Goal: Communication & Community: Answer question/provide support

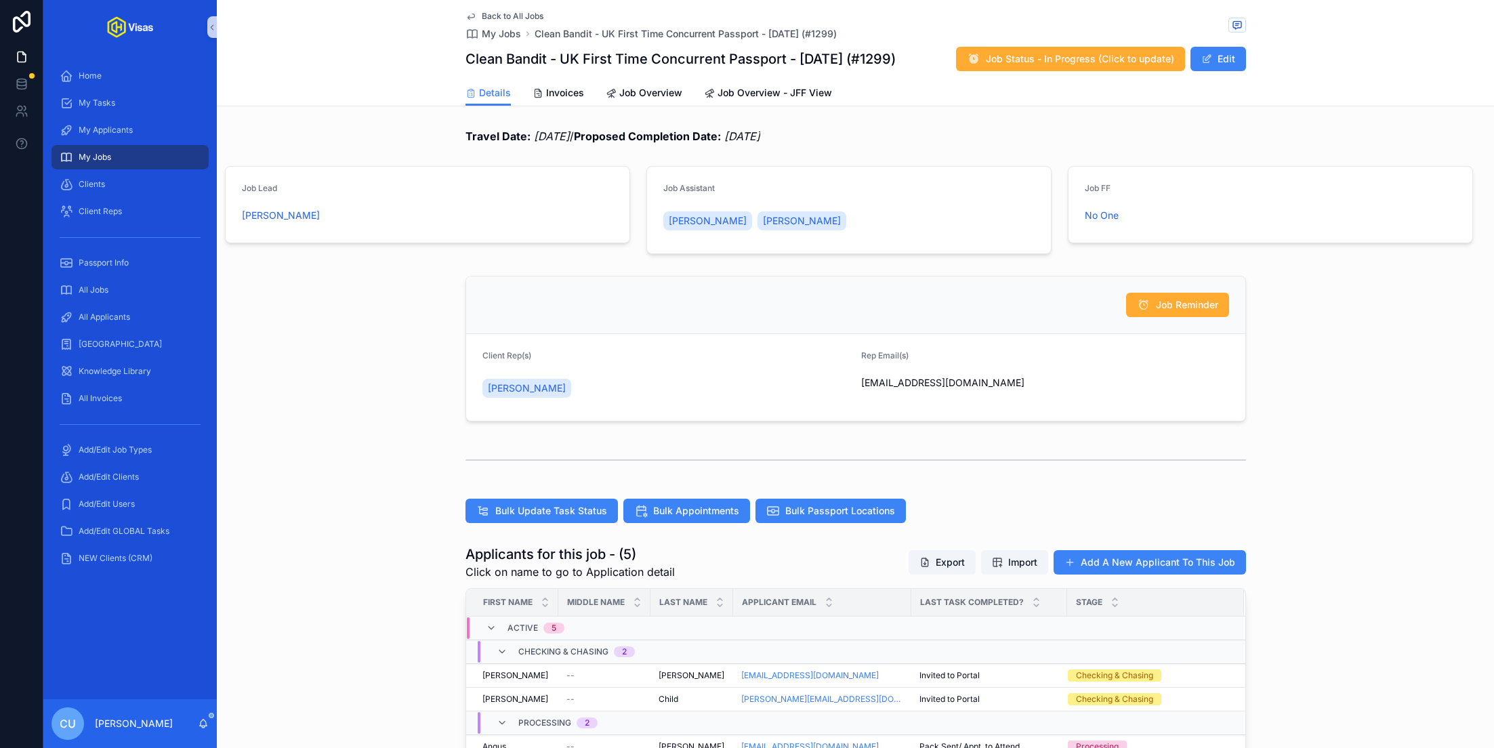
scroll to position [359, 0]
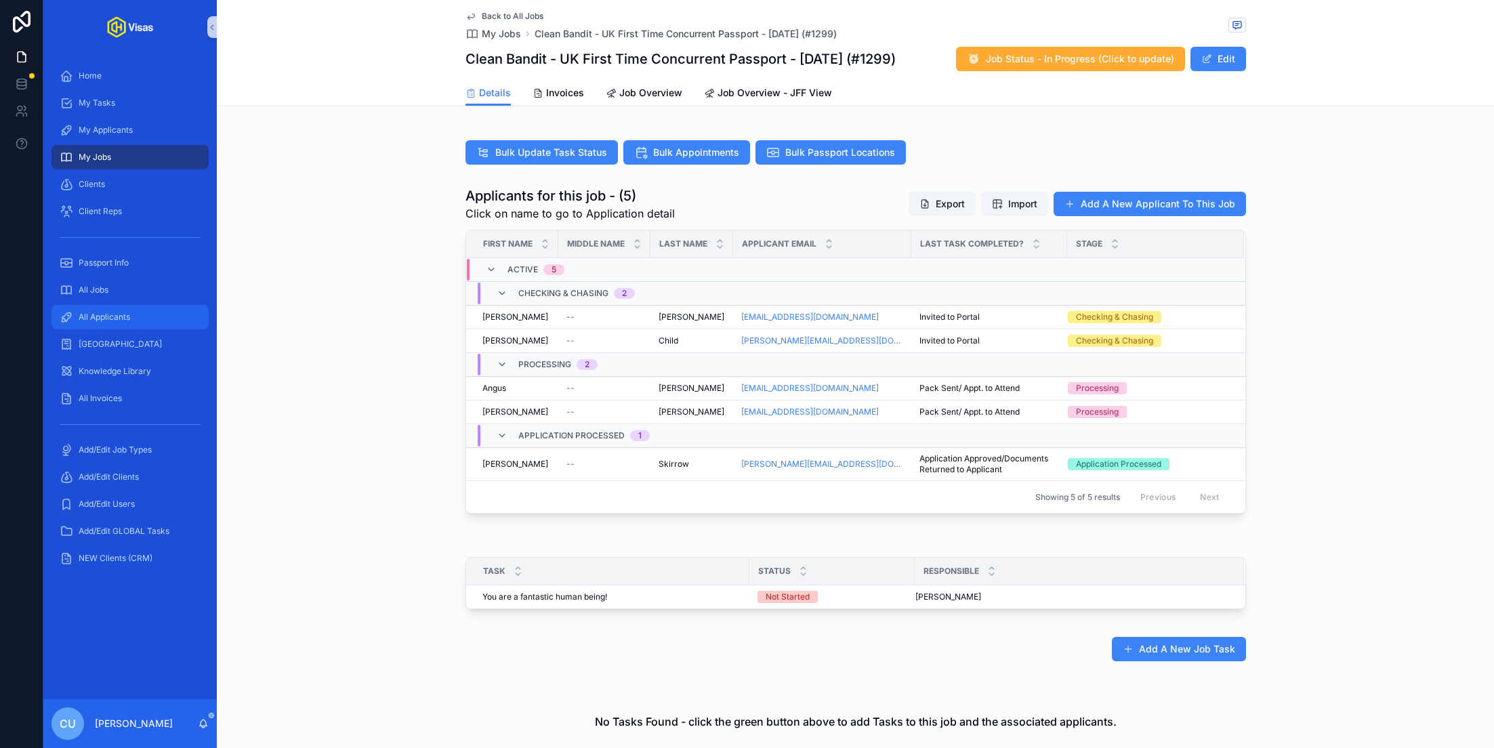
click at [125, 324] on div "All Applicants" at bounding box center [130, 317] width 141 height 22
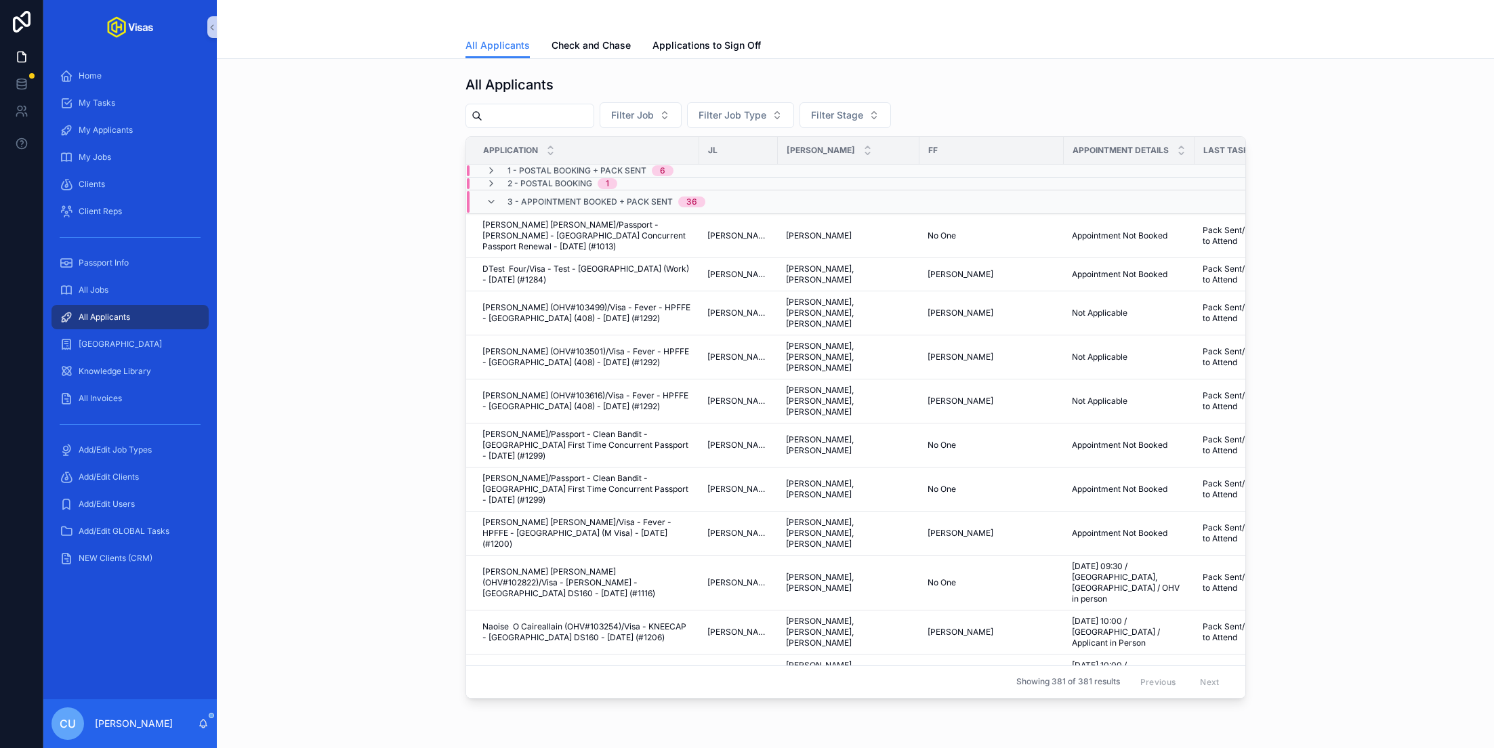
click at [579, 203] on span "3 - Appointment Booked + Pack Sent" at bounding box center [590, 202] width 165 height 11
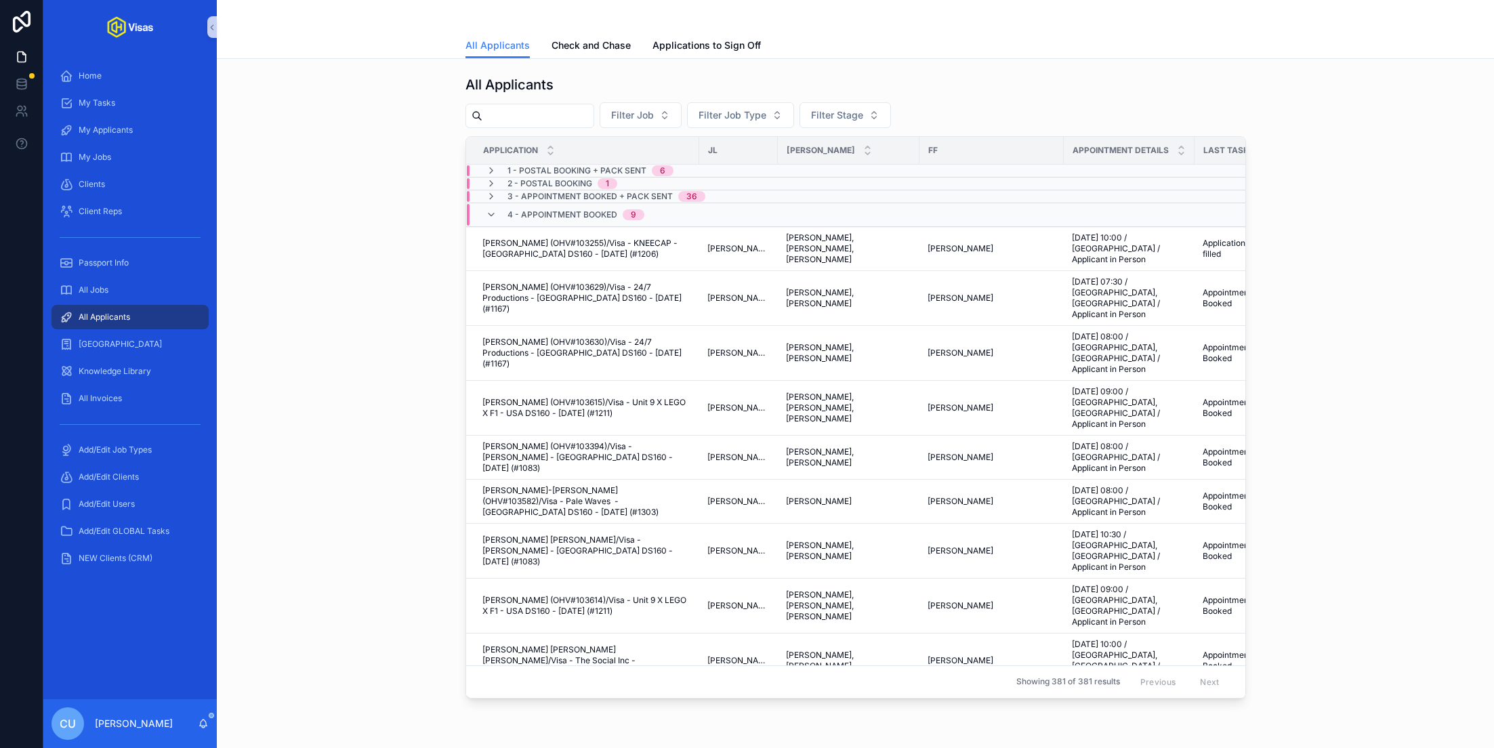
click at [574, 214] on span "4 - Appointment Booked" at bounding box center [563, 214] width 110 height 11
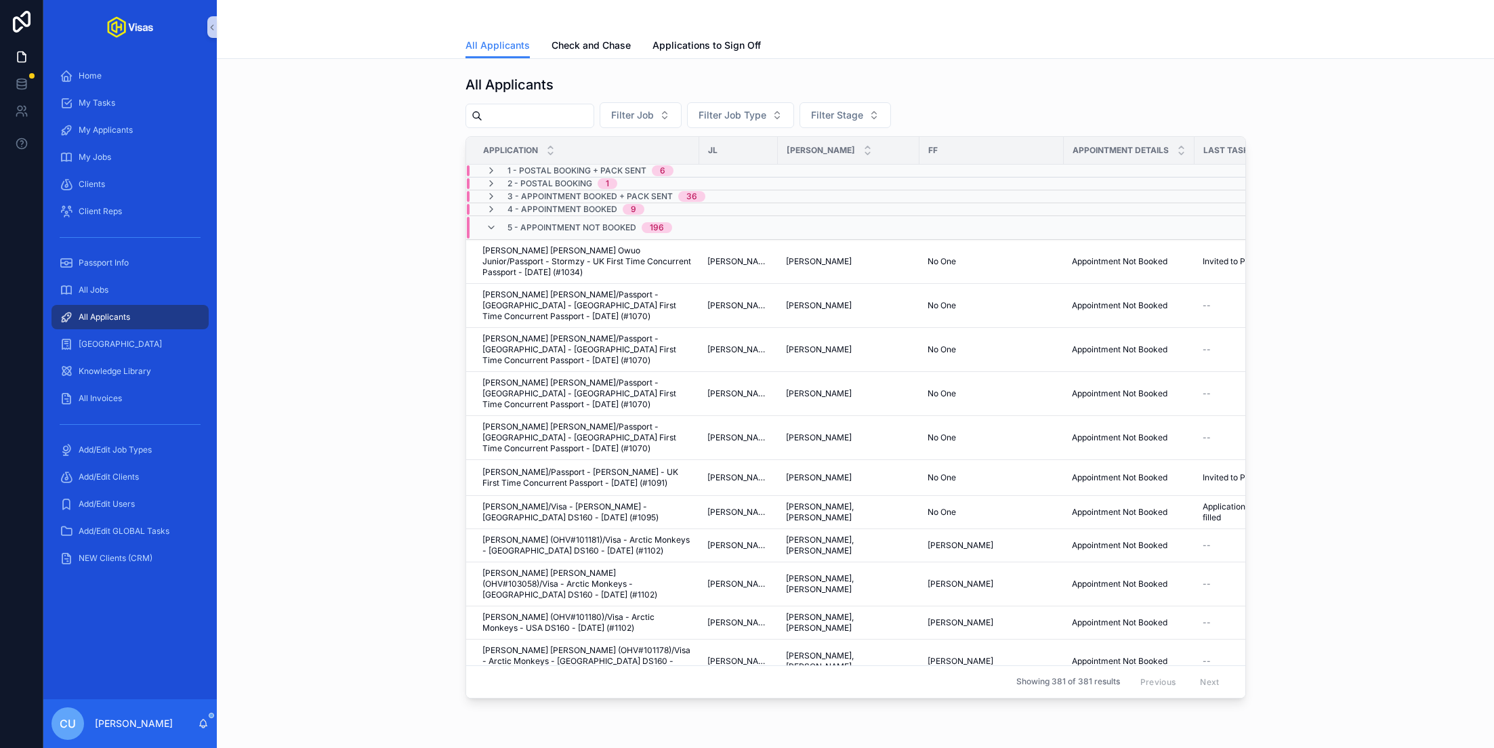
click at [569, 224] on span "5 - Appointment NOT Booked" at bounding box center [572, 227] width 129 height 11
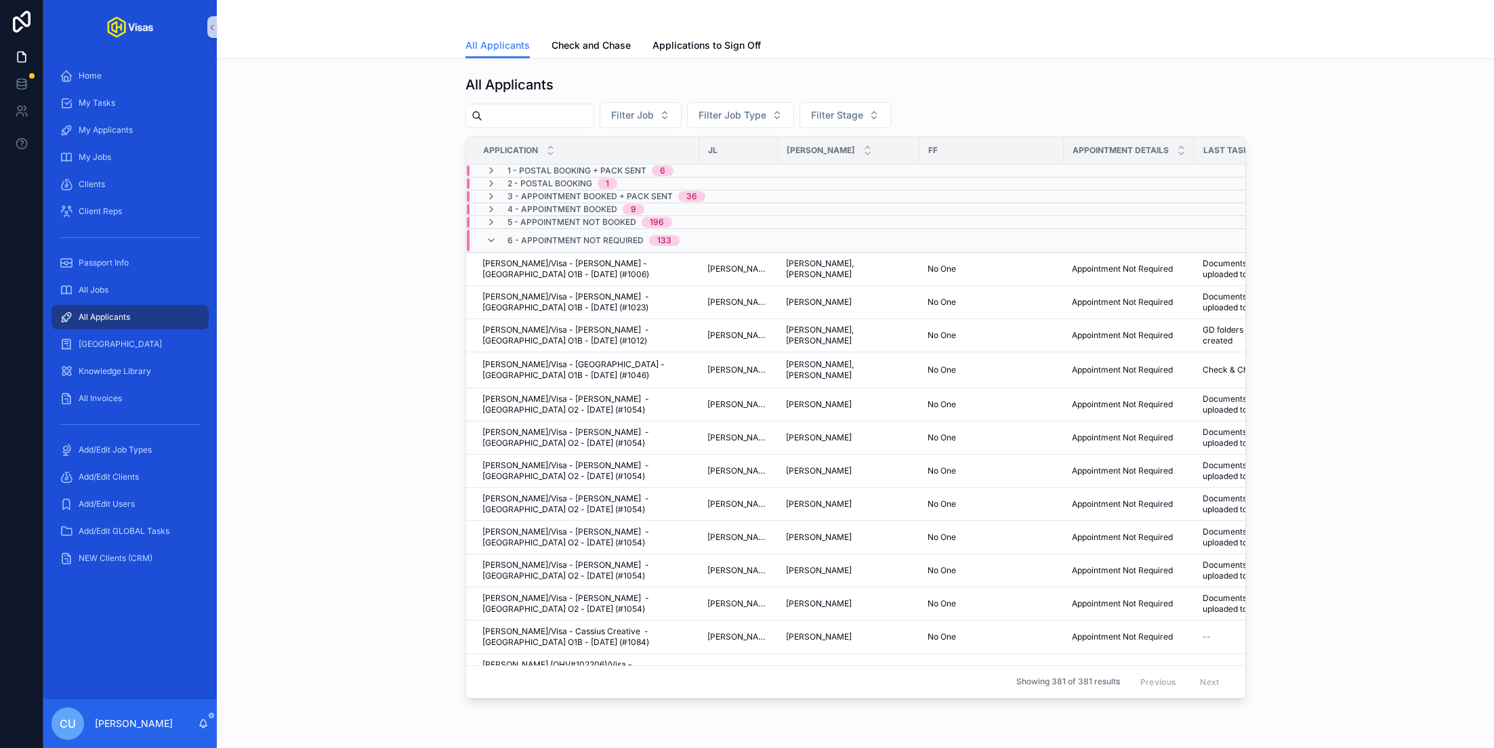
click at [564, 240] on span "6 - Appointment Not Required" at bounding box center [576, 240] width 136 height 11
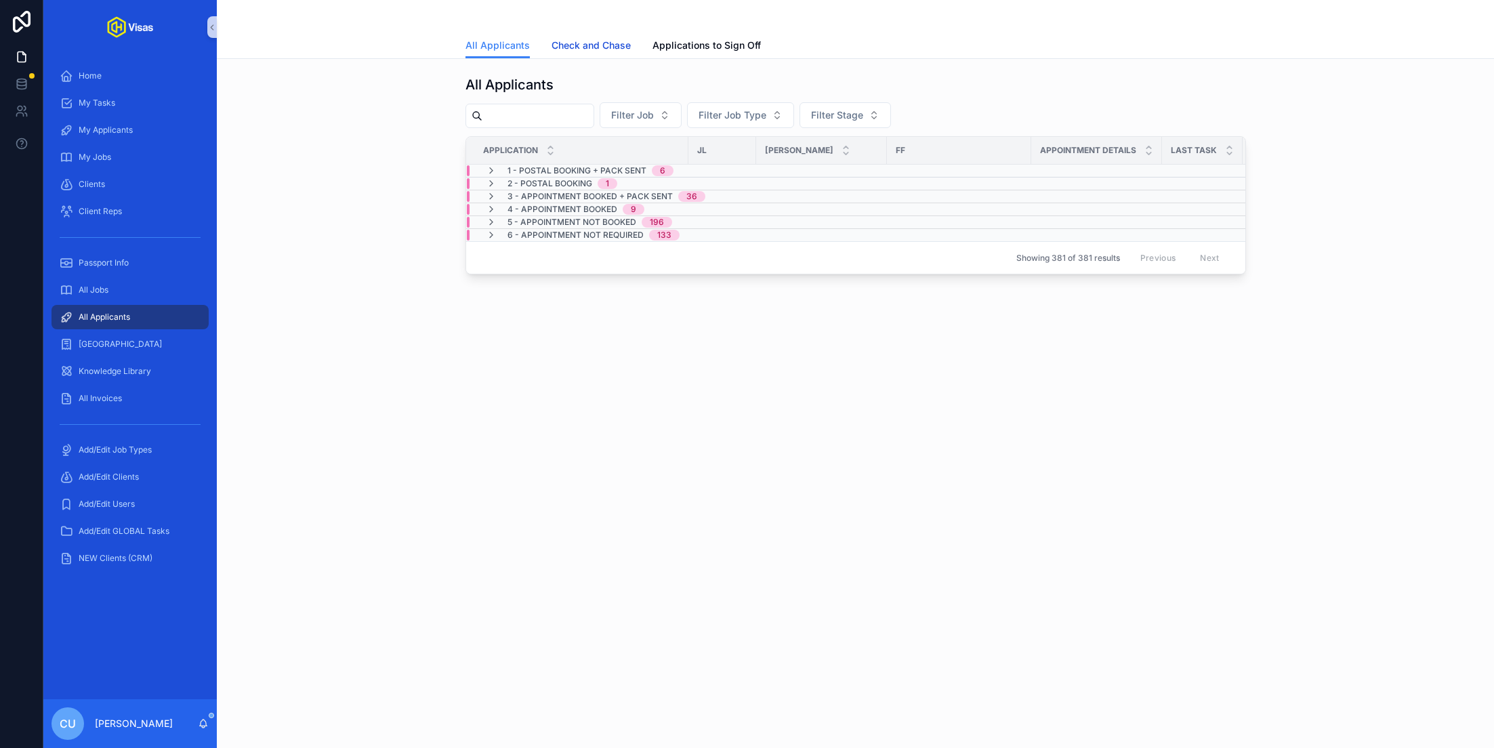
click at [603, 49] on span "Check and Chase" at bounding box center [591, 46] width 79 height 14
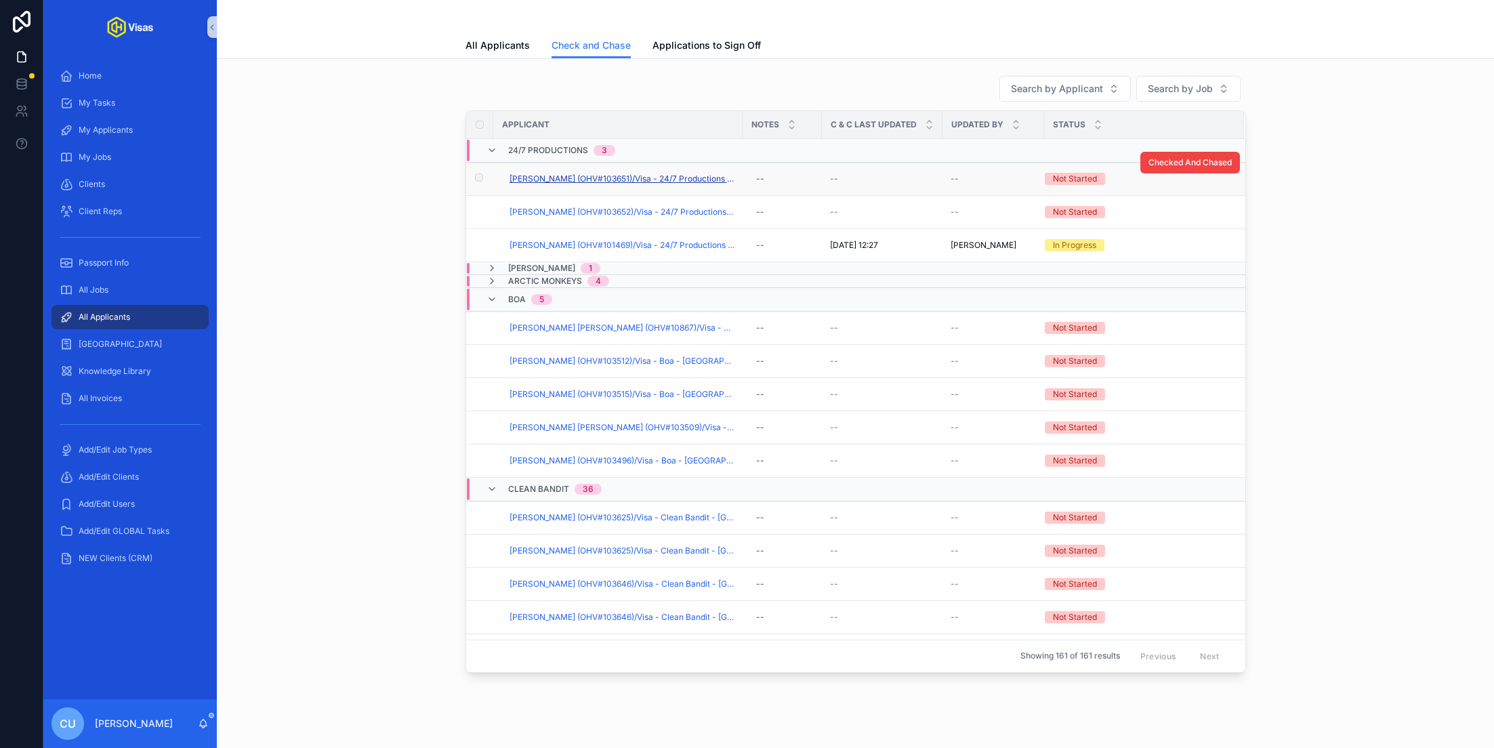
click at [583, 176] on span "[PERSON_NAME] (OHV#103651)/Visa - 24/7 Productions - [GEOGRAPHIC_DATA] DS160 - …" at bounding box center [622, 178] width 225 height 11
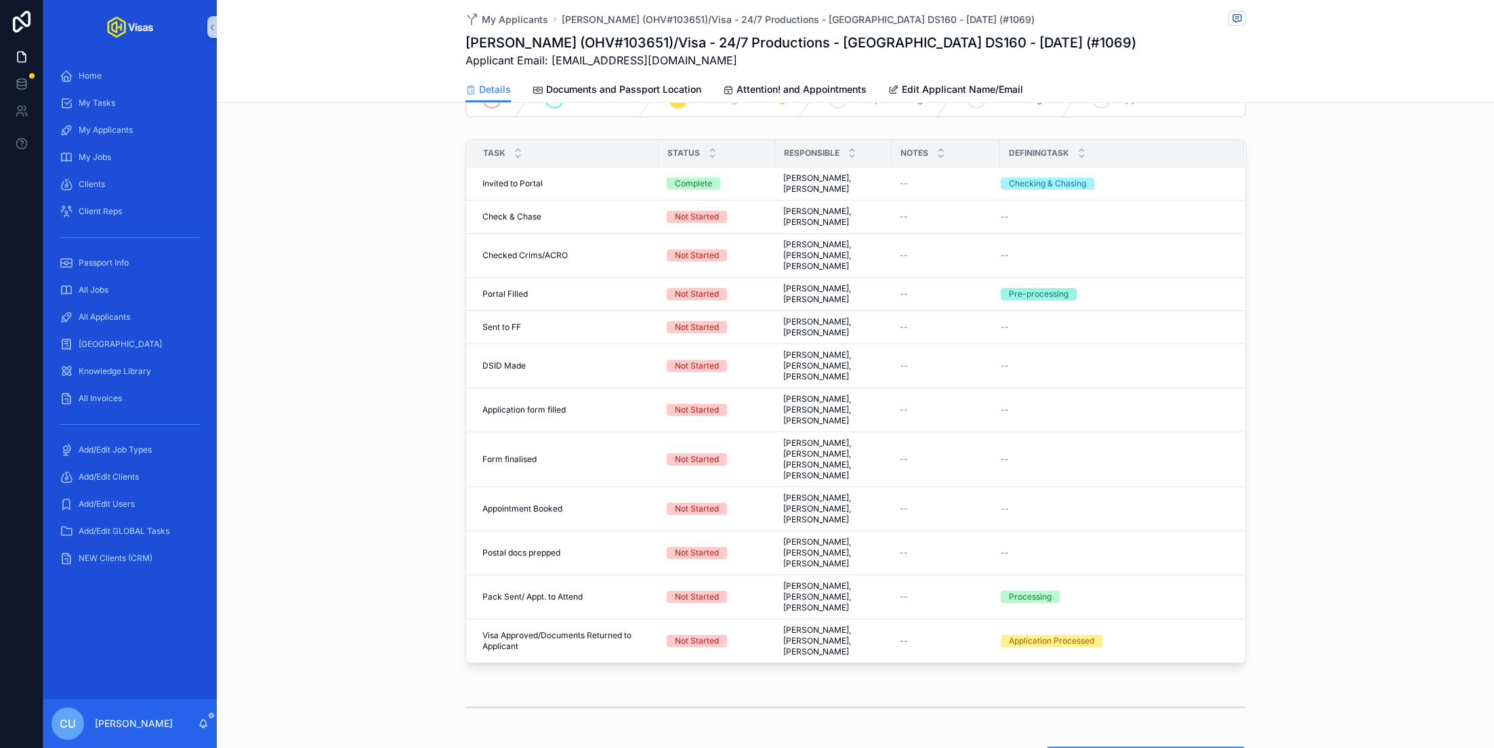
scroll to position [362, 0]
click at [1192, 266] on button "Complete all tasks above!" at bounding box center [1182, 277] width 115 height 22
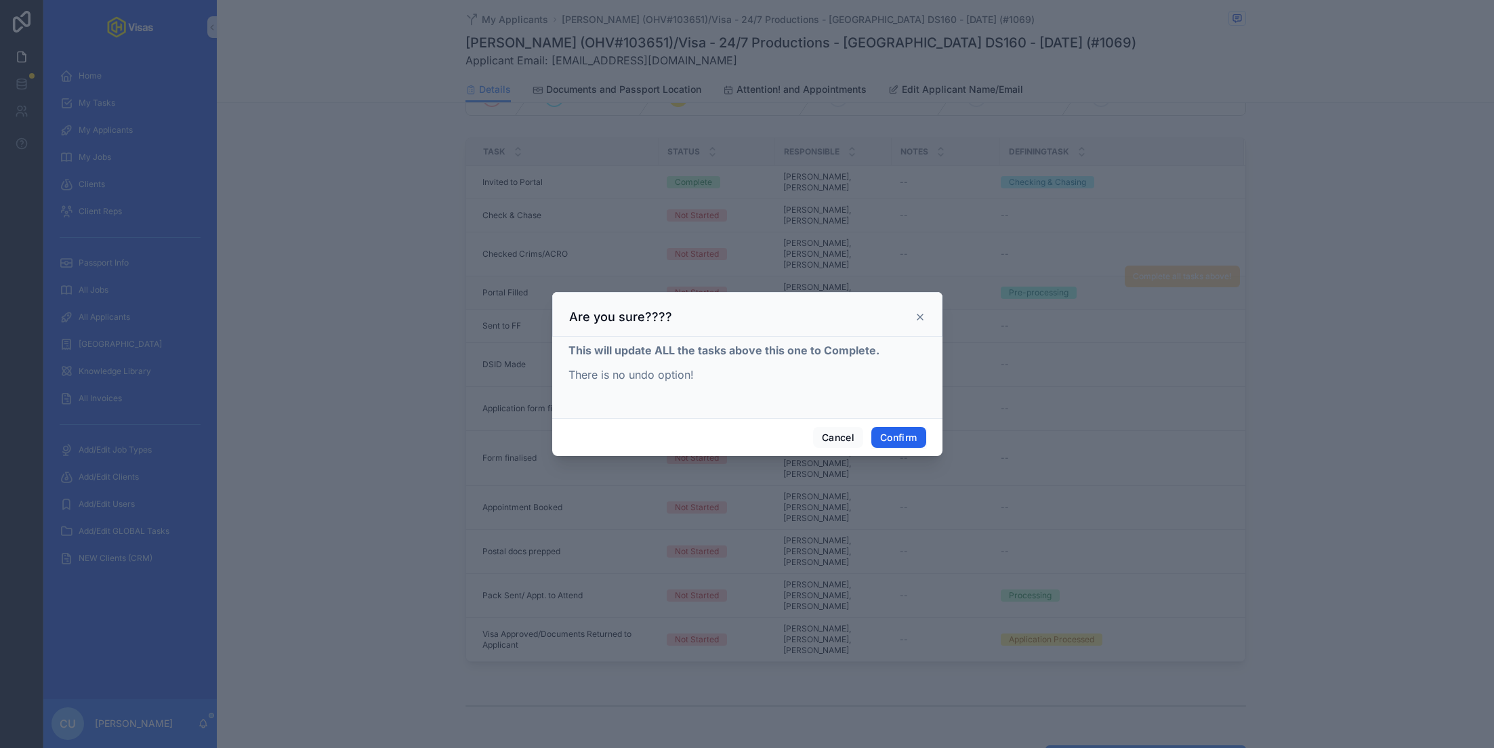
click at [901, 441] on button "Confirm" at bounding box center [899, 438] width 54 height 22
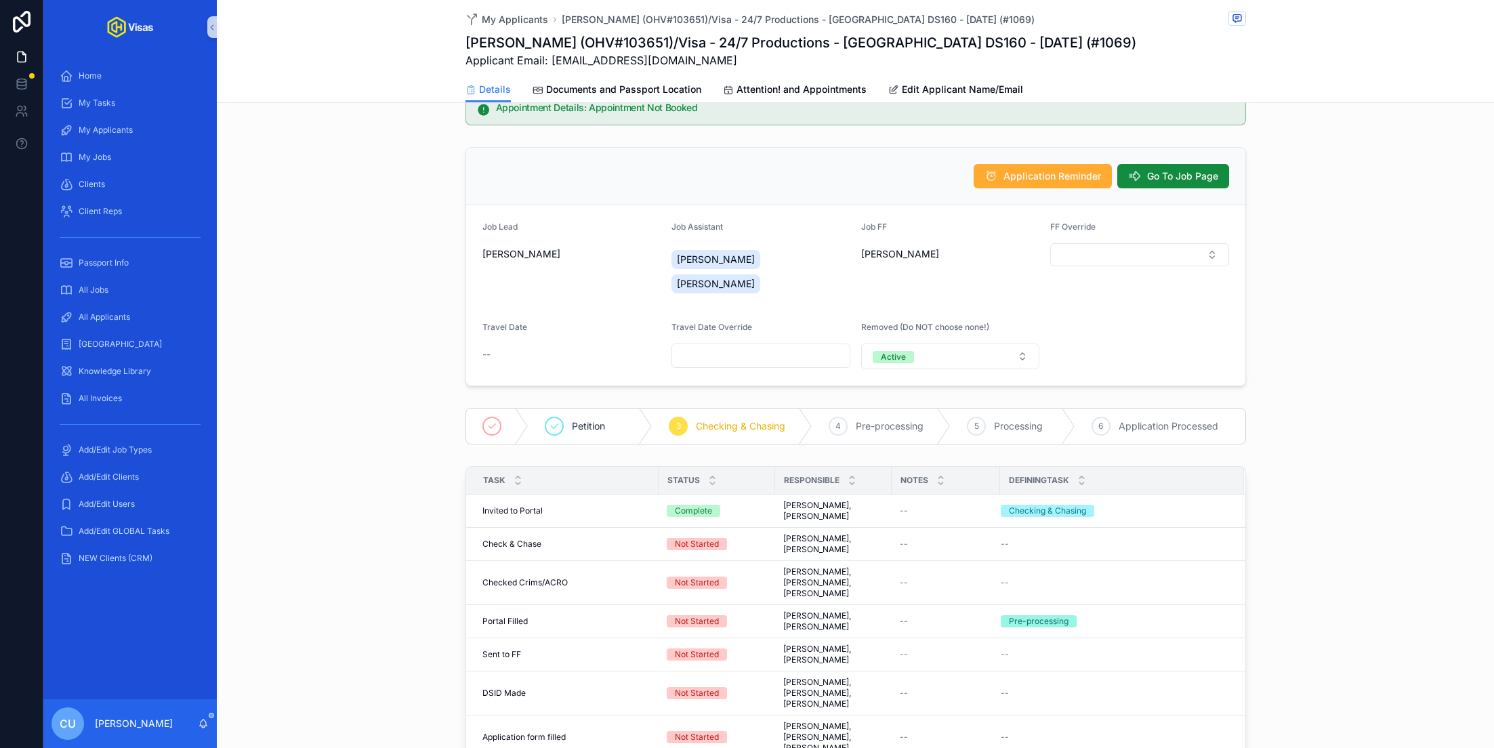
scroll to position [0, 0]
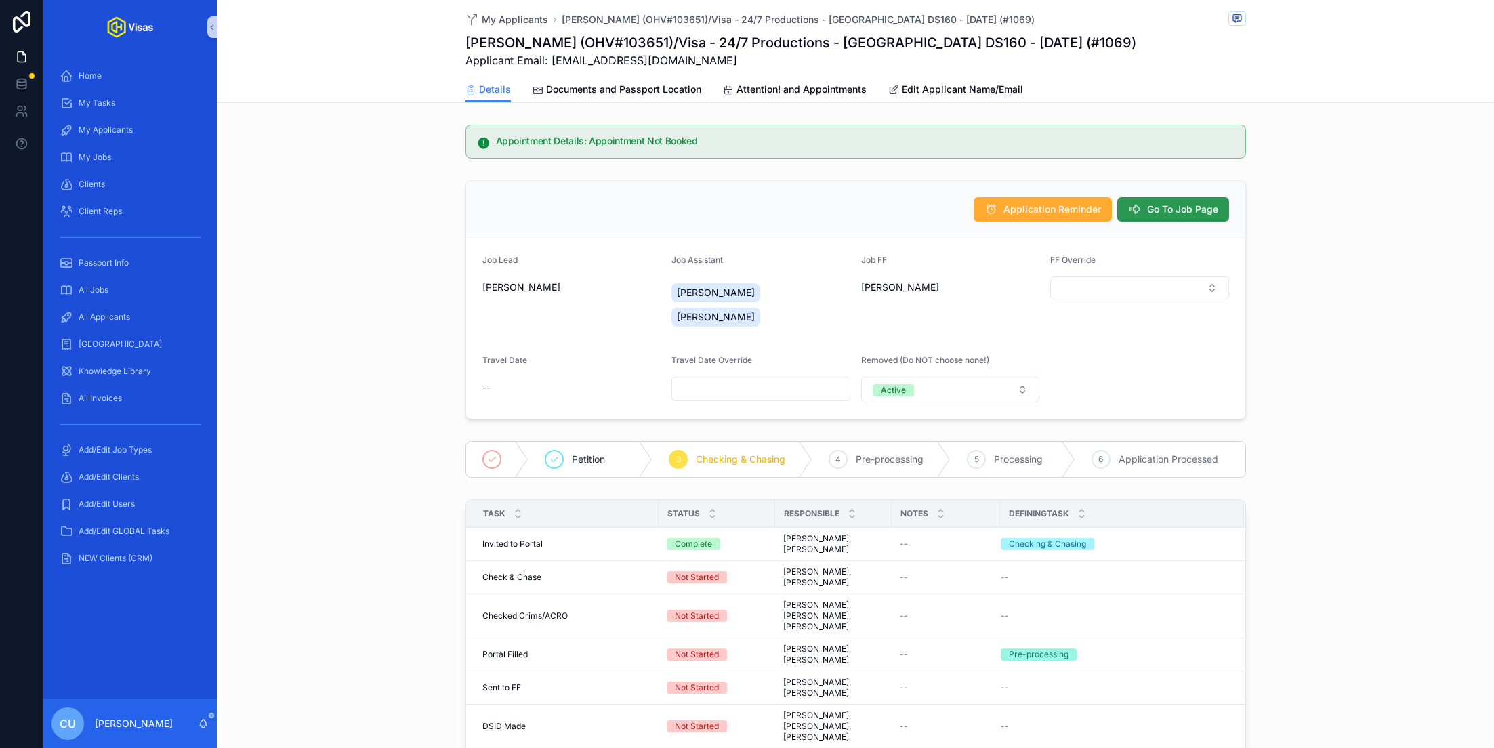
click at [1160, 205] on span "Go To Job Page" at bounding box center [1182, 210] width 71 height 14
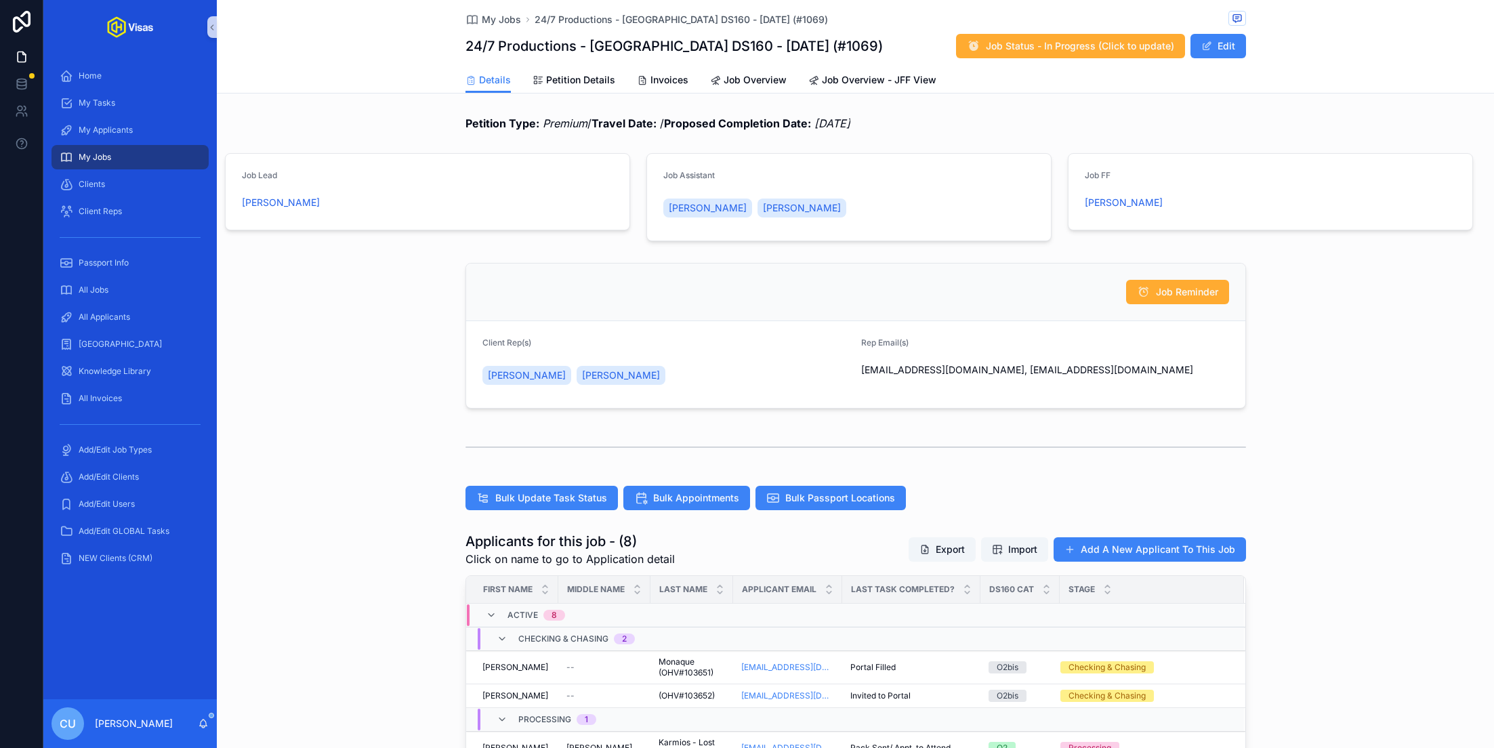
scroll to position [171, 0]
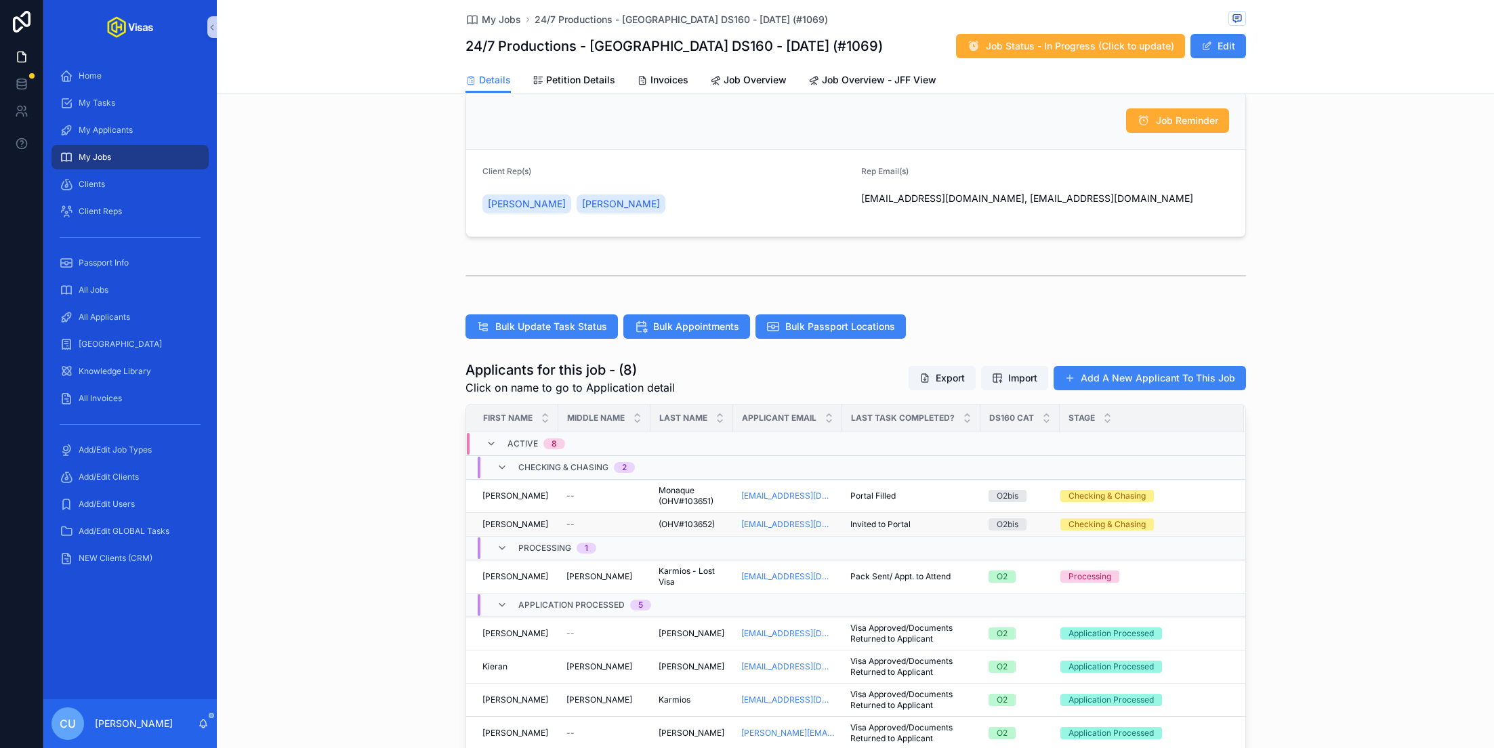
click at [543, 520] on div "[PERSON_NAME] [PERSON_NAME]" at bounding box center [517, 524] width 68 height 11
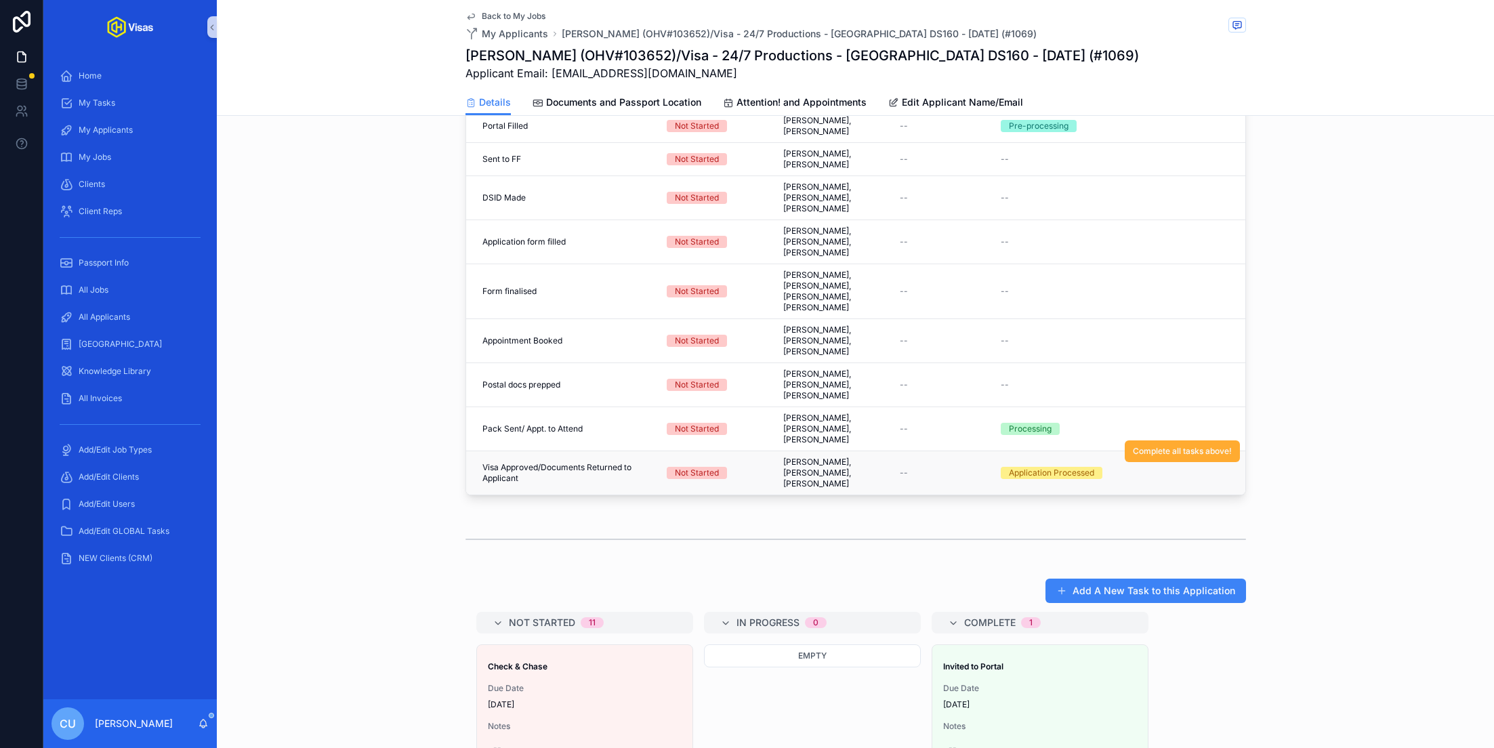
scroll to position [548, 0]
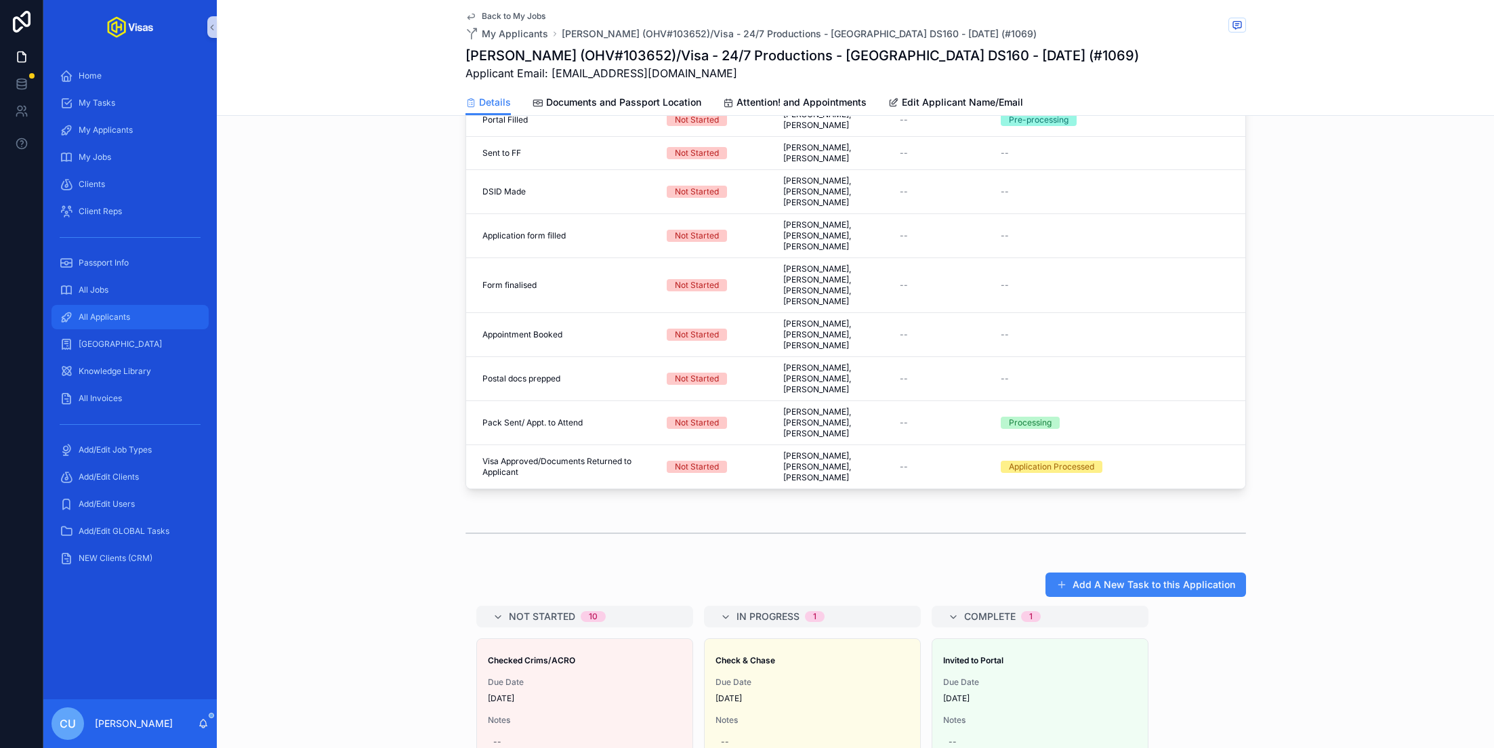
click at [108, 314] on span "All Applicants" at bounding box center [105, 317] width 52 height 11
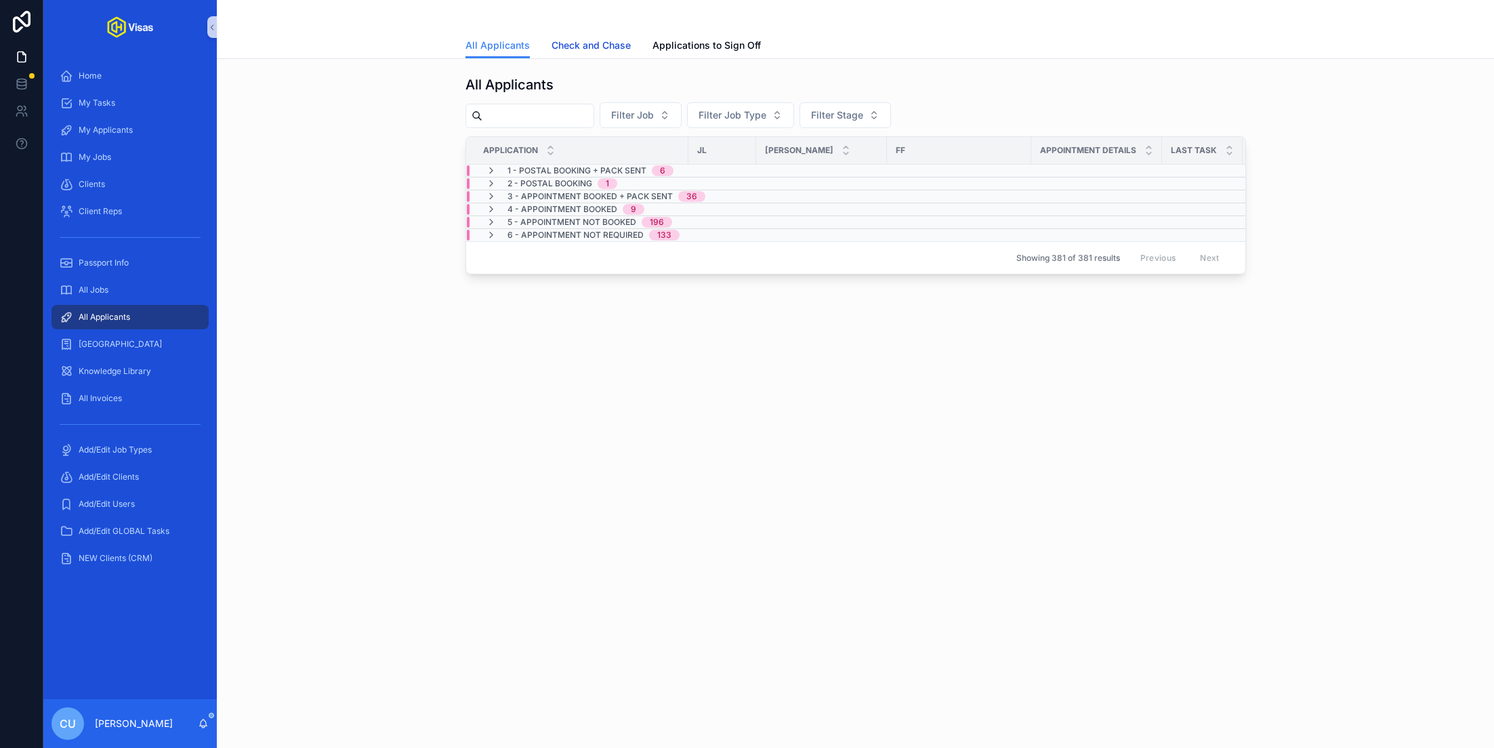
click at [567, 43] on span "Check and Chase" at bounding box center [591, 46] width 79 height 14
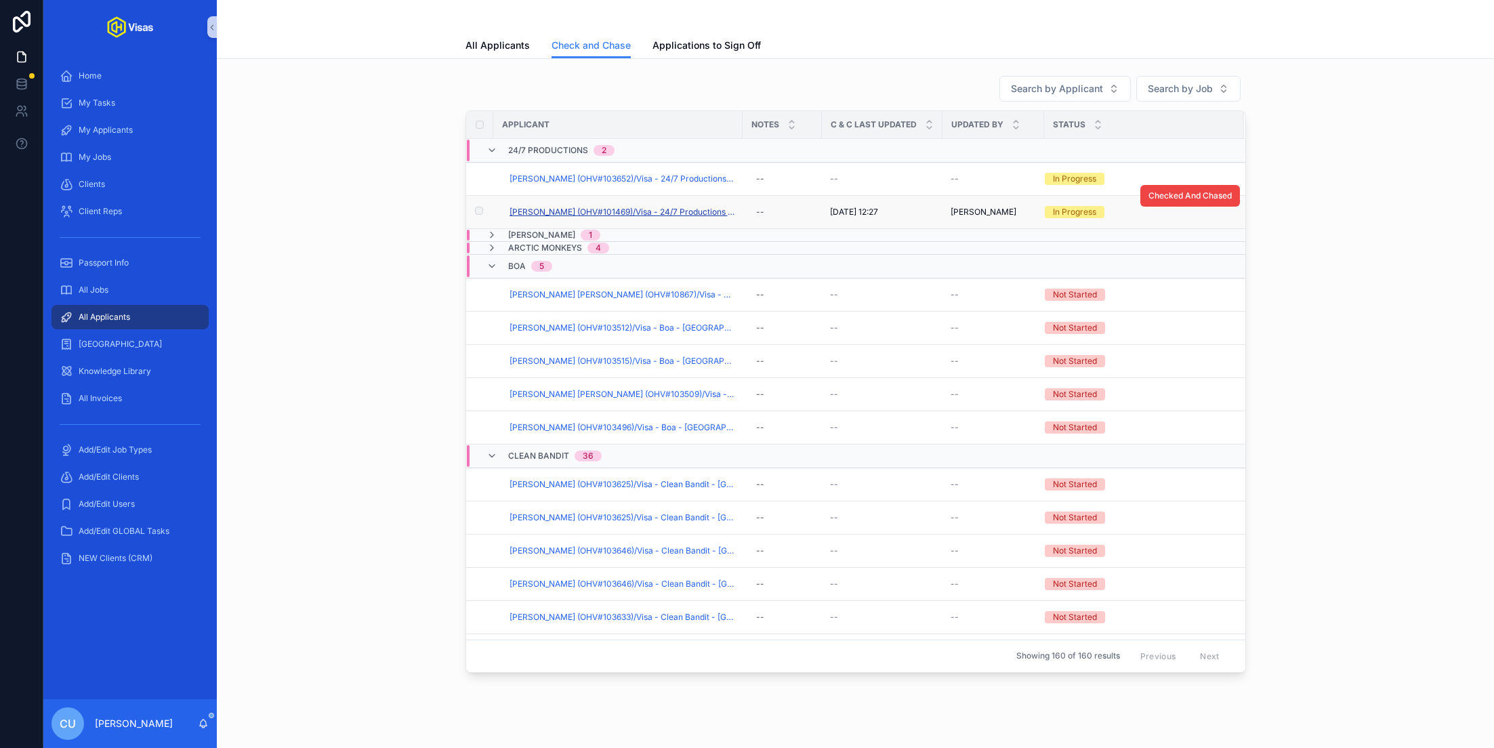
click at [628, 211] on span "[PERSON_NAME] (OHV#101469)/Visa - 24/7 Productions - [GEOGRAPHIC_DATA] DS160 - …" at bounding box center [622, 212] width 225 height 11
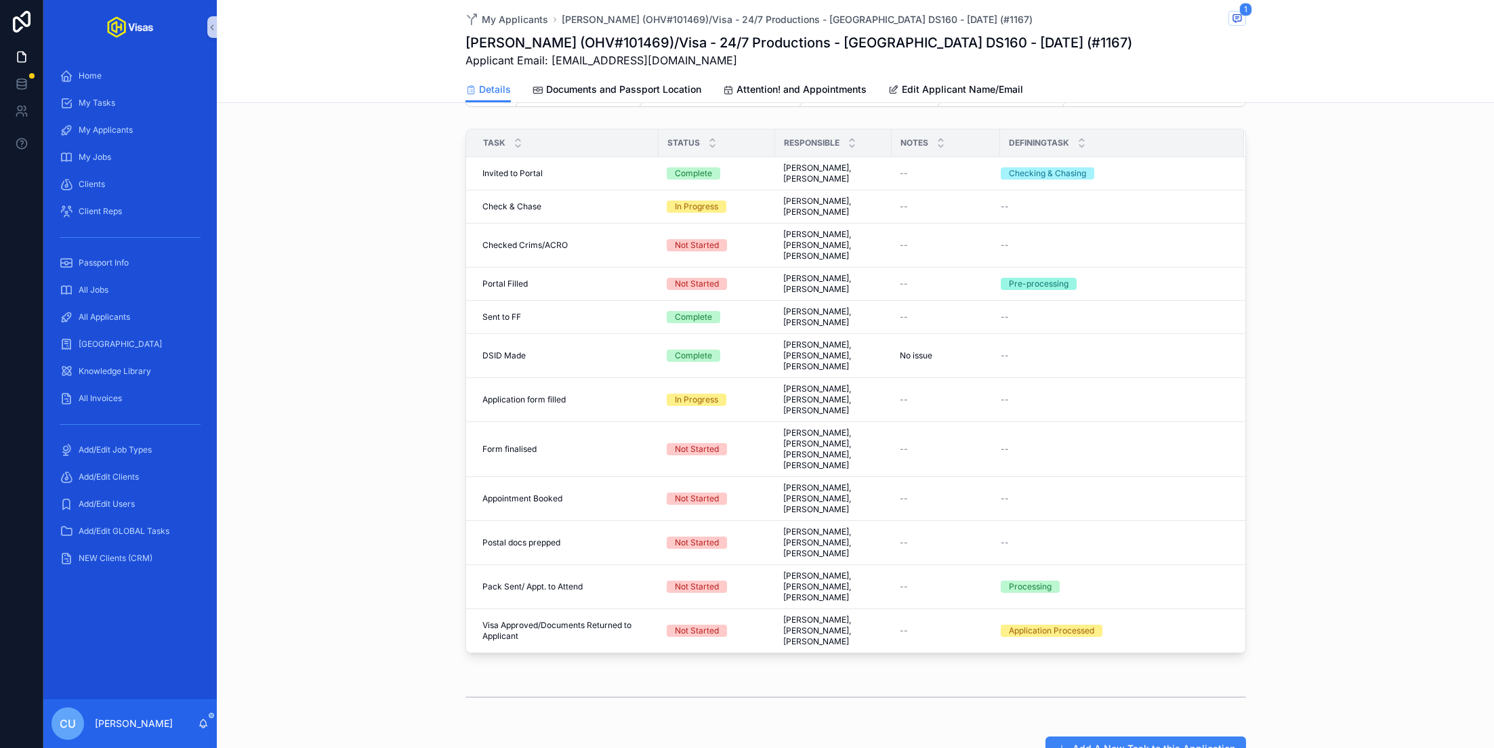
scroll to position [377, 0]
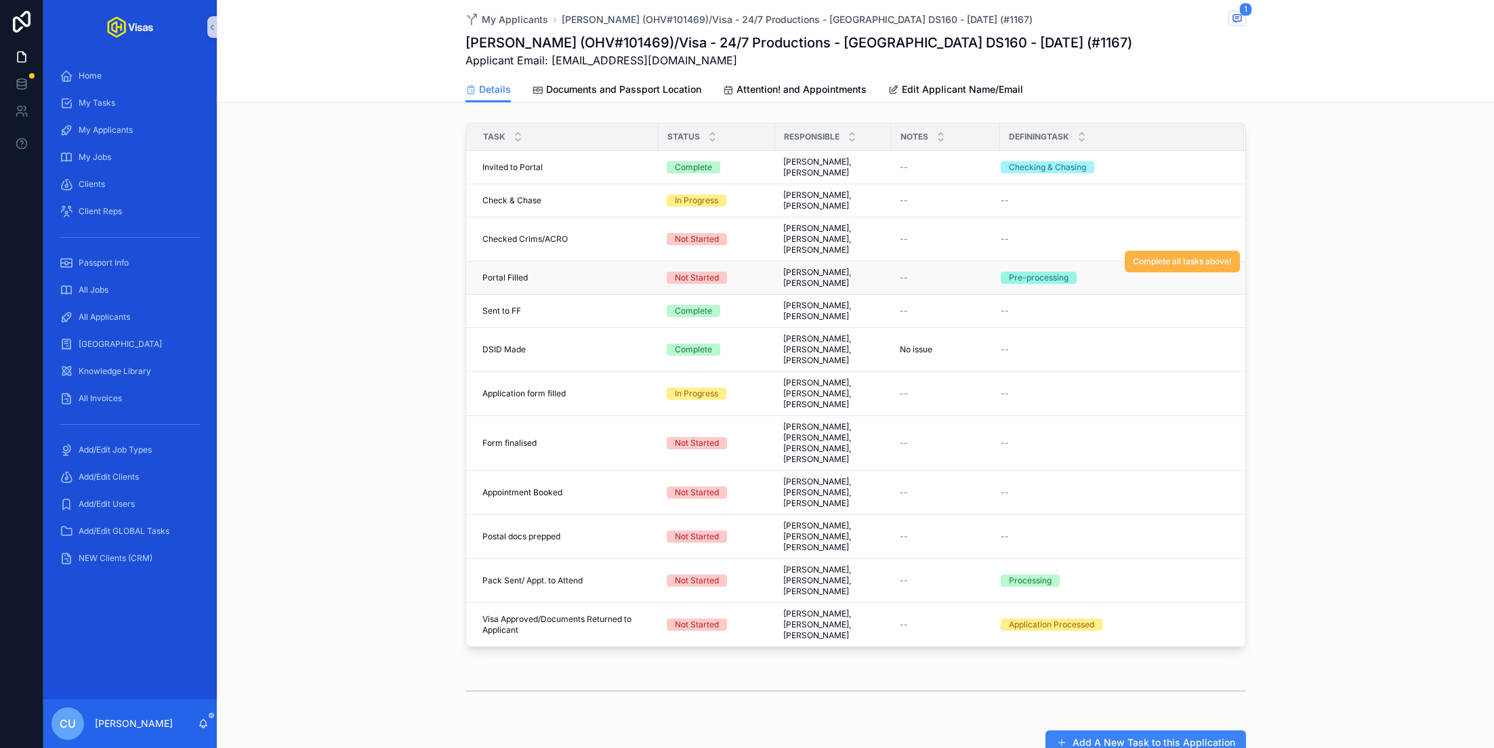
click at [1164, 256] on span "Complete all tasks above!" at bounding box center [1182, 261] width 99 height 11
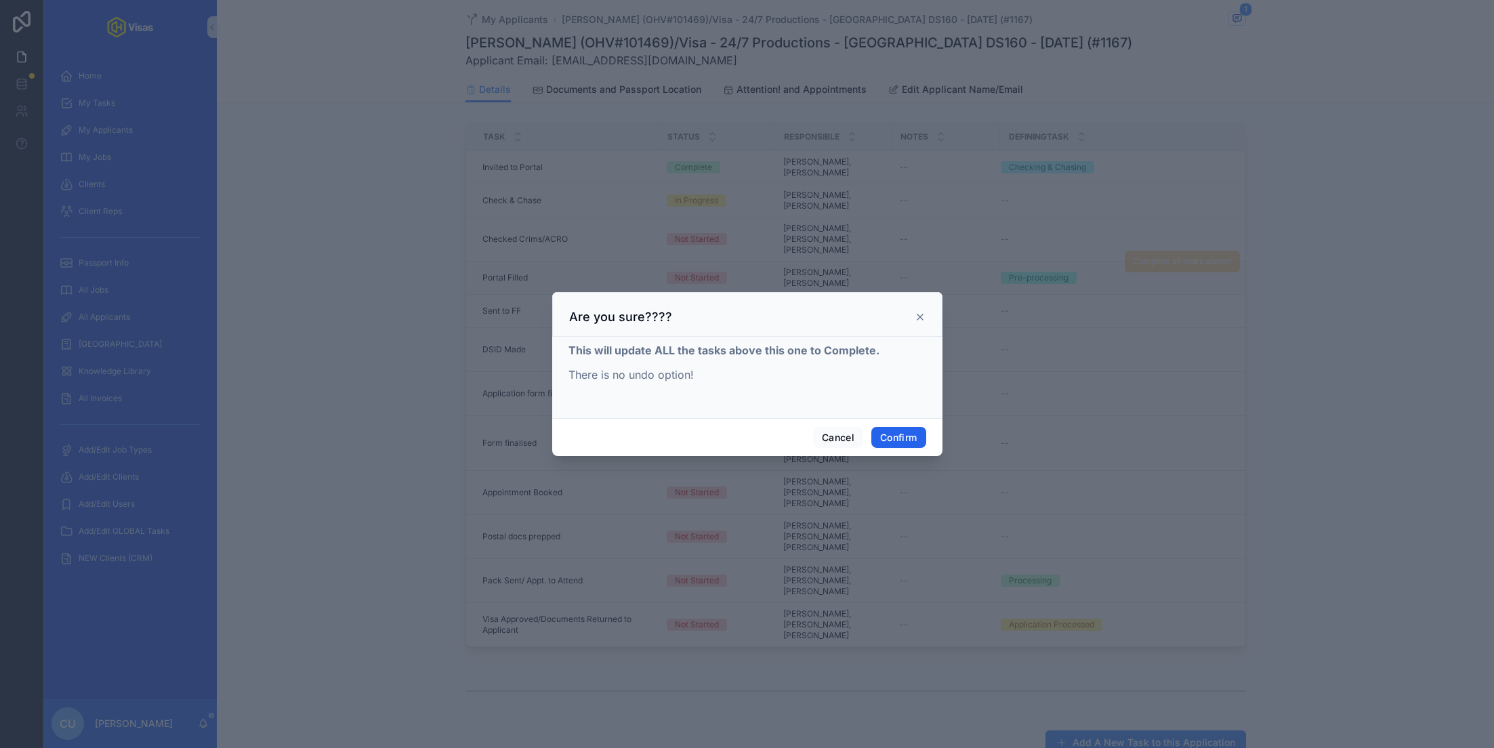
click at [900, 444] on button "Confirm" at bounding box center [899, 438] width 54 height 22
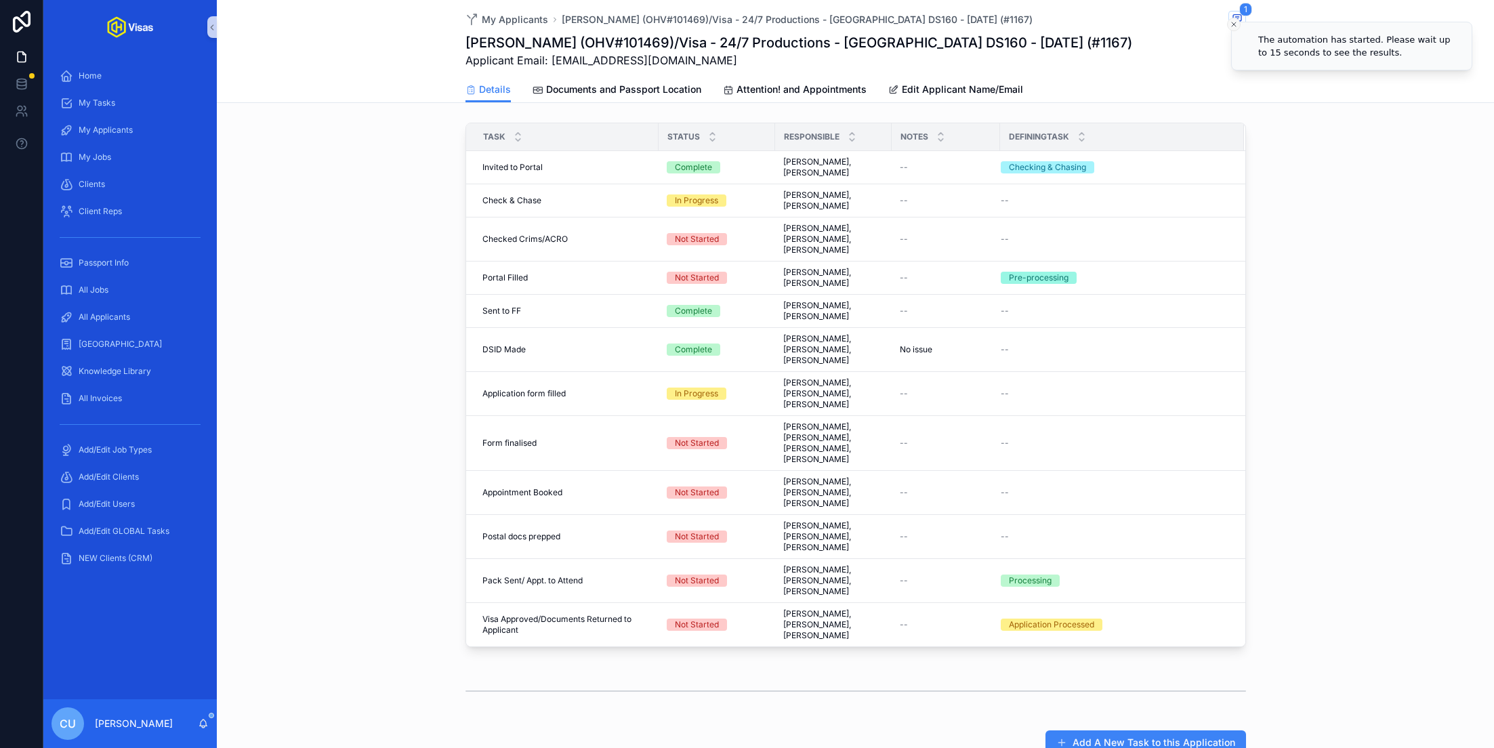
click at [1231, 23] on icon "Close toast" at bounding box center [1234, 24] width 8 height 8
click at [1237, 19] on icon "scrollable content" at bounding box center [1236, 19] width 3 height 0
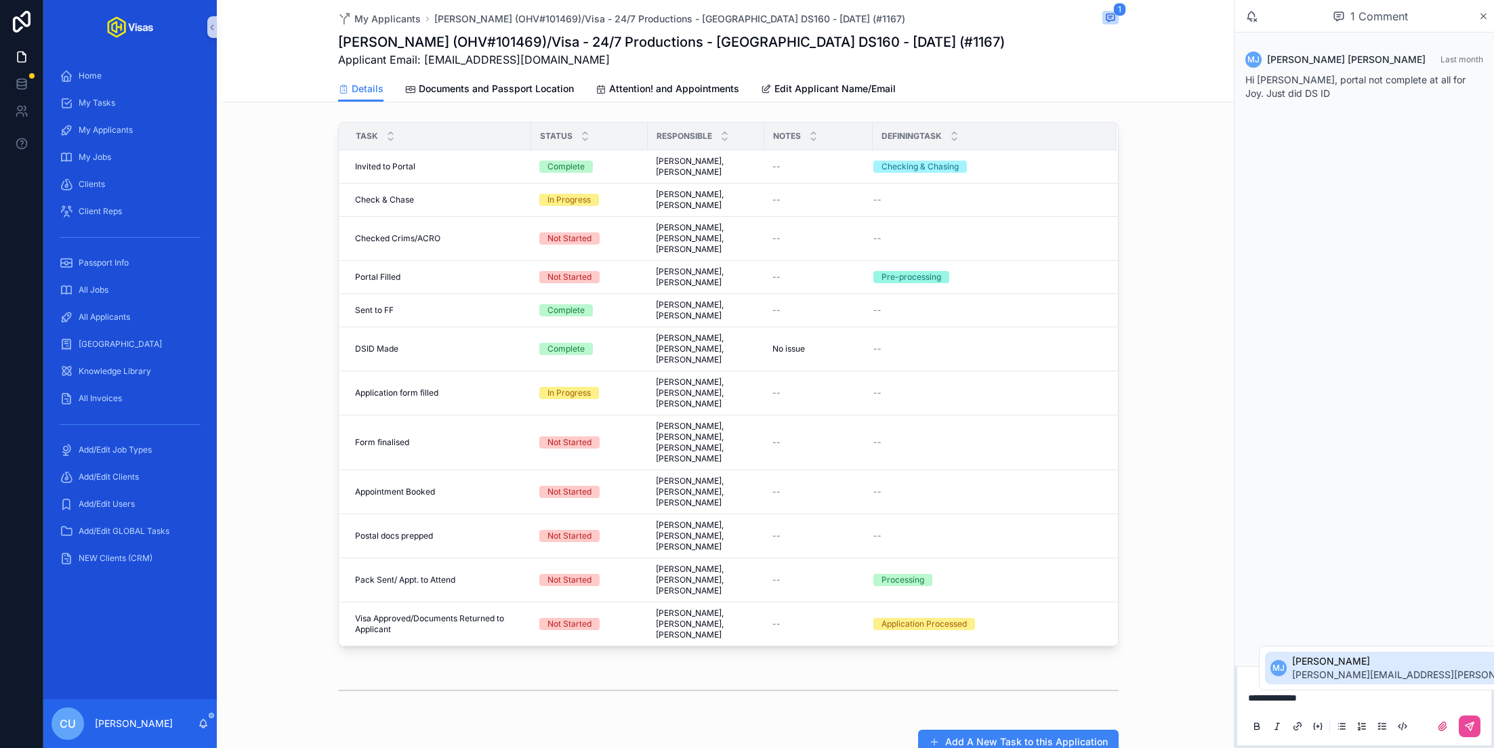
click at [1324, 674] on span "[PERSON_NAME][EMAIL_ADDRESS][PERSON_NAME][DOMAIN_NAME]" at bounding box center [1451, 675] width 319 height 14
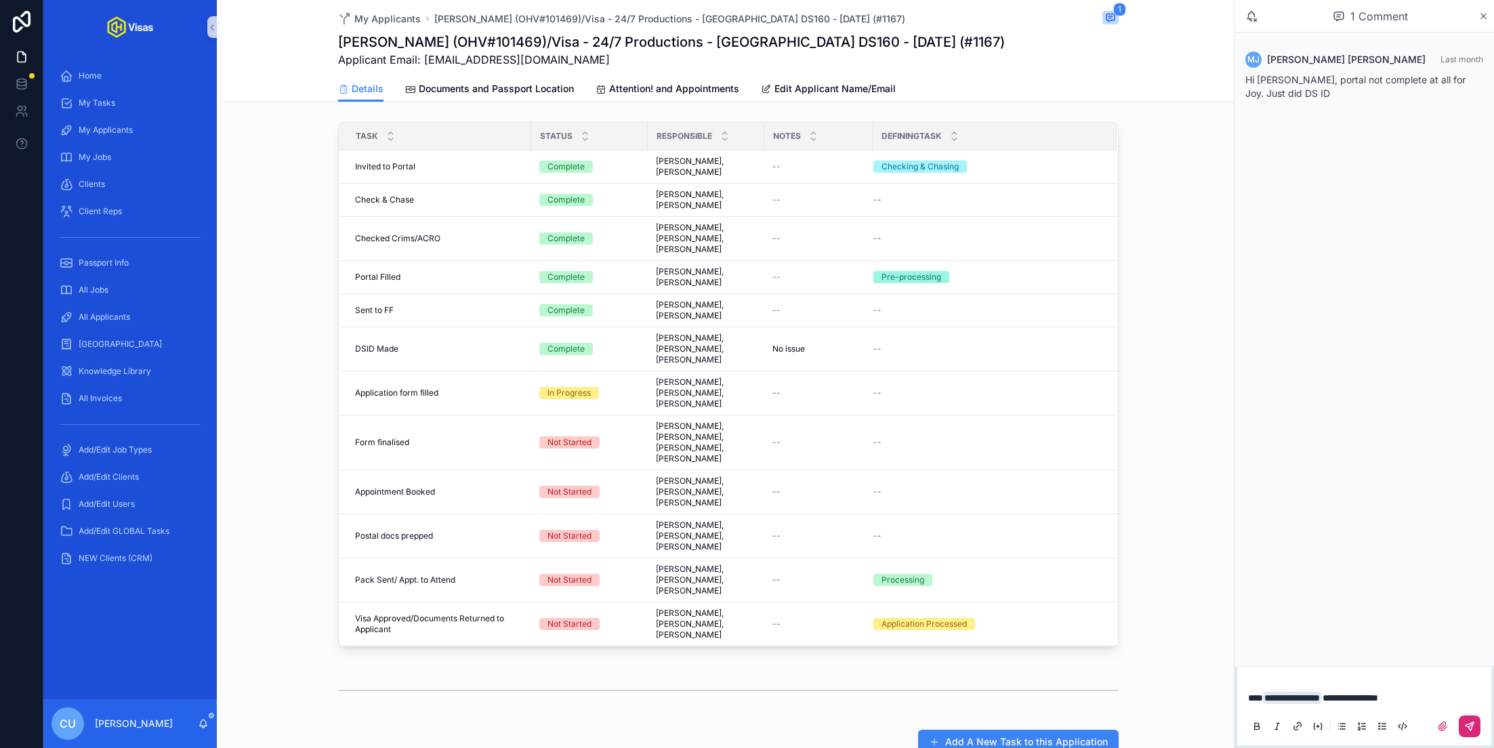
click at [1477, 729] on button "scrollable content" at bounding box center [1470, 727] width 22 height 22
click at [1481, 14] on icon "scrollable content" at bounding box center [1483, 16] width 5 height 5
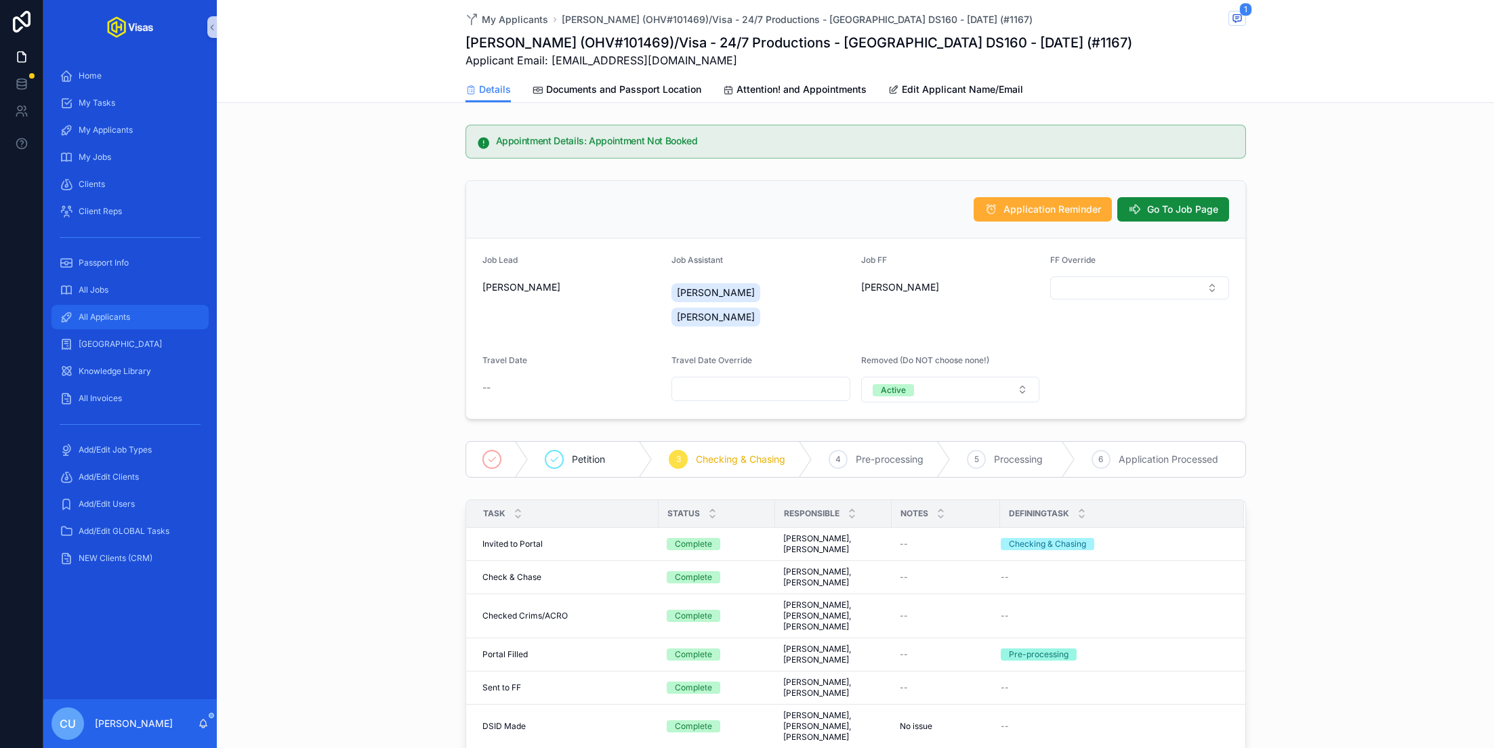
click at [157, 313] on div "All Applicants" at bounding box center [130, 317] width 141 height 22
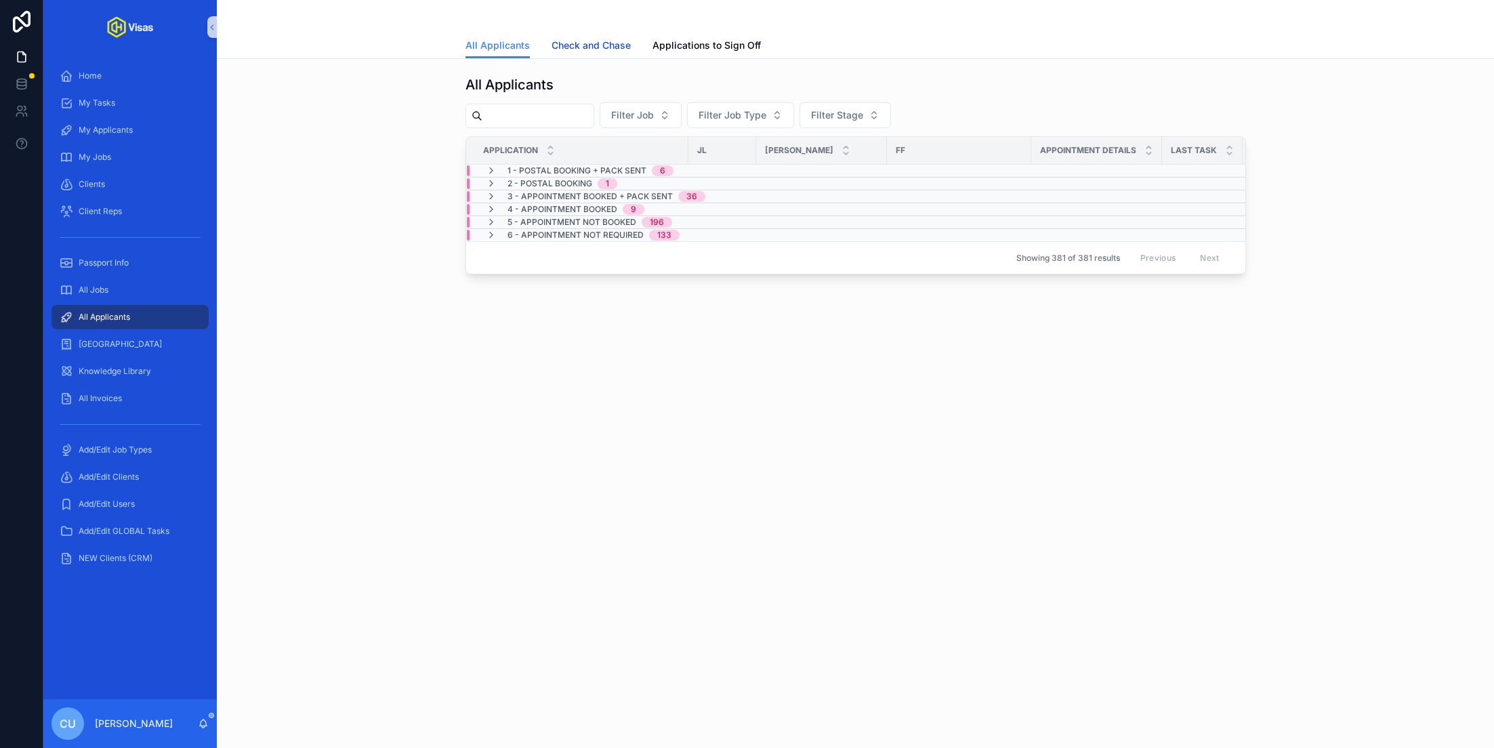
click at [592, 34] on link "Check and Chase" at bounding box center [591, 46] width 79 height 27
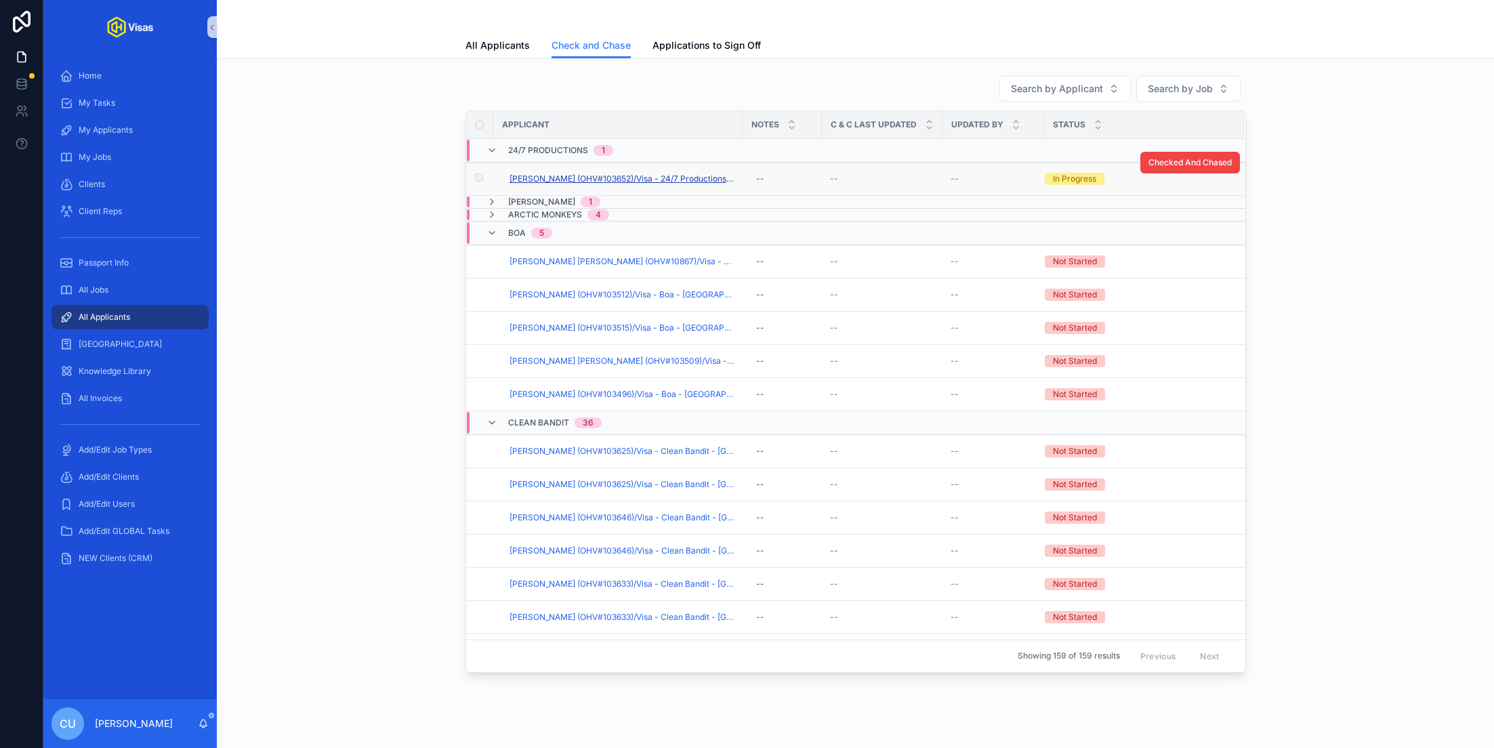
click at [590, 177] on span "[PERSON_NAME] (OHV#103652)/Visa - 24/7 Productions - [GEOGRAPHIC_DATA] DS160 - …" at bounding box center [622, 178] width 225 height 11
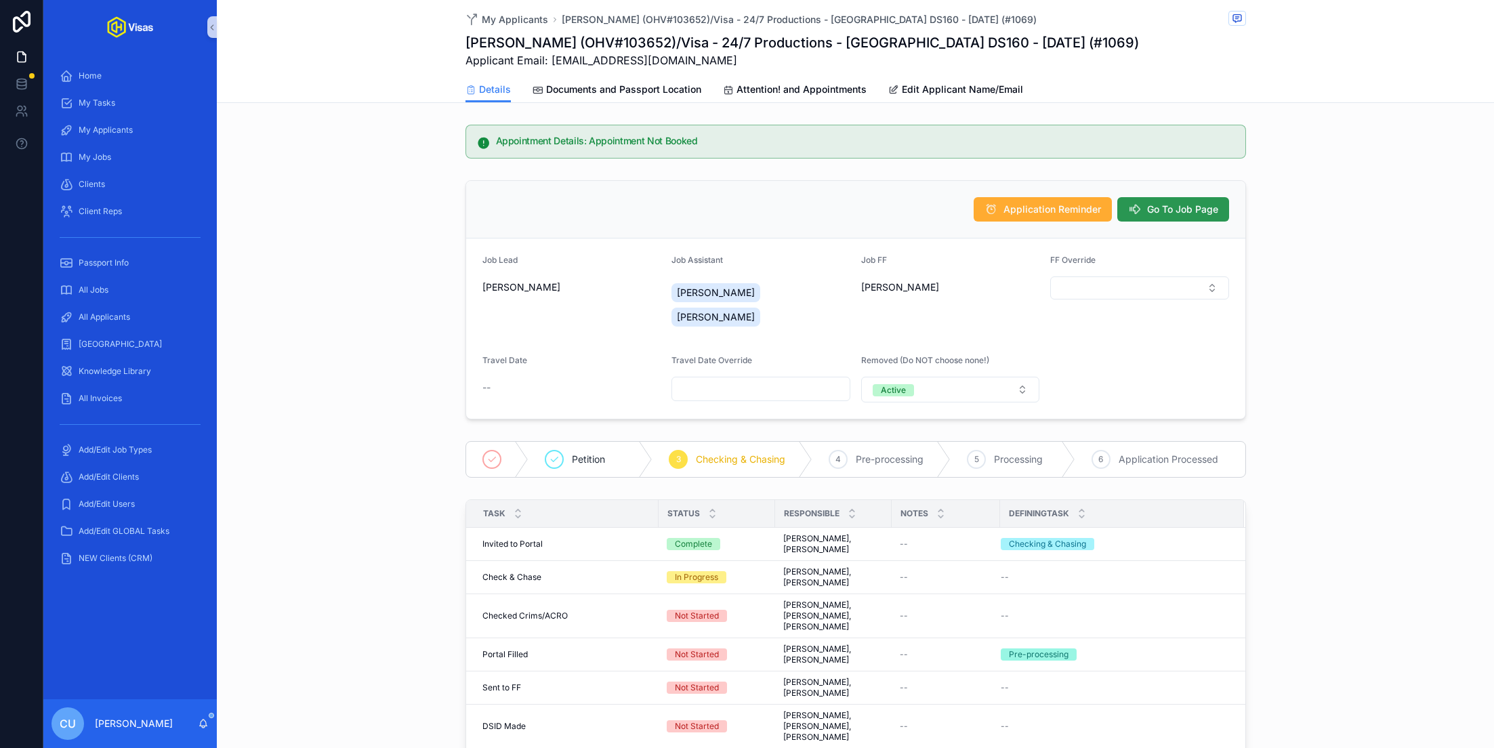
click at [1214, 210] on span "Go To Job Page" at bounding box center [1182, 210] width 71 height 14
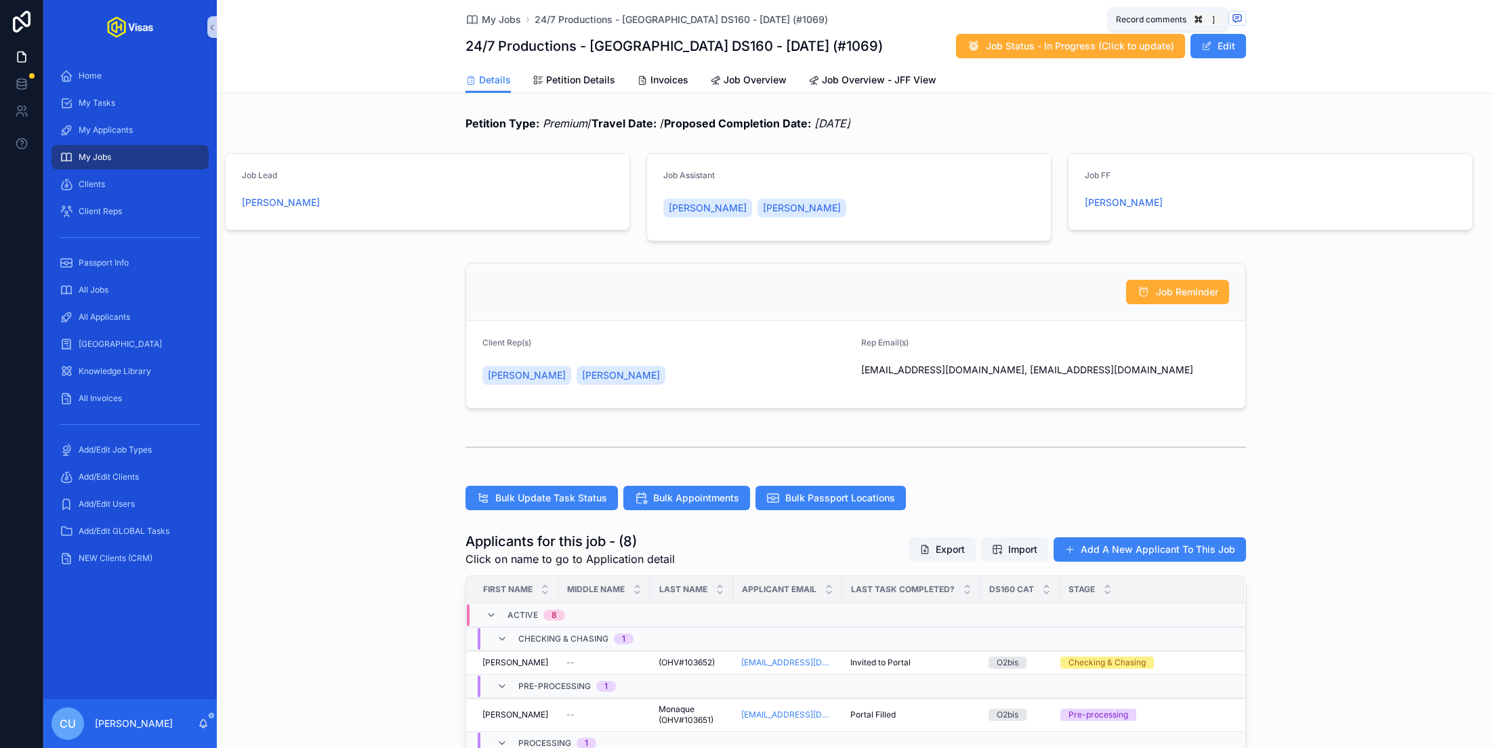
click at [1245, 20] on span "scrollable content" at bounding box center [1238, 18] width 18 height 15
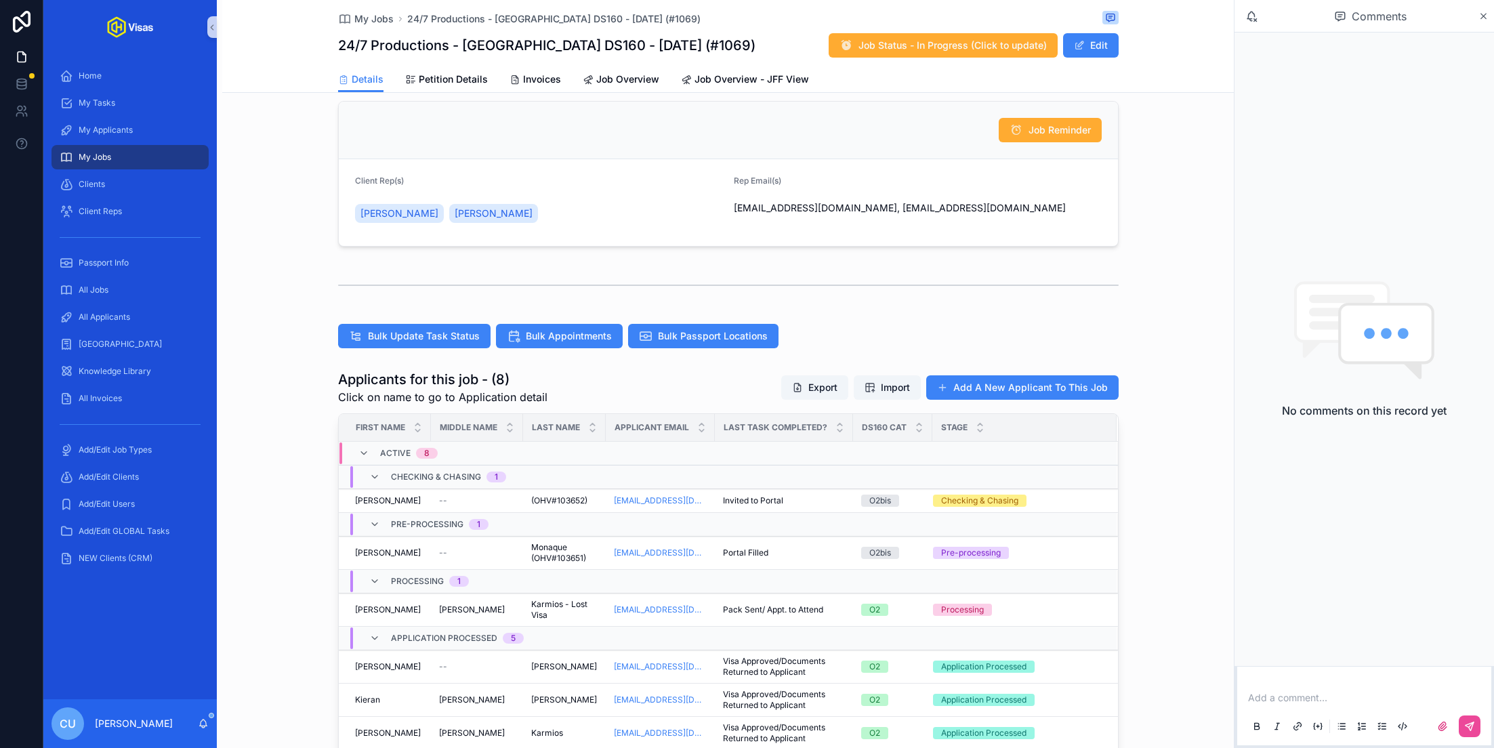
scroll to position [165, 0]
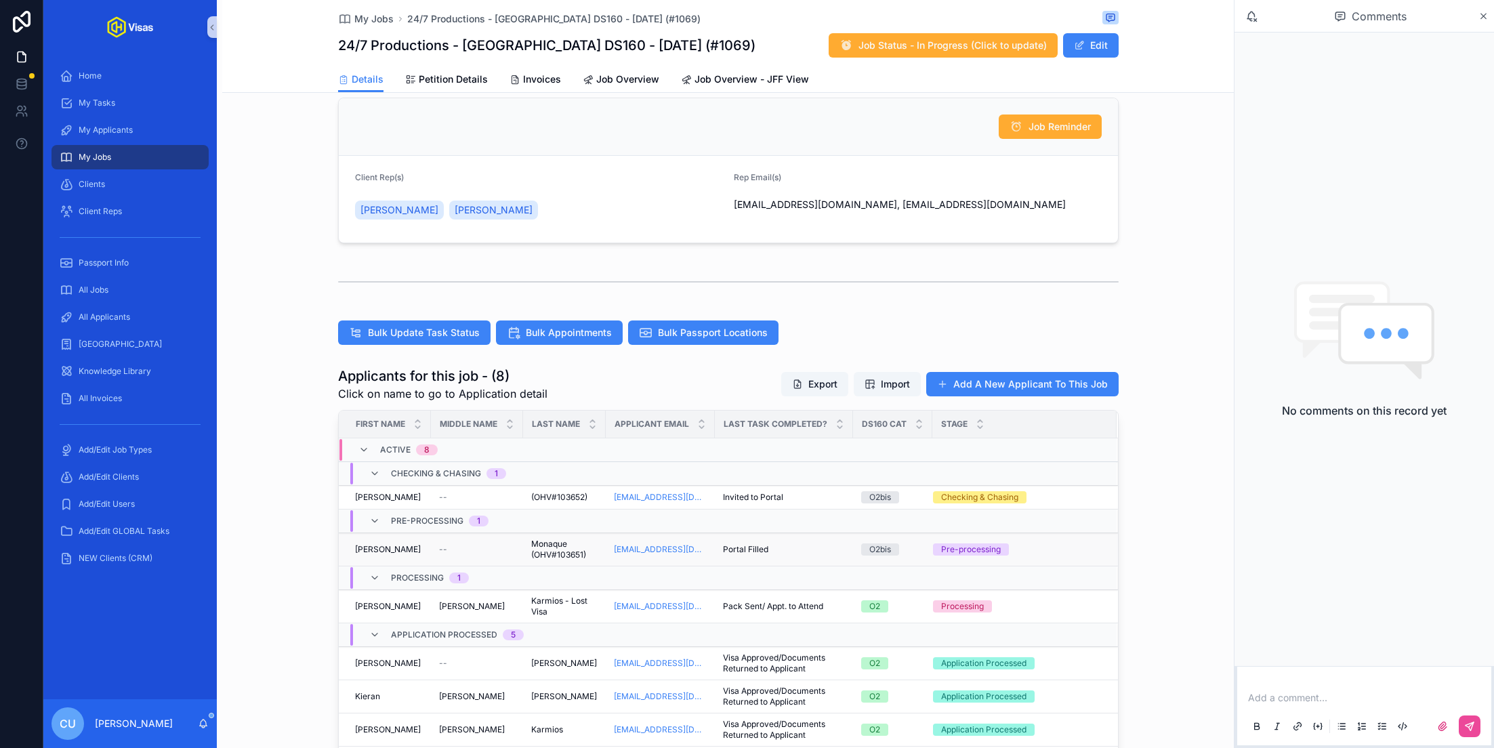
click at [452, 549] on div "--" at bounding box center [477, 549] width 76 height 11
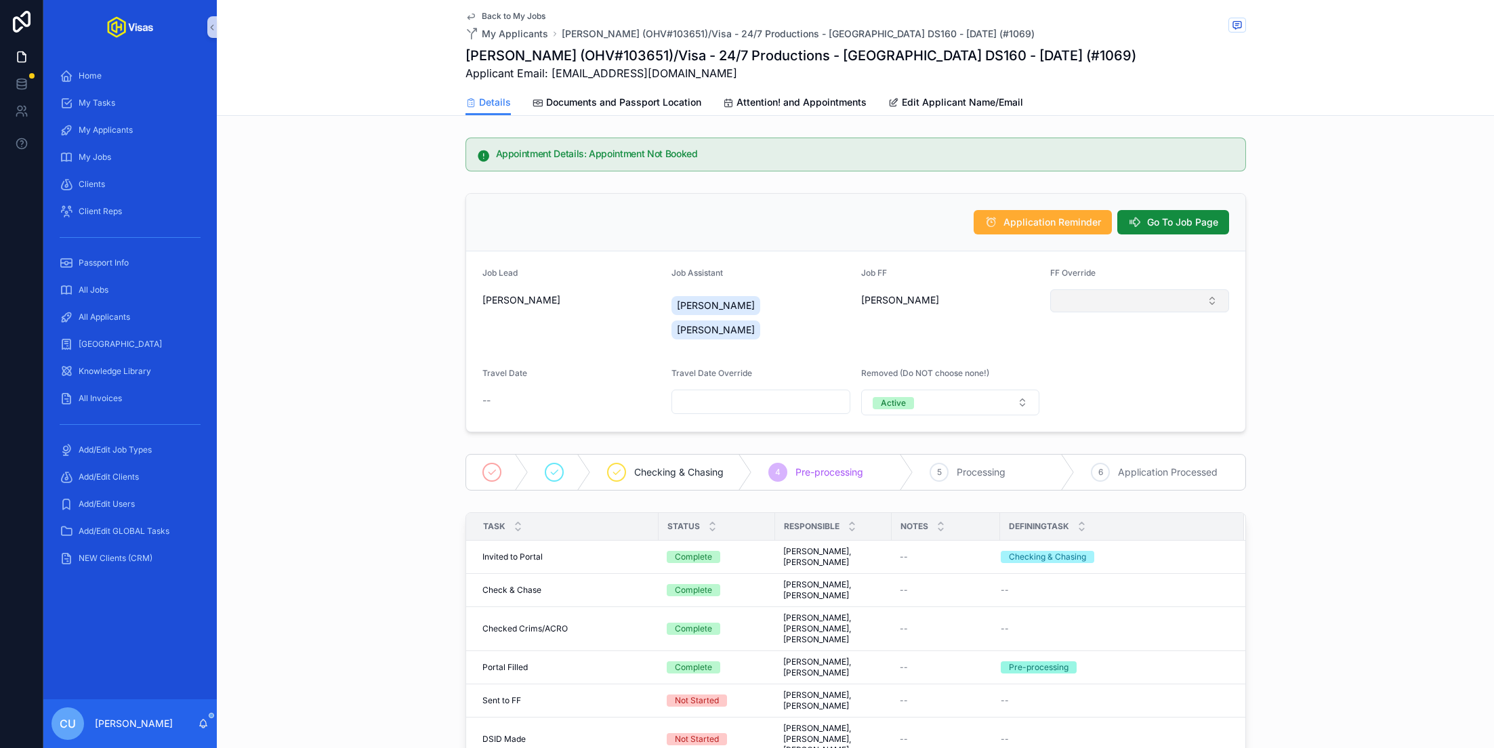
click at [1119, 295] on button "Select Button" at bounding box center [1139, 300] width 179 height 23
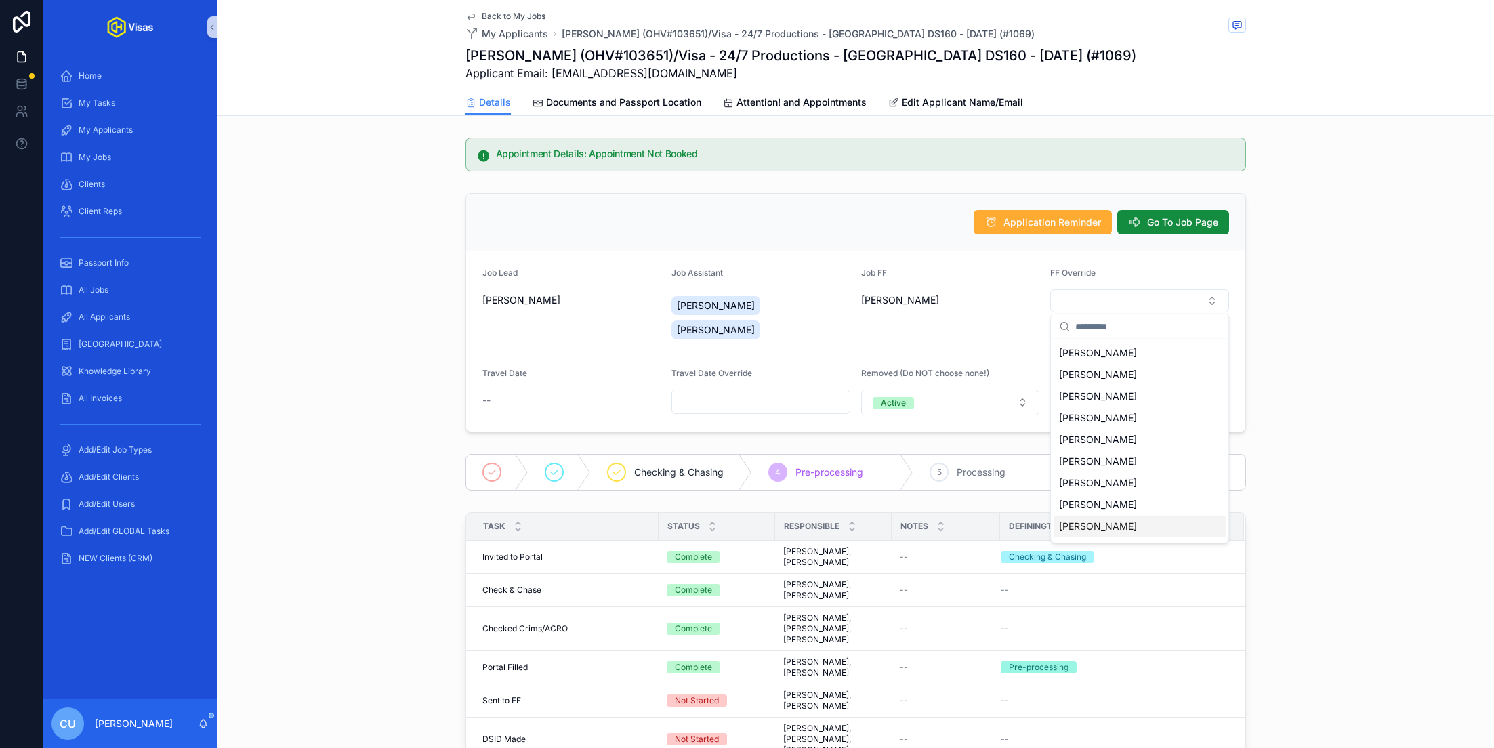
click at [1113, 528] on span "[PERSON_NAME]" at bounding box center [1098, 527] width 78 height 14
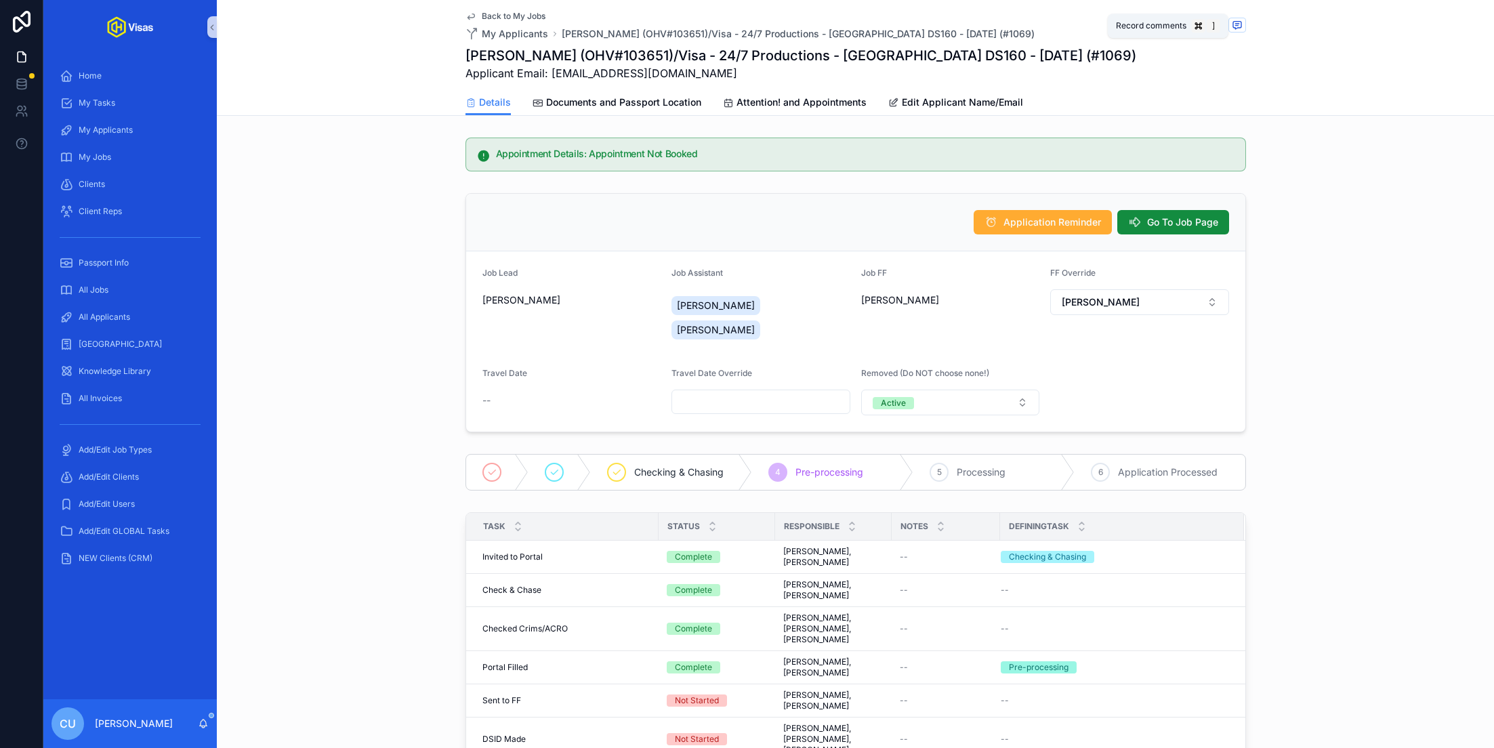
click at [1238, 25] on icon "scrollable content" at bounding box center [1237, 25] width 11 height 11
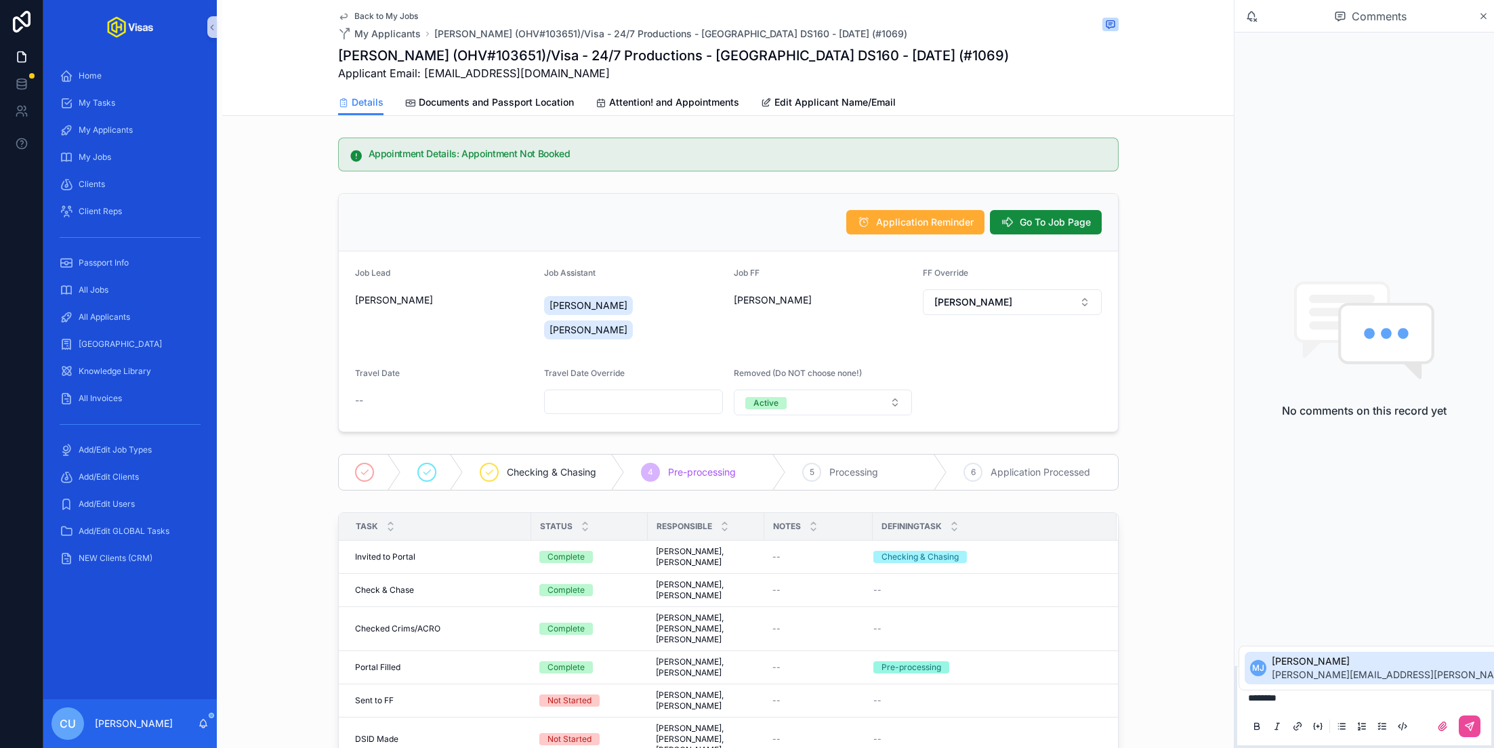
click at [1293, 676] on span "[PERSON_NAME][EMAIL_ADDRESS][PERSON_NAME][DOMAIN_NAME]" at bounding box center [1431, 675] width 319 height 14
click at [1479, 723] on button "scrollable content" at bounding box center [1470, 727] width 22 height 22
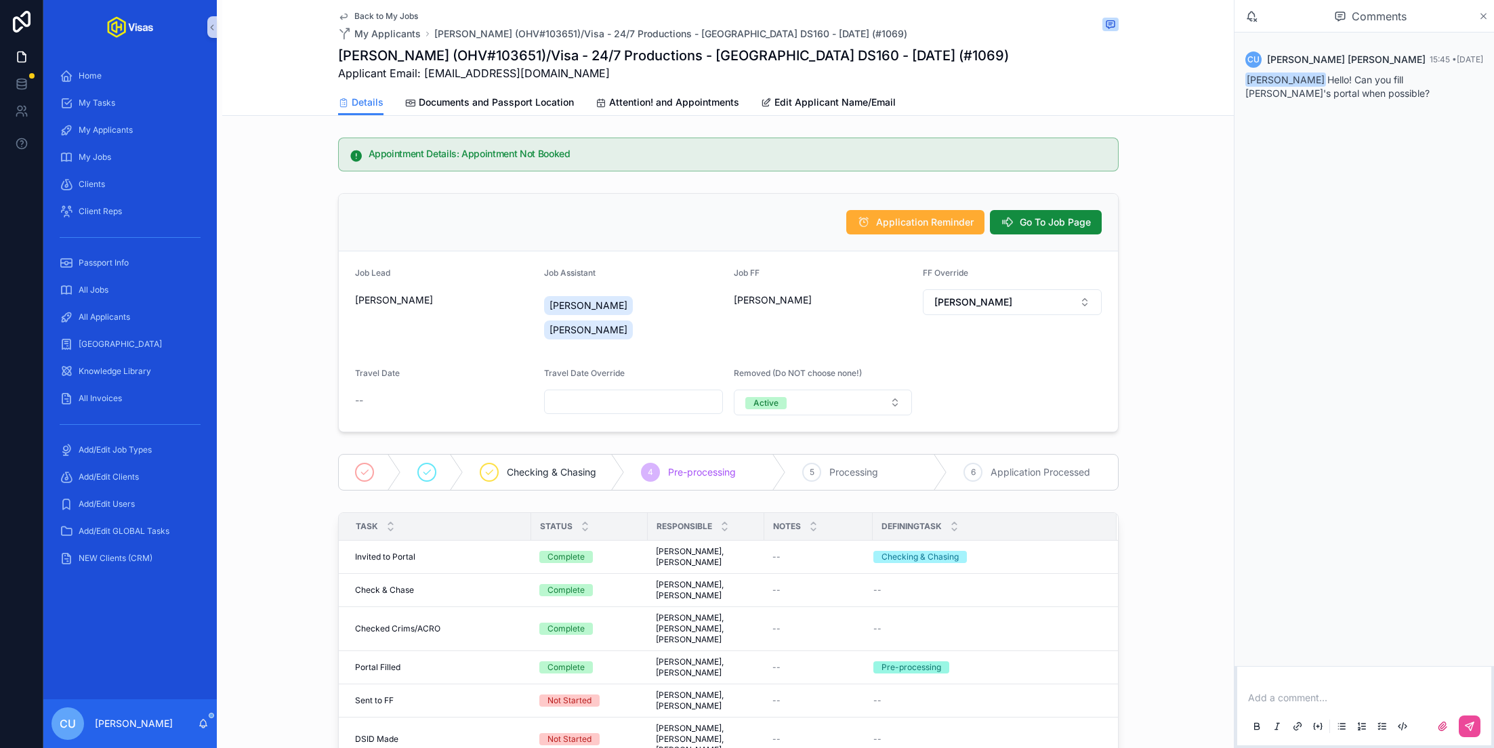
click at [1480, 18] on icon "scrollable content" at bounding box center [1484, 16] width 10 height 11
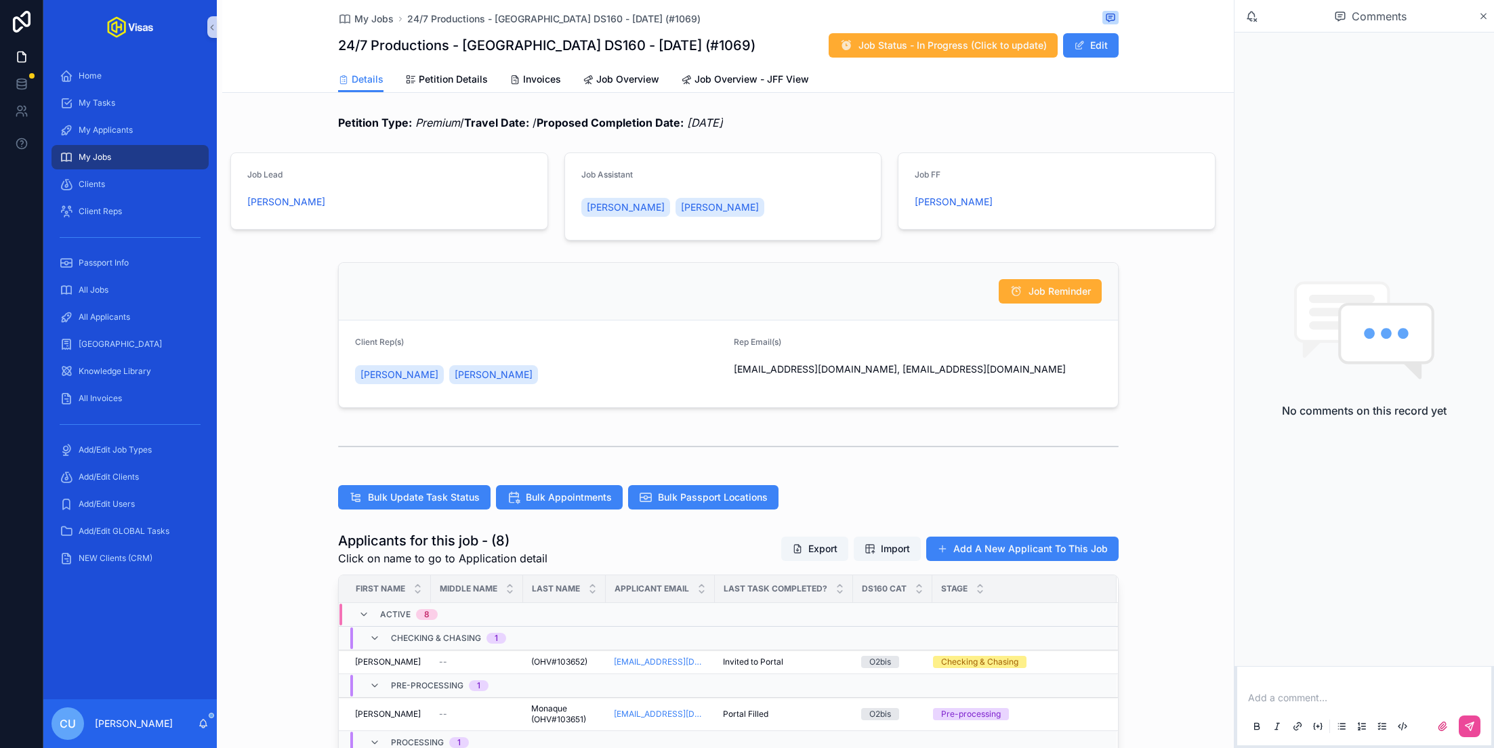
scroll to position [155, 0]
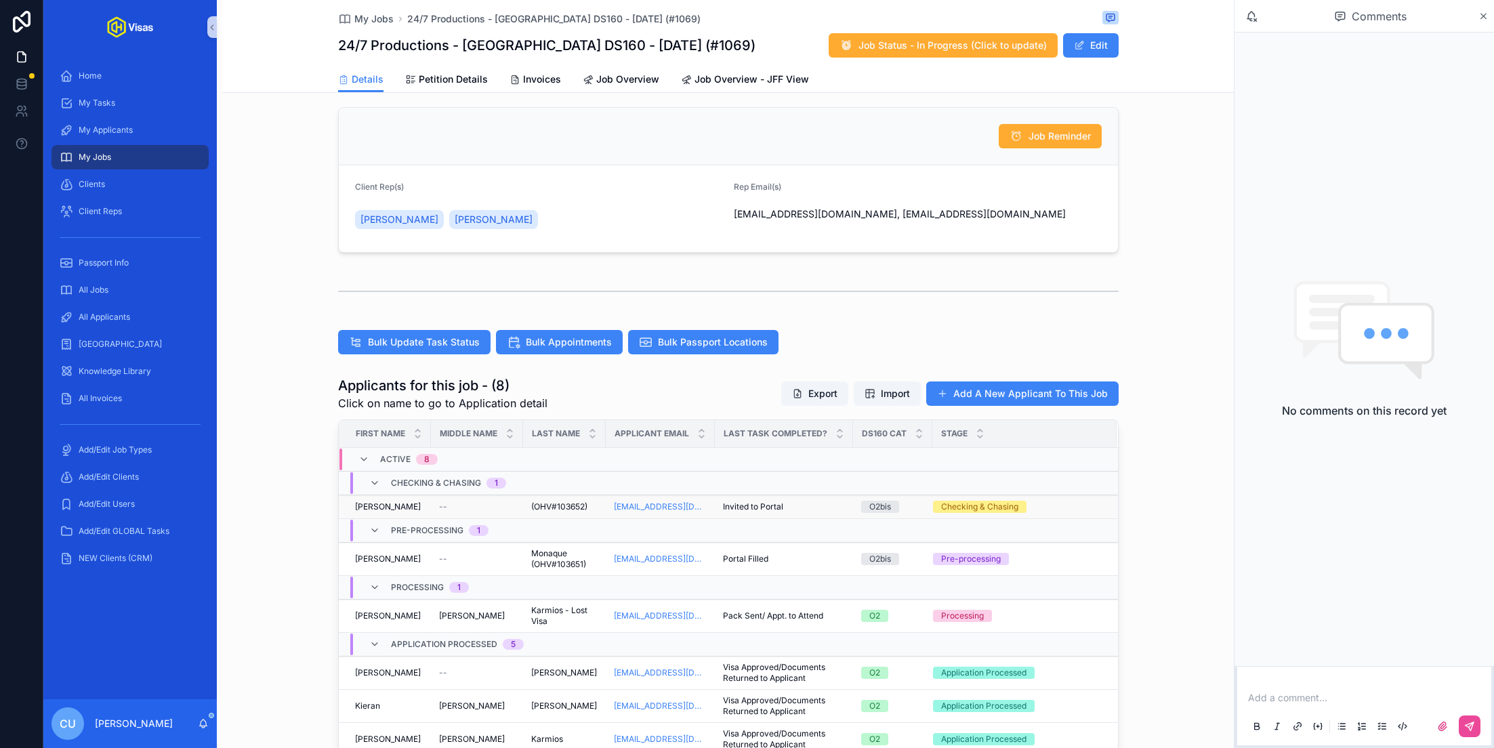
click at [818, 503] on div "Invited to Portal Invited to Portal" at bounding box center [784, 506] width 122 height 11
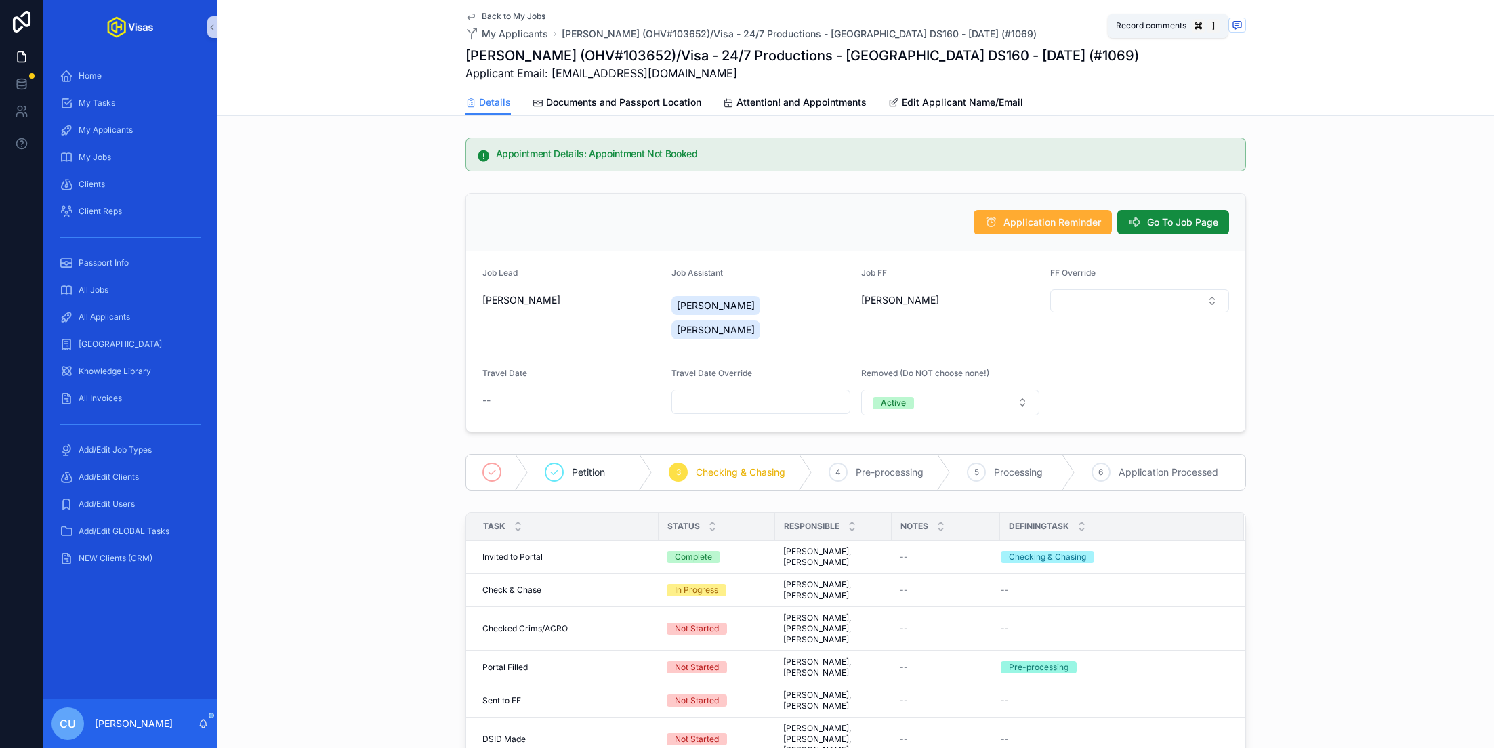
click at [1235, 23] on icon "scrollable content" at bounding box center [1237, 25] width 11 height 11
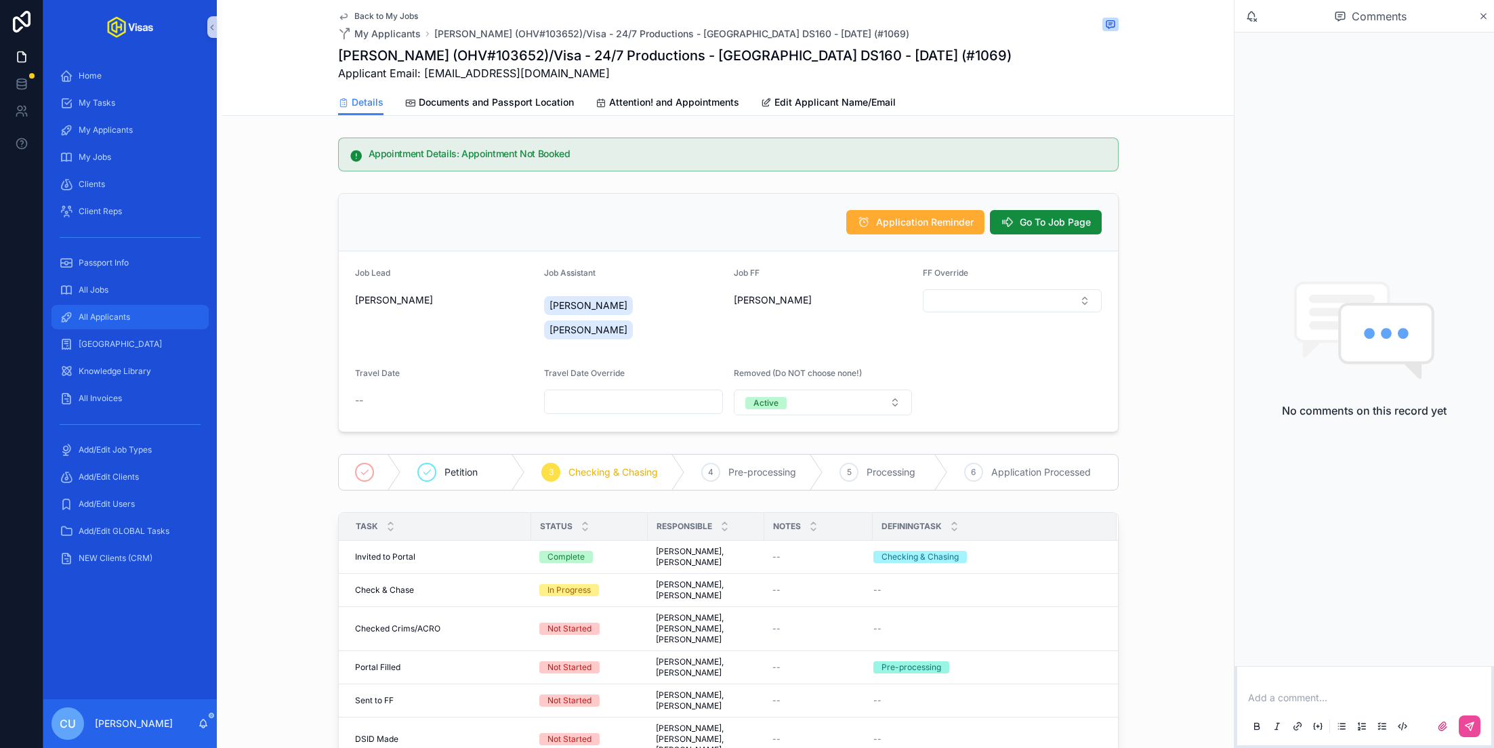
click at [133, 316] on div "All Applicants" at bounding box center [130, 317] width 141 height 22
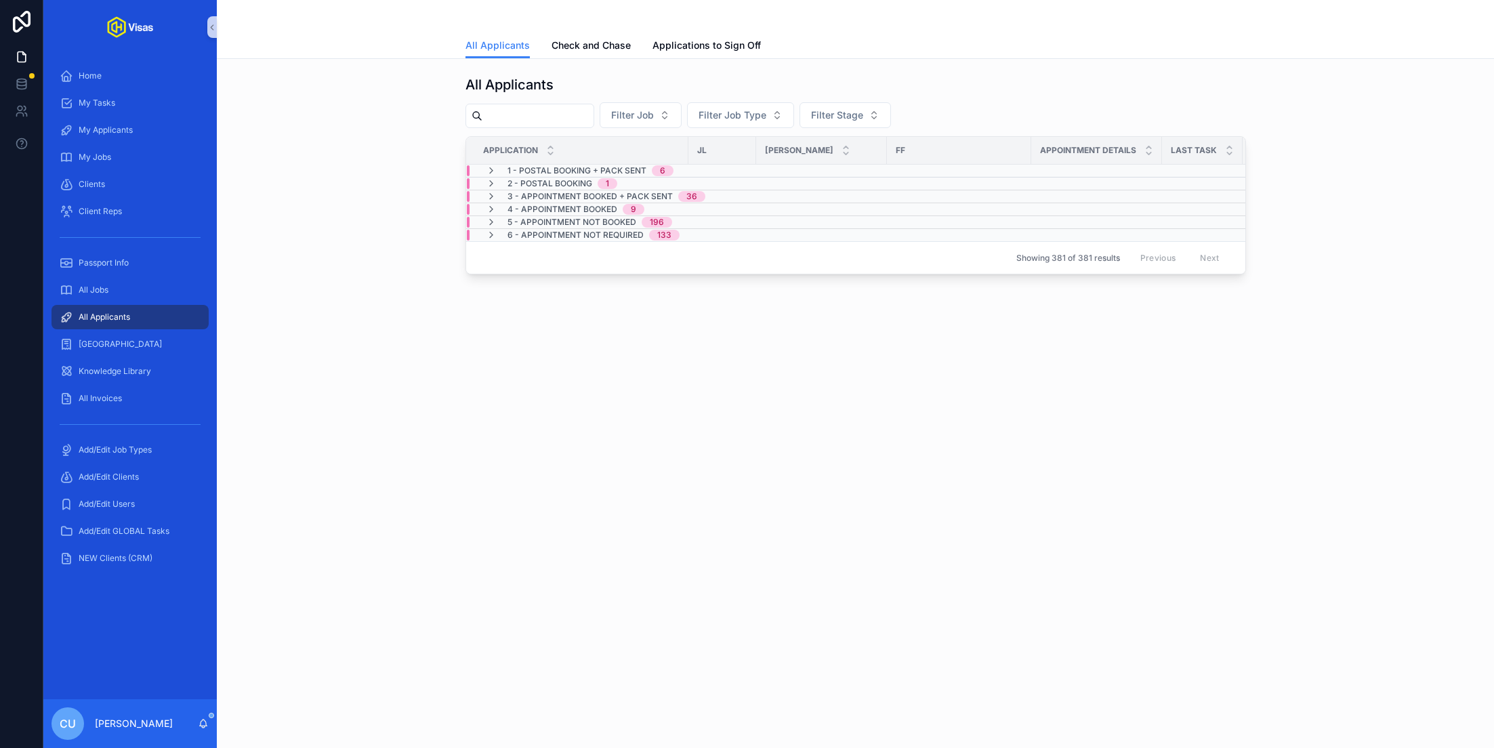
click at [612, 18] on div "scrollable content" at bounding box center [856, 16] width 781 height 33
click at [592, 43] on span "Check and Chase" at bounding box center [591, 46] width 79 height 14
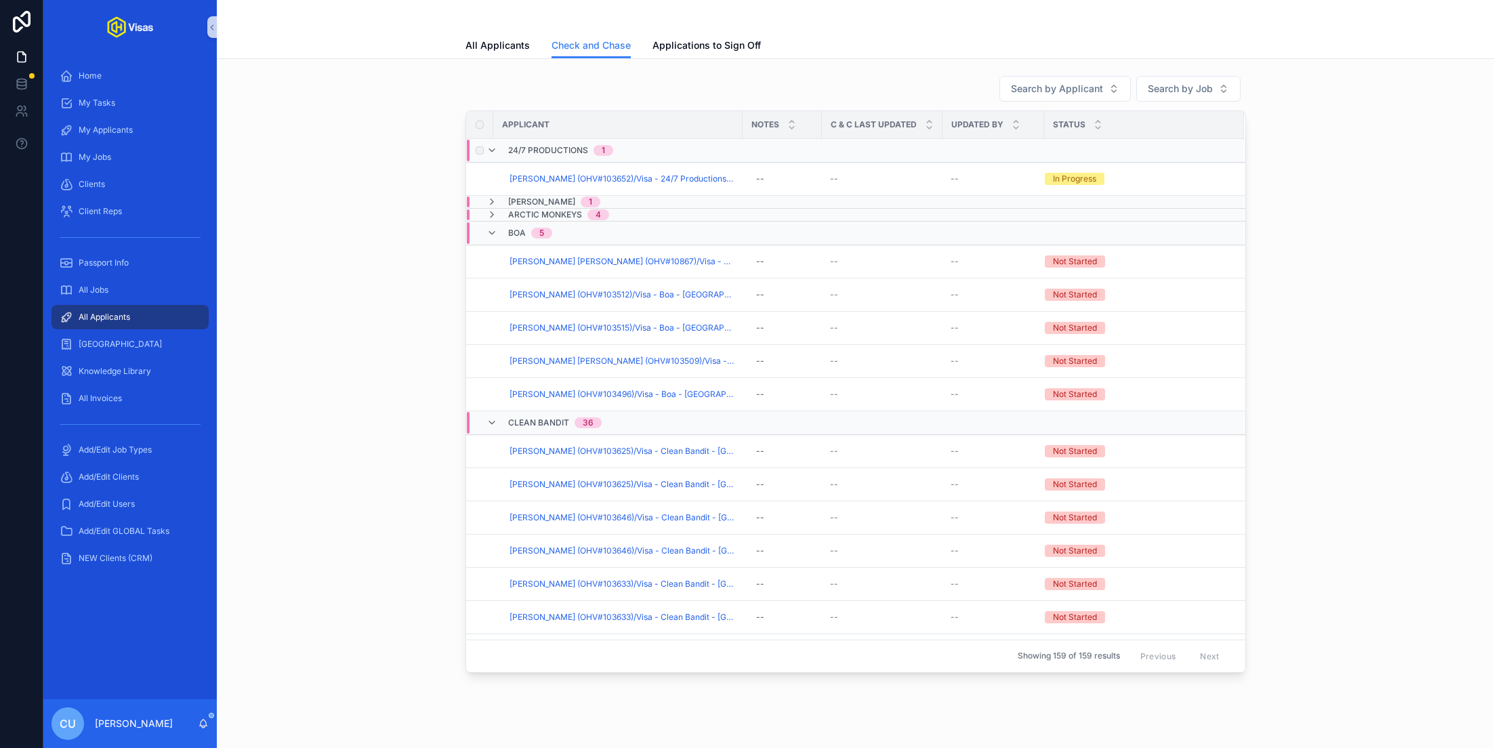
click at [615, 151] on div "24/7 Productions 1" at bounding box center [558, 151] width 143 height 22
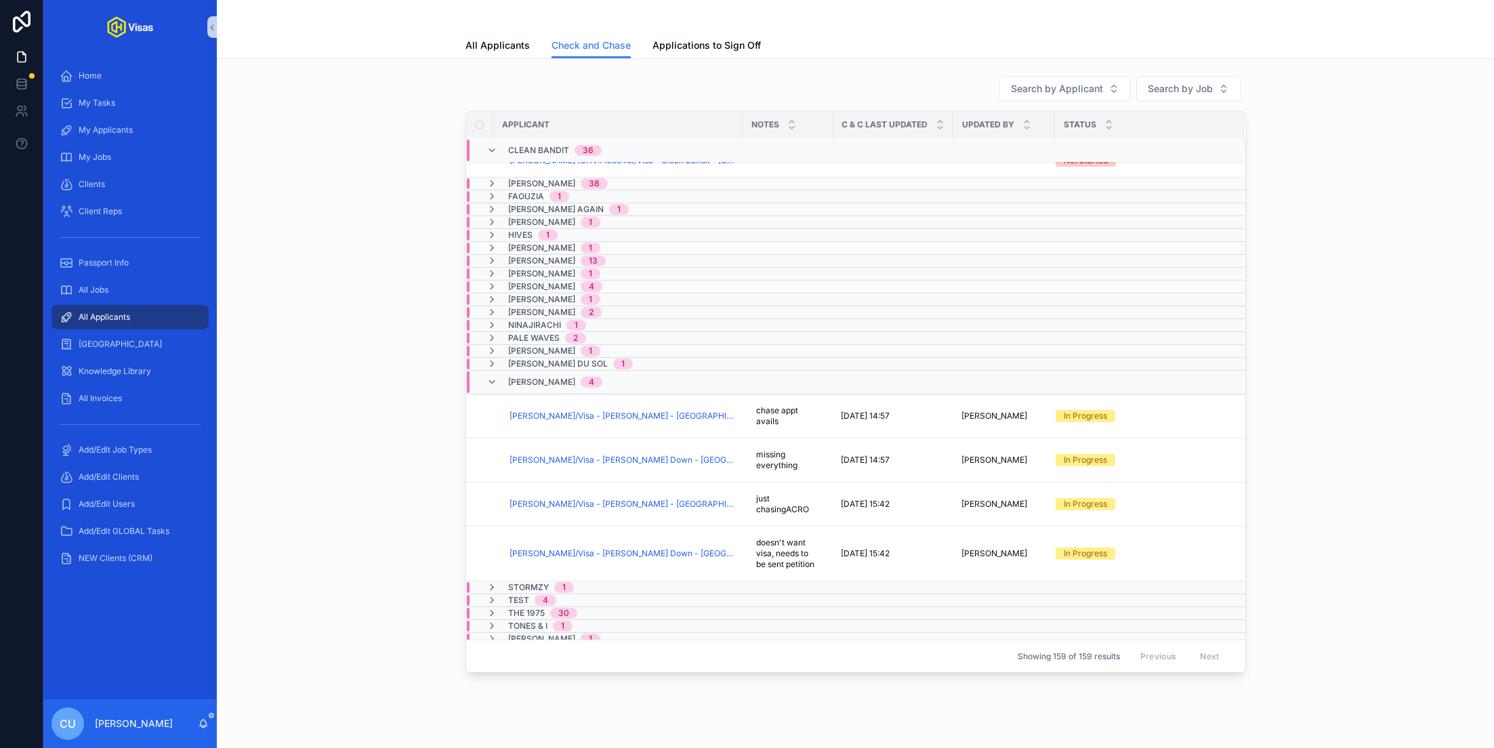
scroll to position [1493, 0]
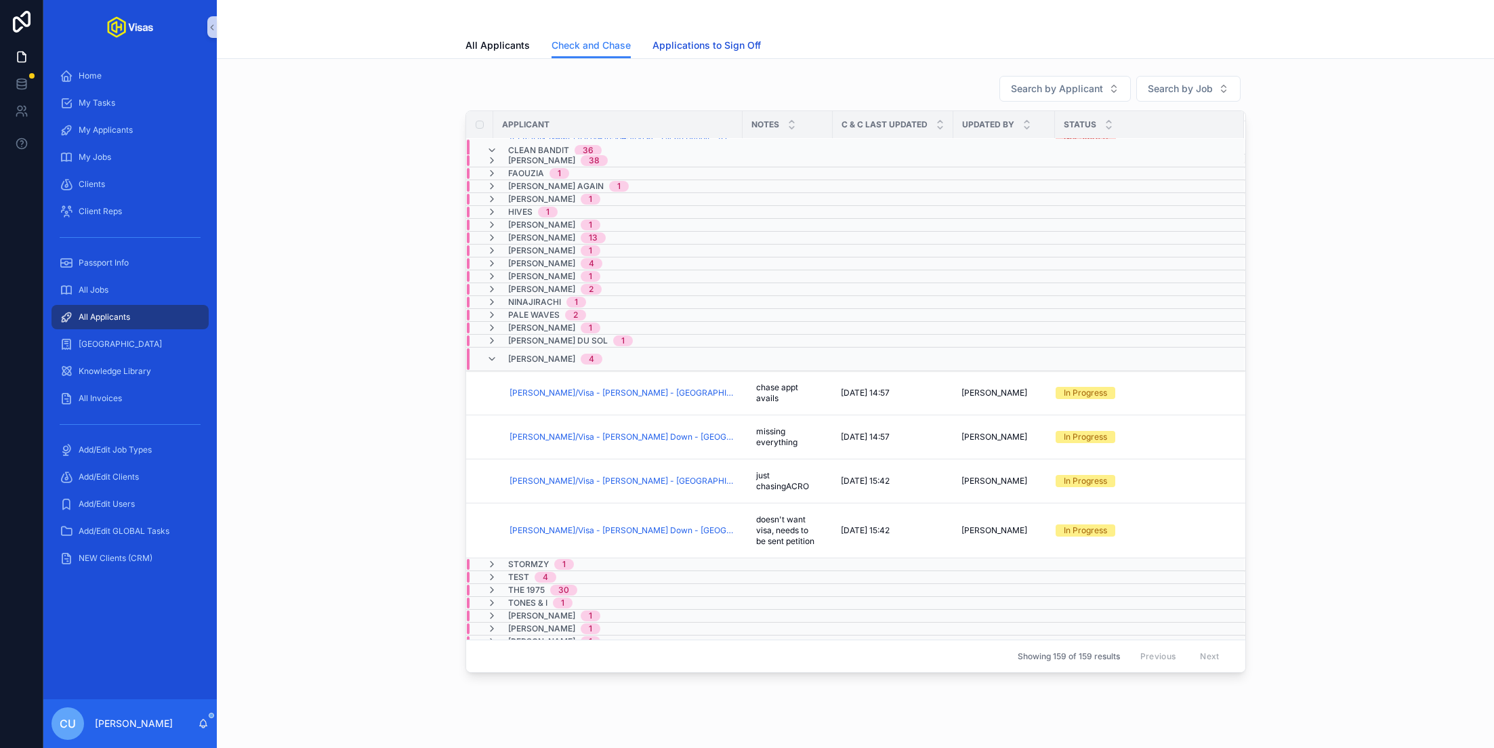
click at [677, 41] on span "Applications to Sign Off" at bounding box center [707, 46] width 108 height 14
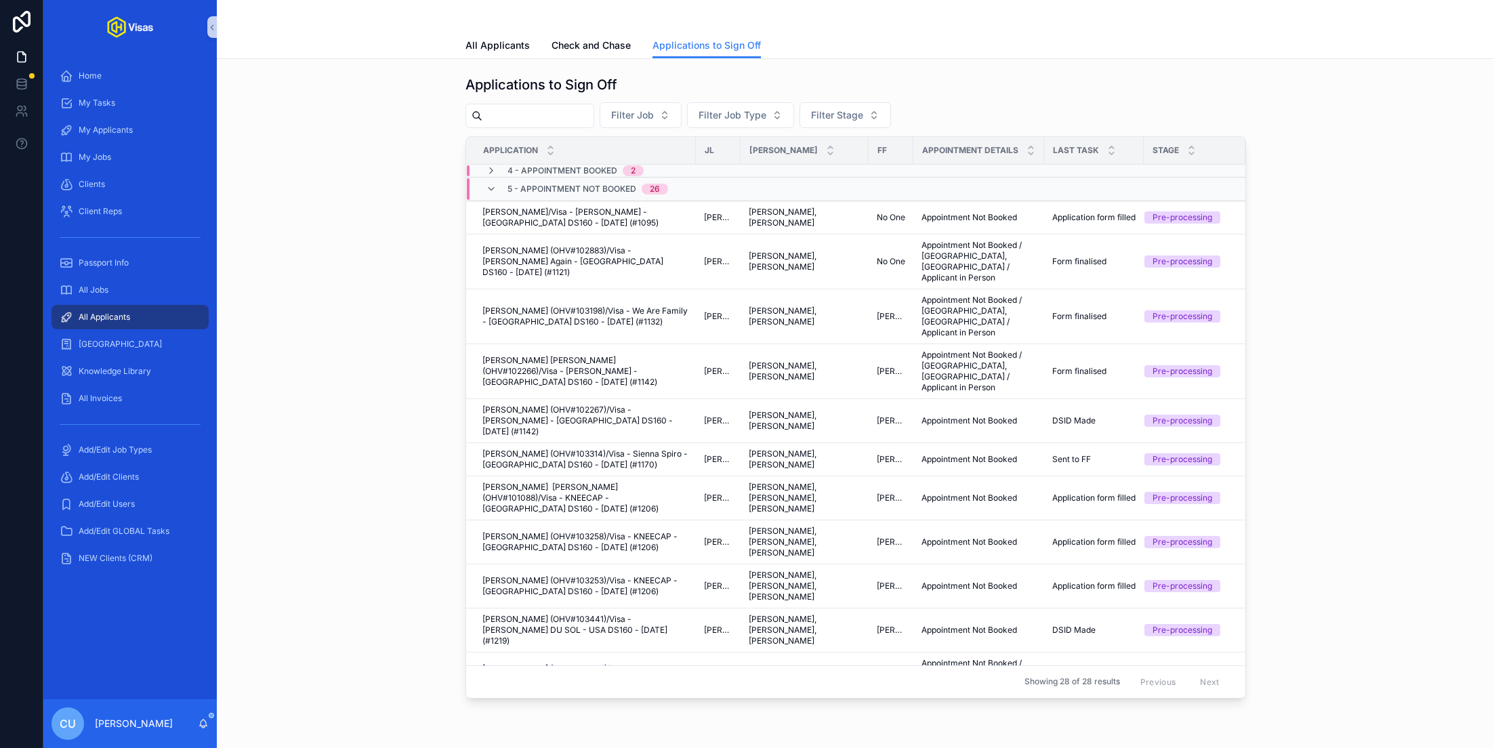
click at [565, 189] on span "5 - Appointment NOT Booked" at bounding box center [572, 189] width 129 height 11
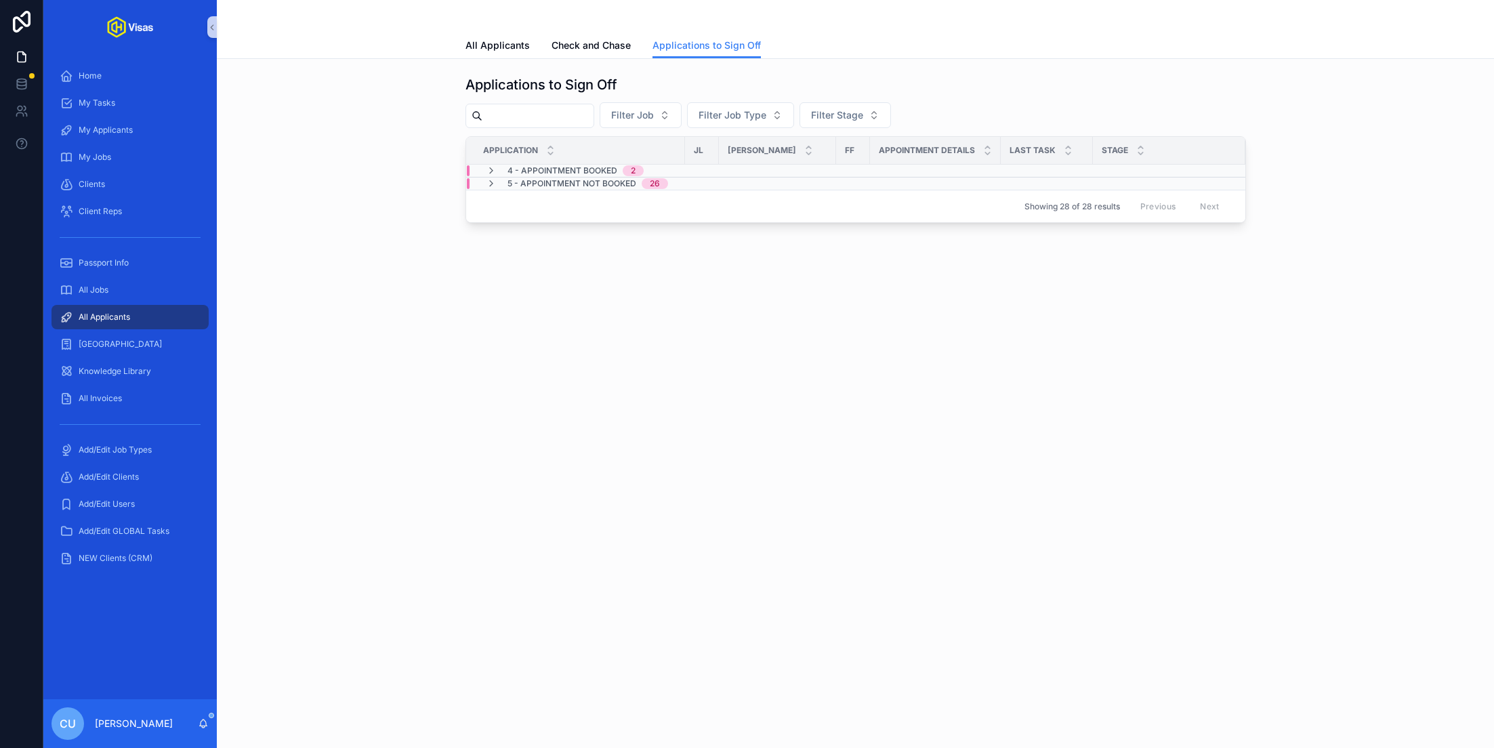
click at [583, 182] on span "5 - Appointment NOT Booked" at bounding box center [572, 183] width 129 height 11
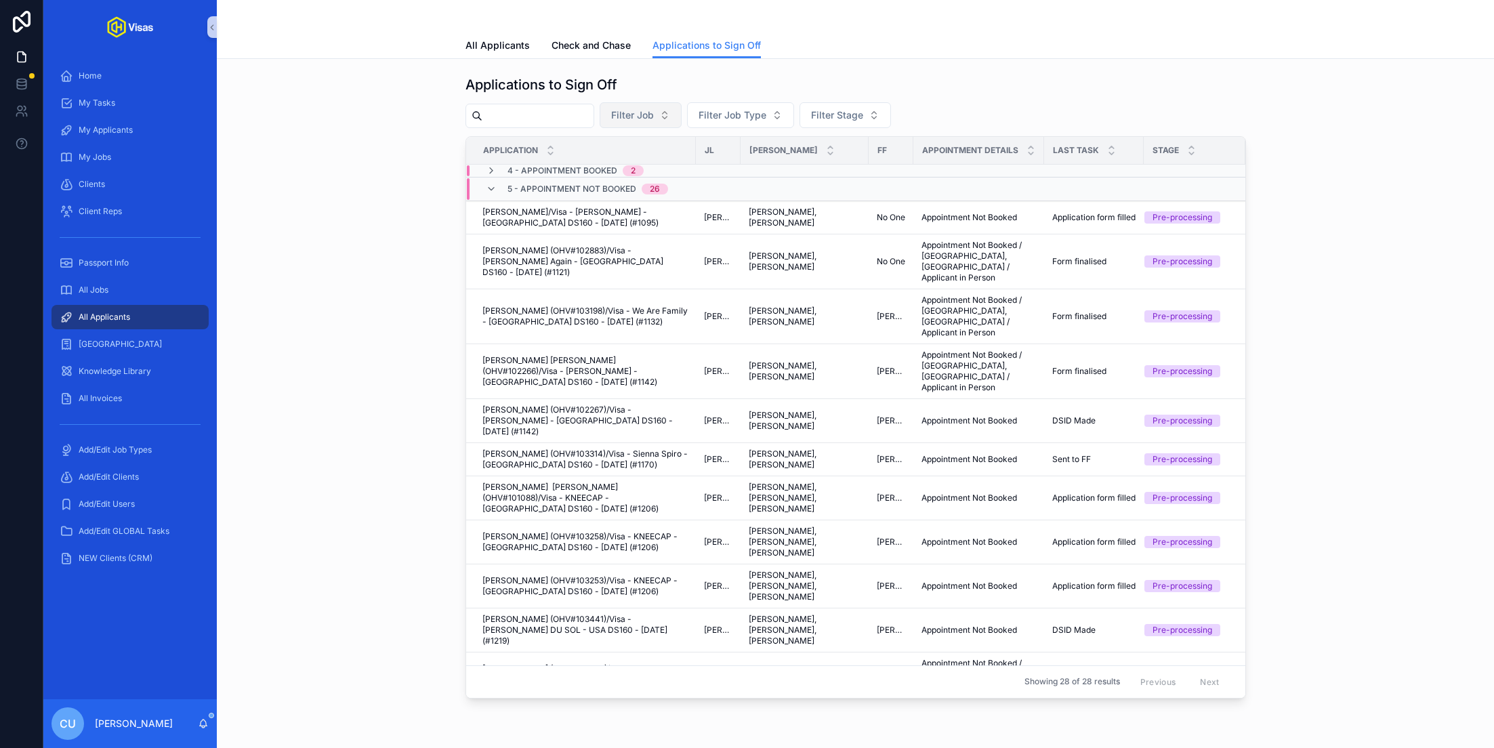
click at [652, 103] on button "Filter Job" at bounding box center [641, 115] width 82 height 26
type input "*****"
click at [690, 170] on span "[PERSON_NAME] - [GEOGRAPHIC_DATA] DS160 - [DATE] (#1083)" at bounding box center [645, 170] width 136 height 14
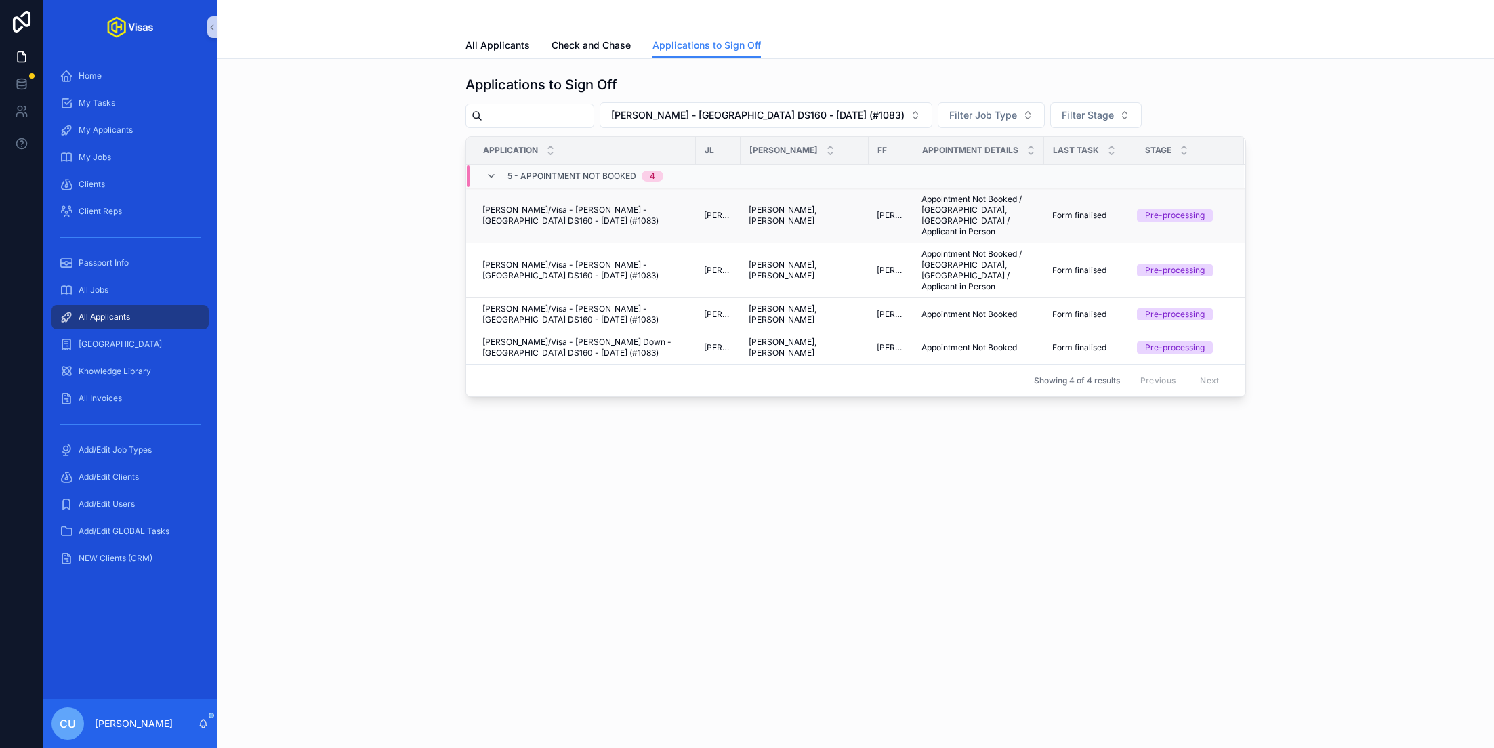
click at [594, 208] on span "[PERSON_NAME]/Visa - [PERSON_NAME] - [GEOGRAPHIC_DATA] DS160 - [DATE] (#1083)" at bounding box center [585, 216] width 205 height 22
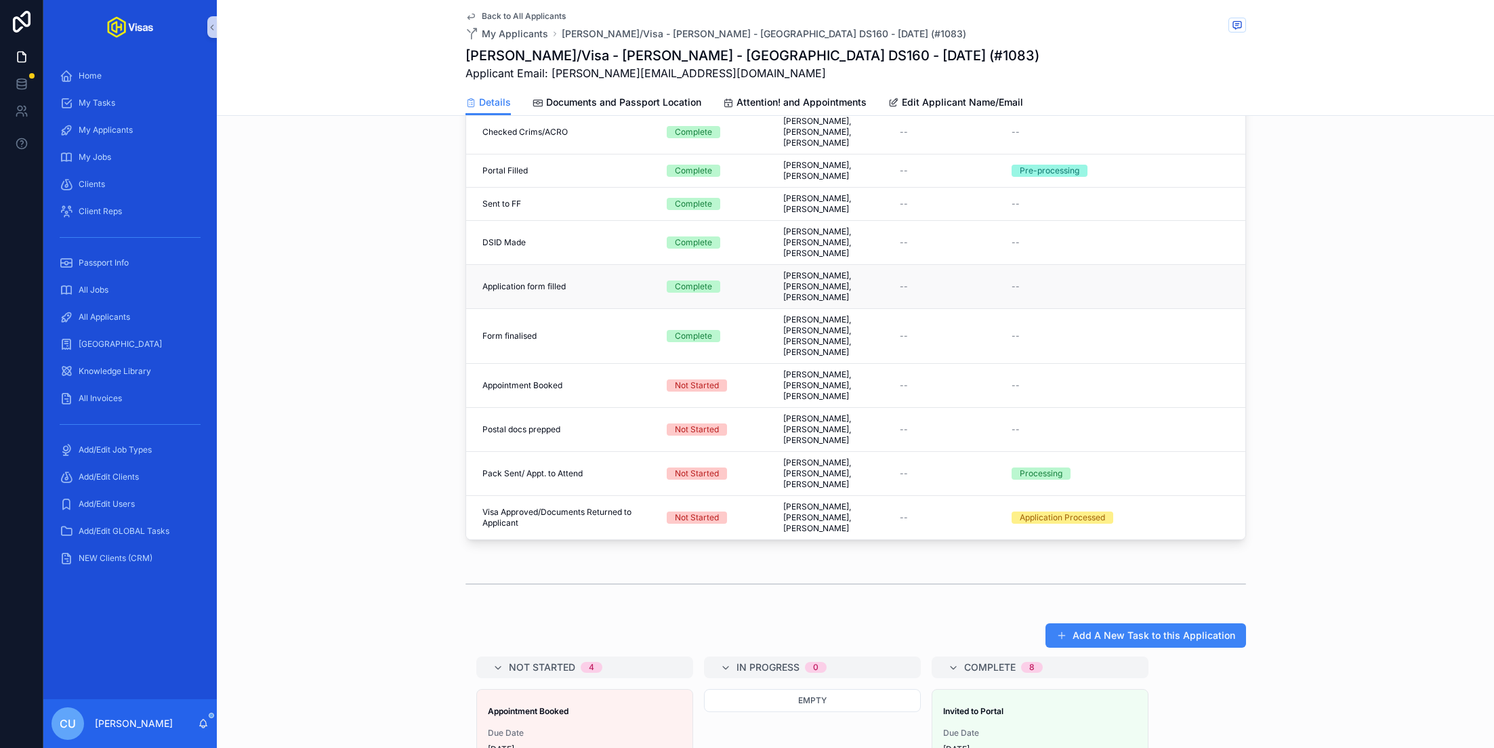
scroll to position [594, 0]
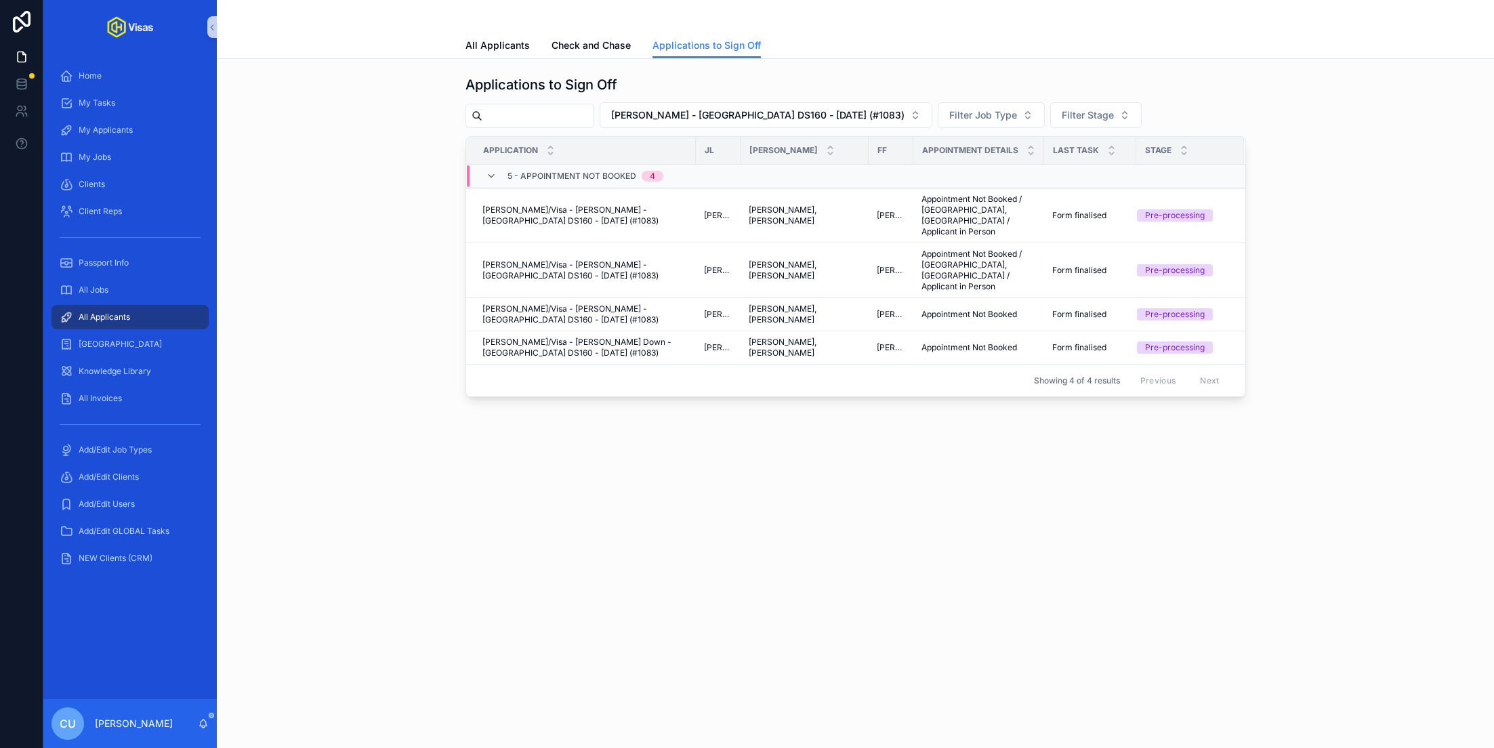
click at [617, 60] on div "Applications to Sign Off [PERSON_NAME] - [GEOGRAPHIC_DATA] DS160 - [DATE] (#108…" at bounding box center [855, 274] width 1277 height 430
click at [598, 46] on span "Check and Chase" at bounding box center [591, 46] width 79 height 14
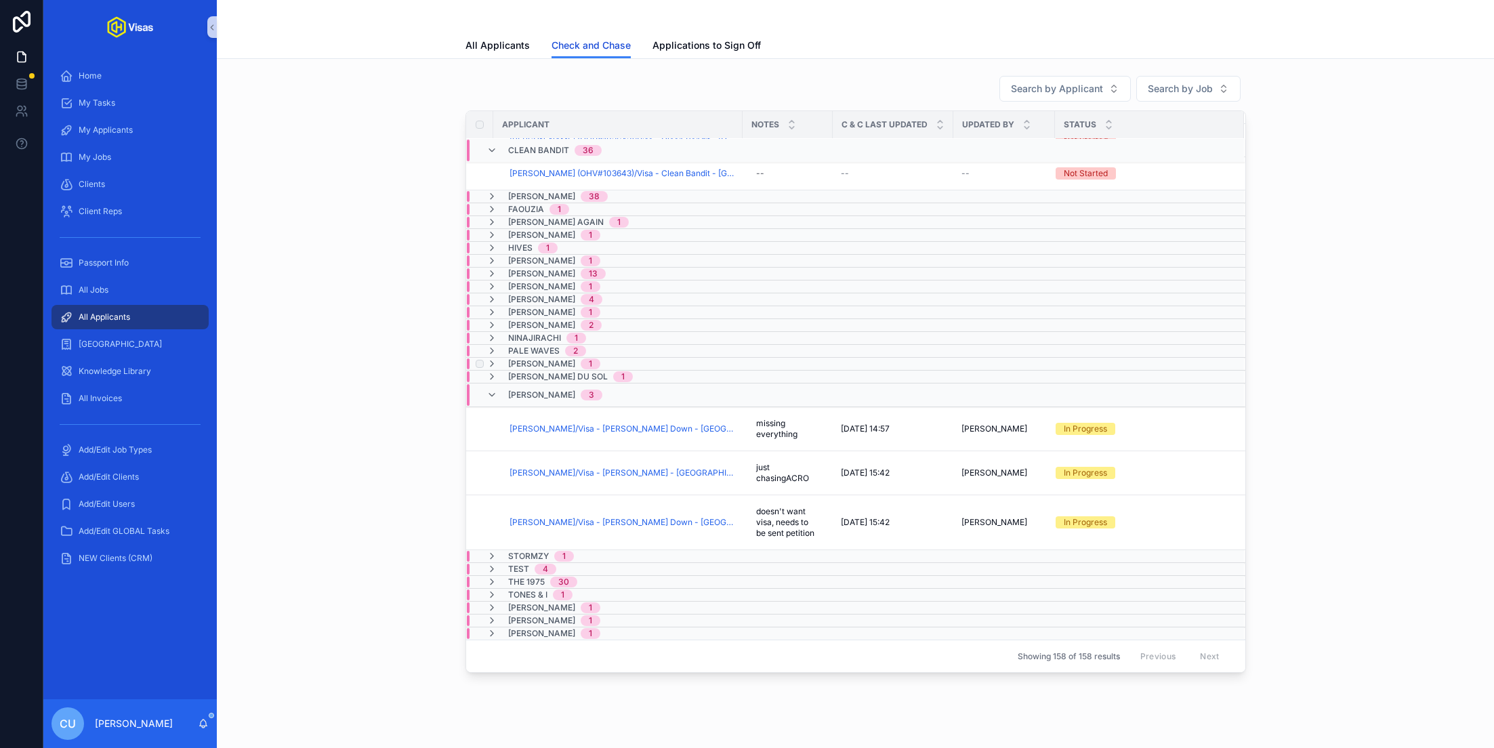
scroll to position [1420, 0]
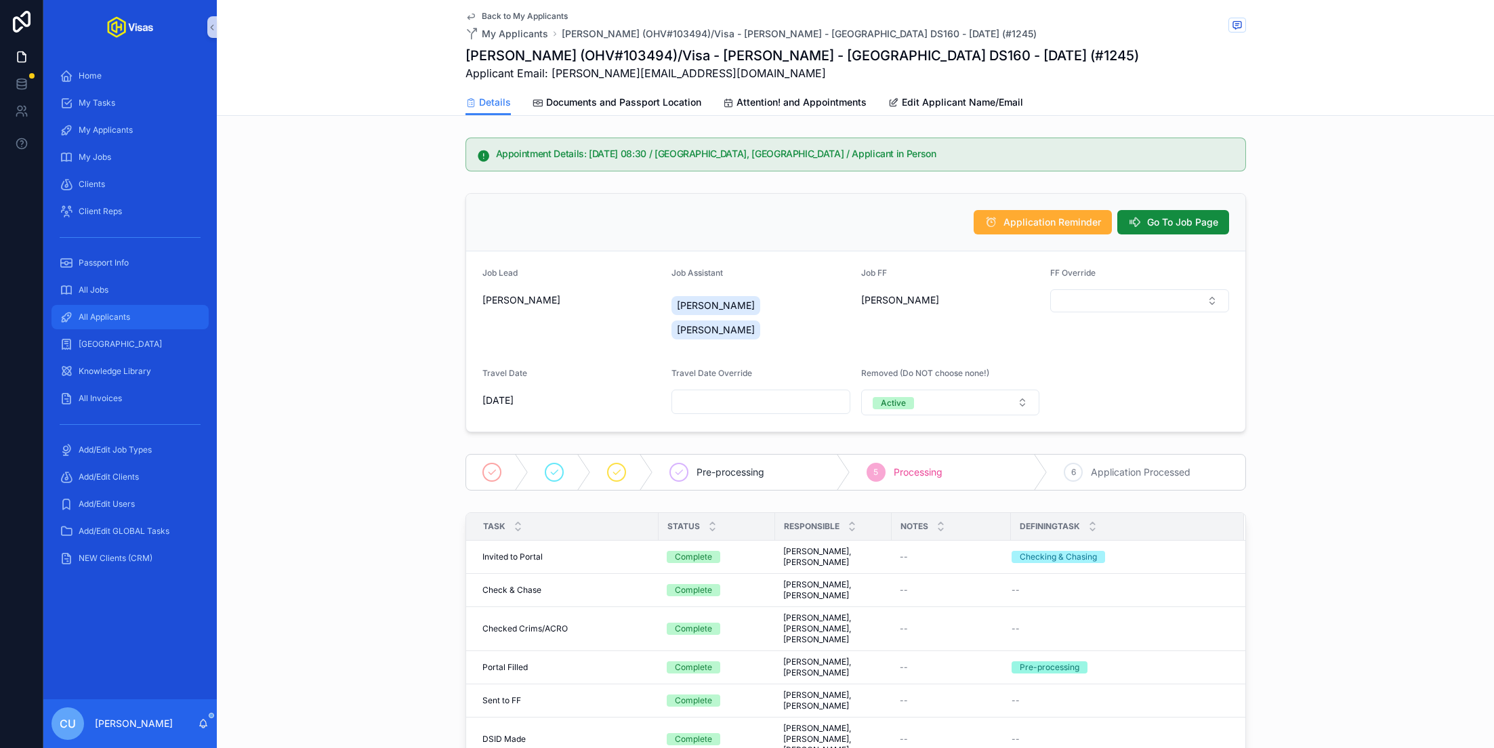
click at [114, 312] on span "All Applicants" at bounding box center [105, 317] width 52 height 11
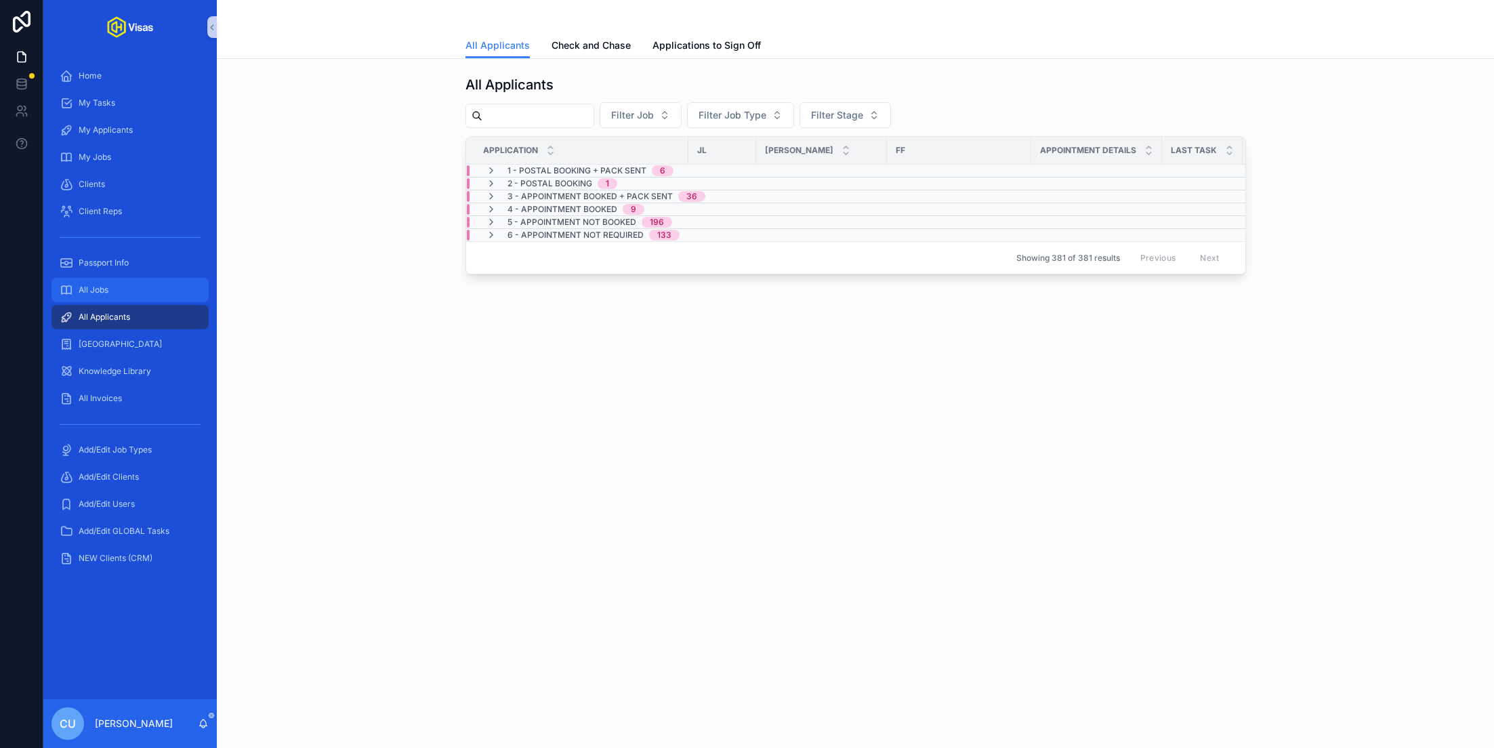
click at [123, 285] on div "All Jobs" at bounding box center [130, 290] width 141 height 22
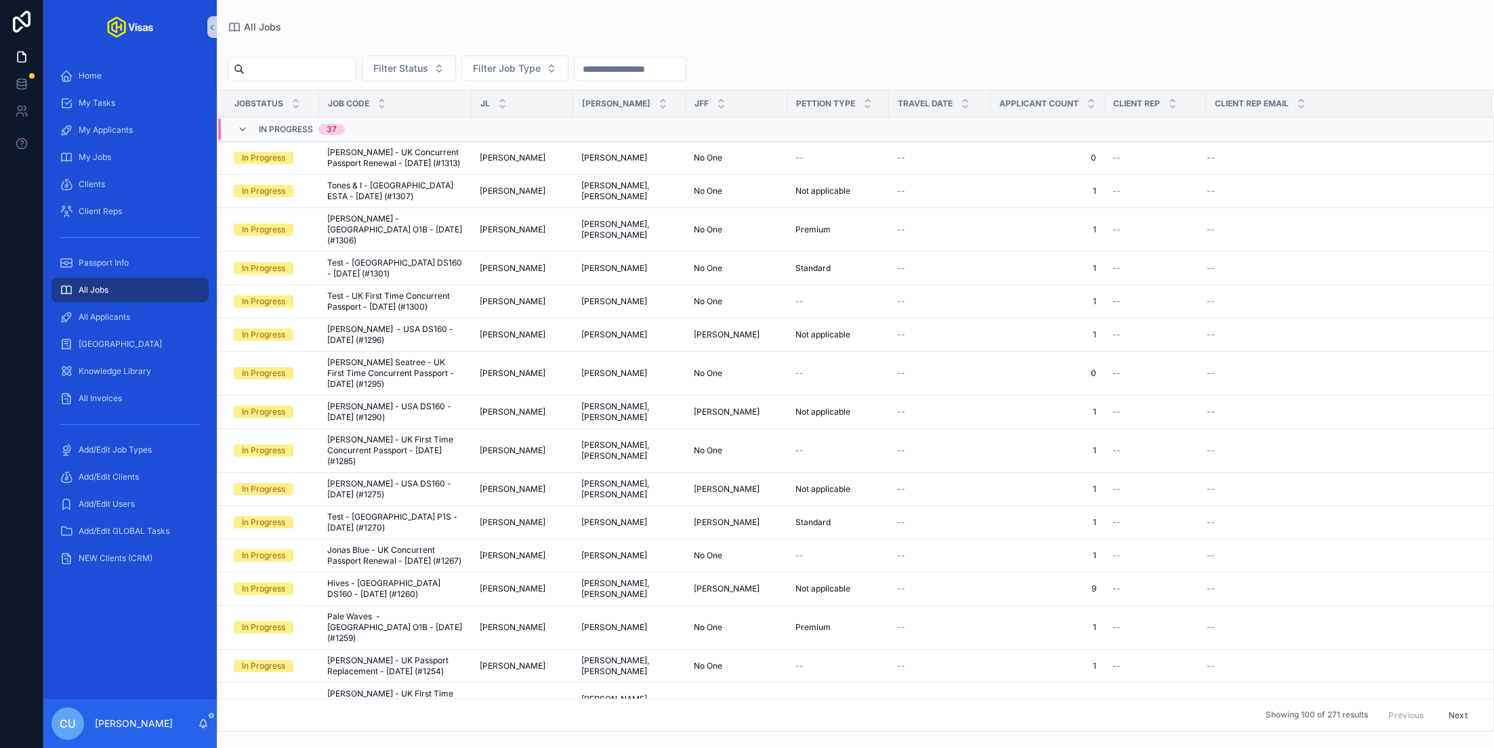
click at [320, 75] on input "scrollable content" at bounding box center [300, 69] width 111 height 19
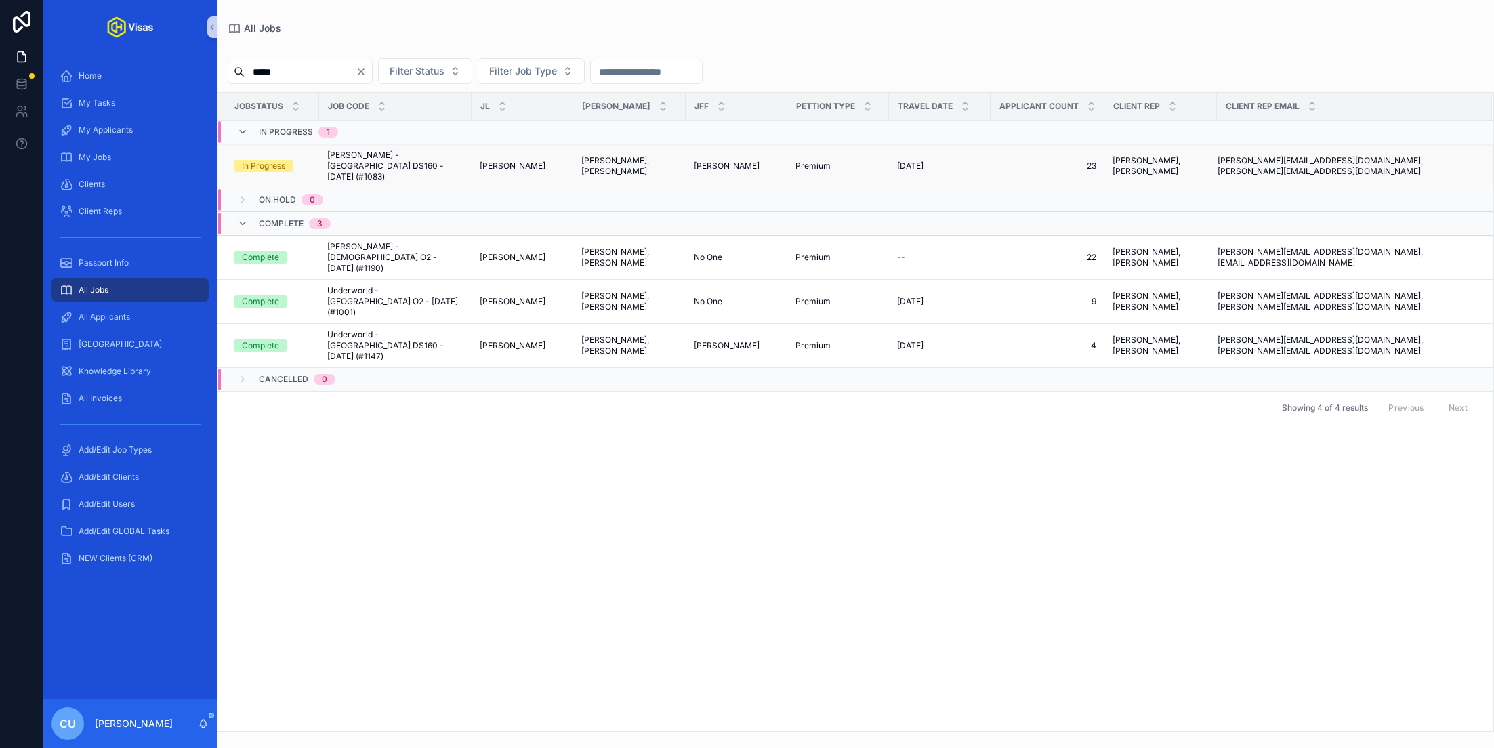
type input "*****"
click at [413, 163] on span "[PERSON_NAME] - [GEOGRAPHIC_DATA] DS160 - [DATE] (#1083)" at bounding box center [395, 166] width 136 height 33
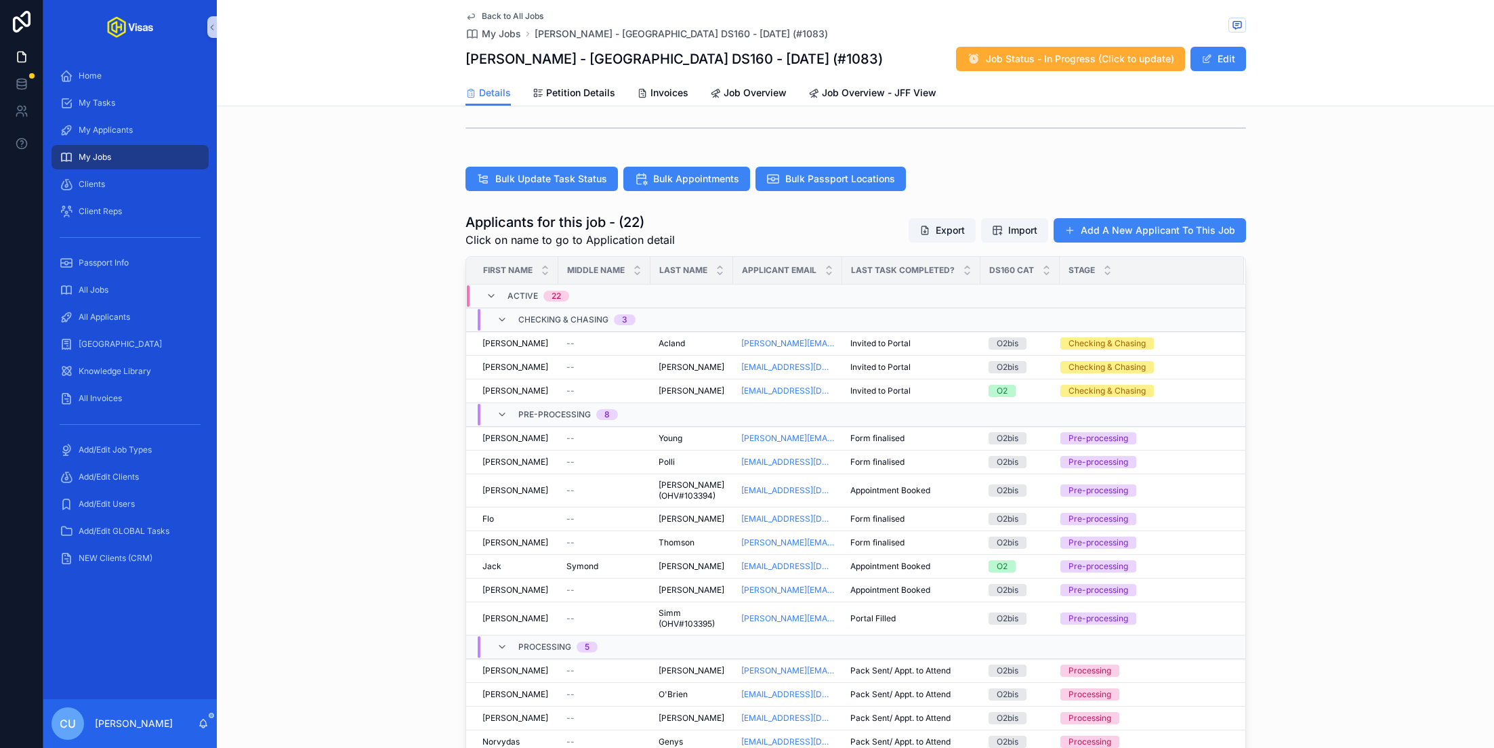
scroll to position [358, 0]
click at [535, 432] on div "Adam Adam" at bounding box center [517, 437] width 68 height 11
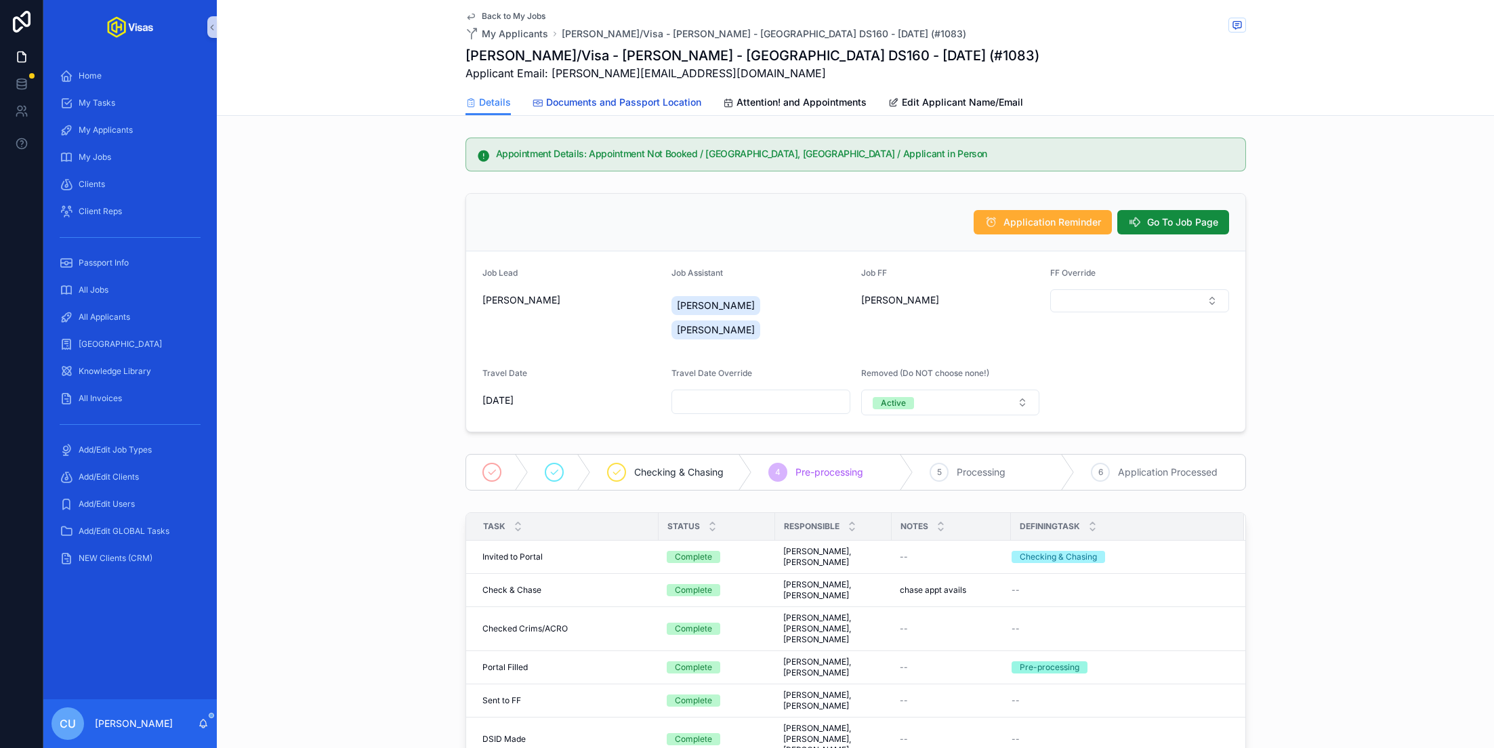
click at [623, 96] on span "Documents and Passport Location" at bounding box center [623, 103] width 155 height 14
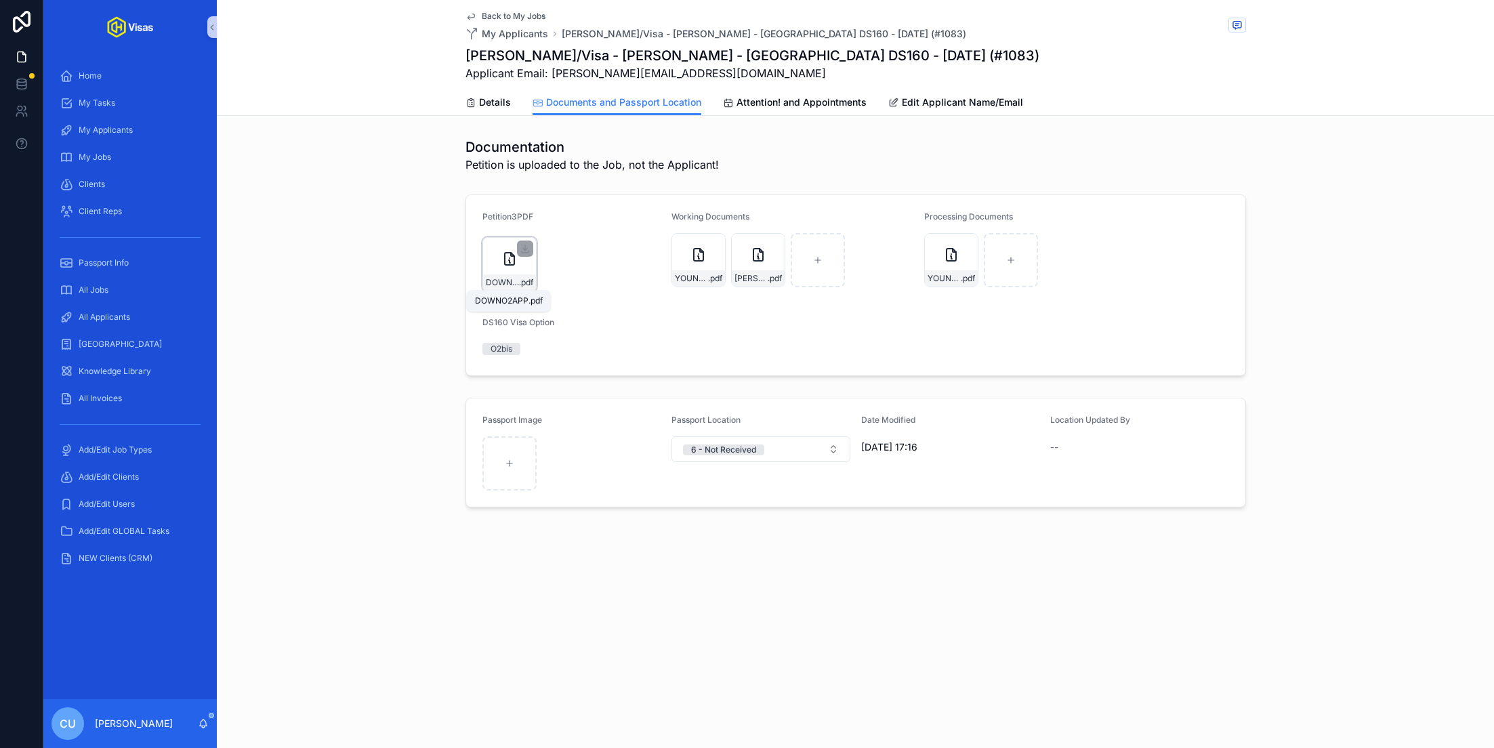
click at [495, 281] on span "DOWNO2APP" at bounding box center [502, 282] width 33 height 11
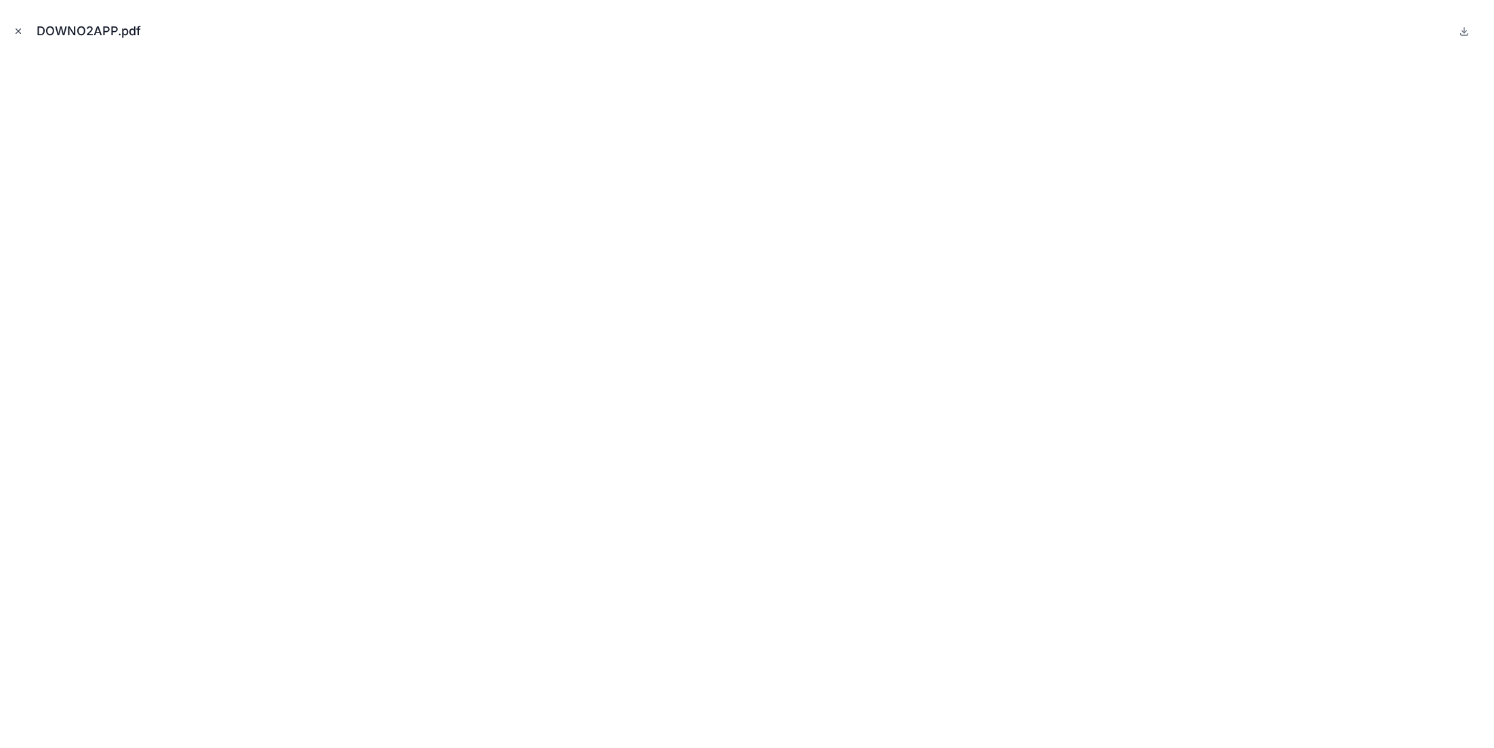
click at [19, 35] on icon "Close modal" at bounding box center [18, 30] width 9 height 9
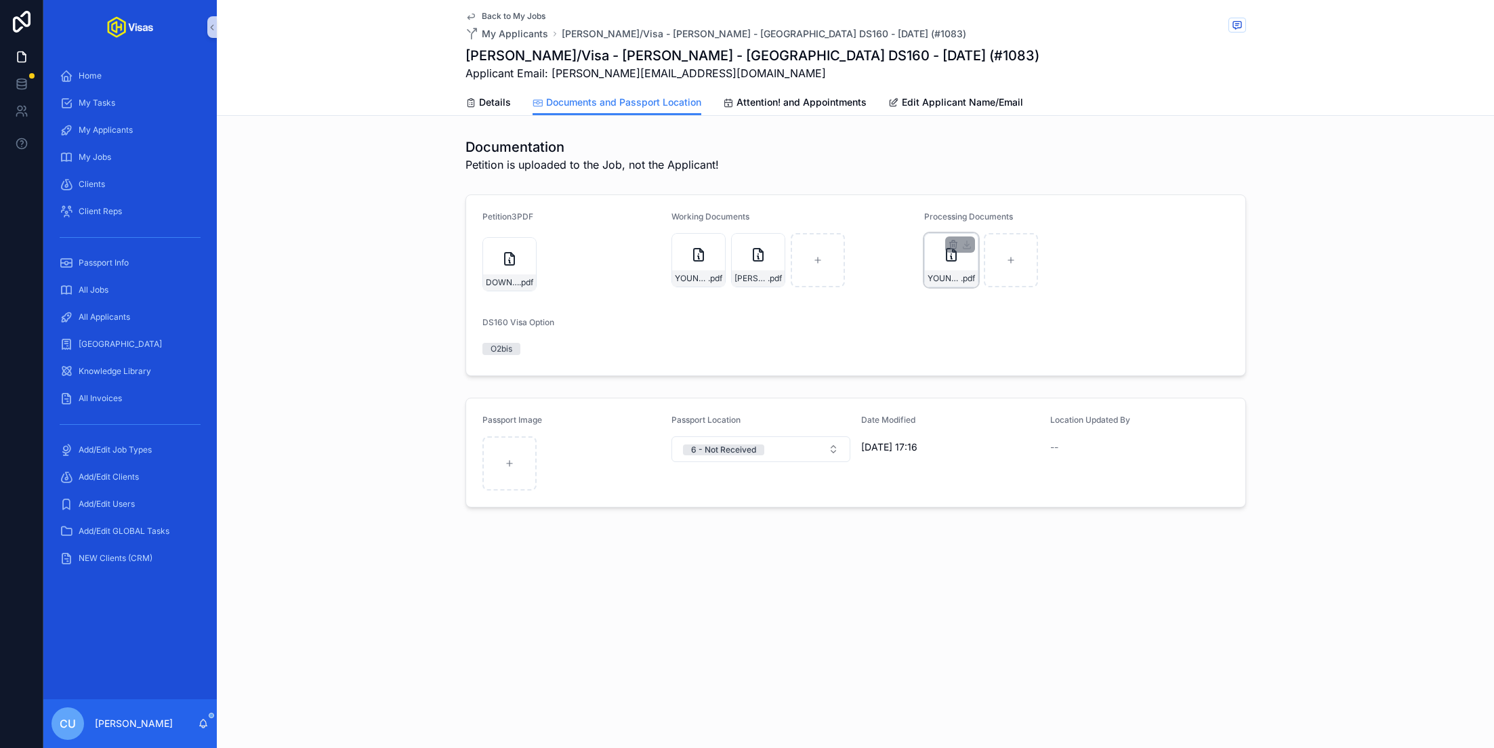
click at [939, 266] on div "YOUNG-DS160-CONFIRMATION .pdf" at bounding box center [951, 260] width 54 height 54
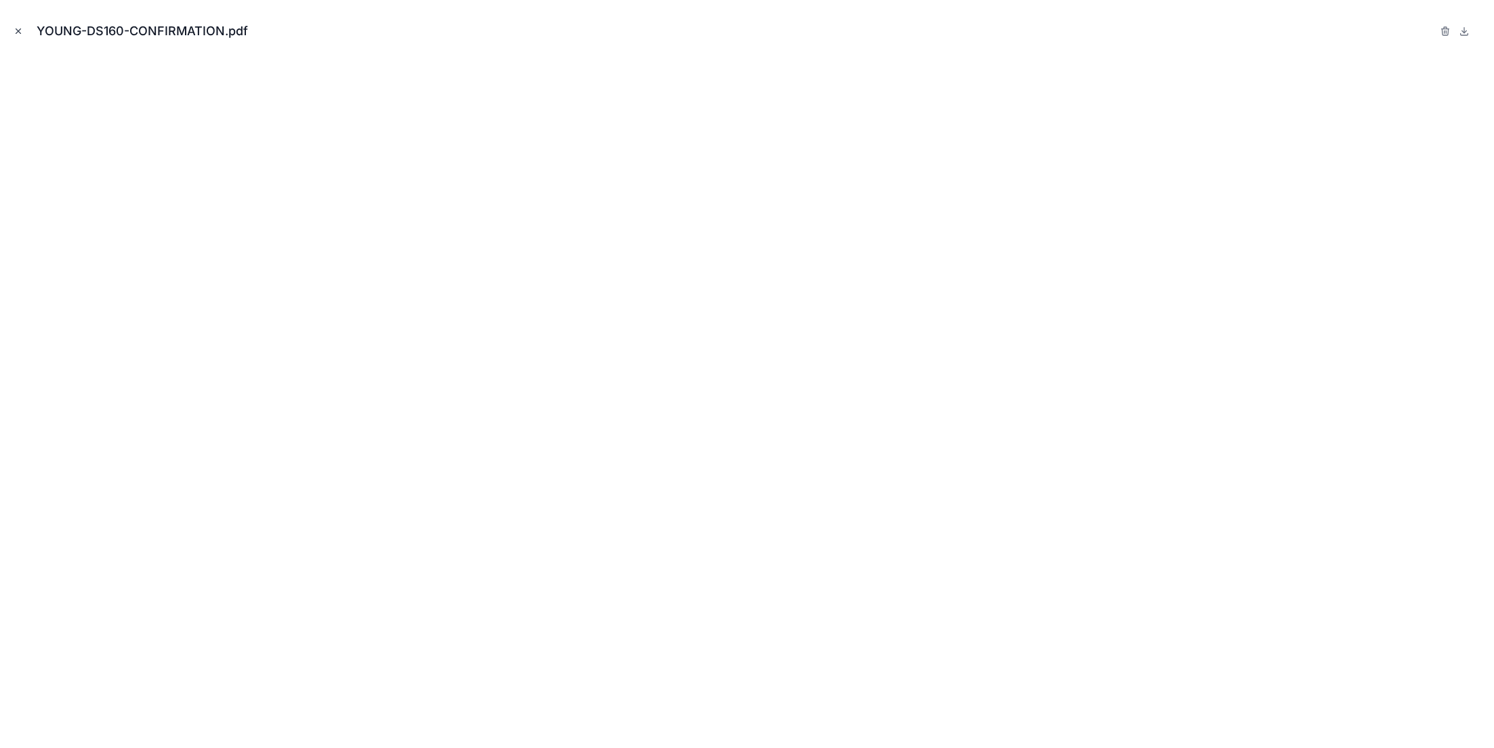
click at [14, 29] on icon "Close modal" at bounding box center [18, 30] width 9 height 9
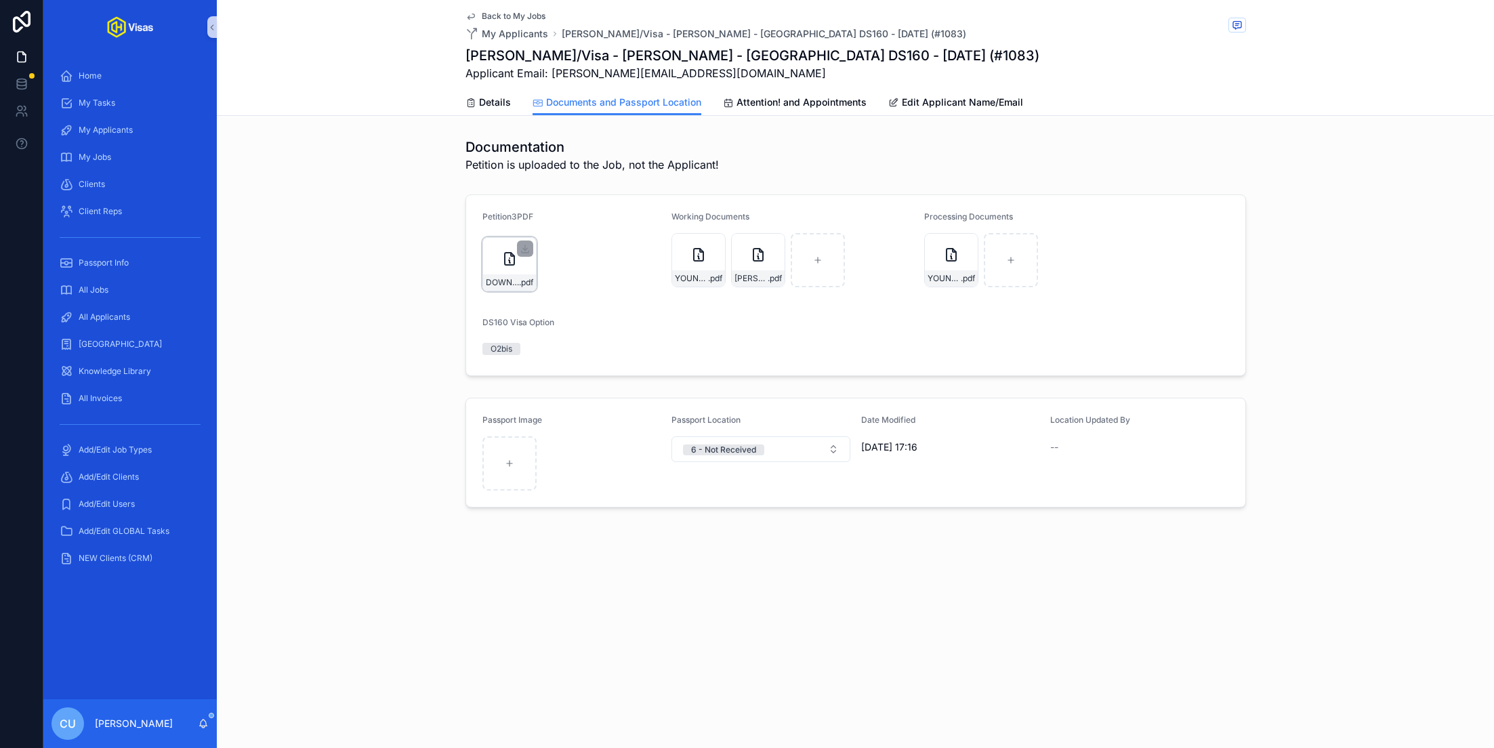
click at [501, 268] on div "DOWNO2APP .pdf" at bounding box center [510, 264] width 54 height 54
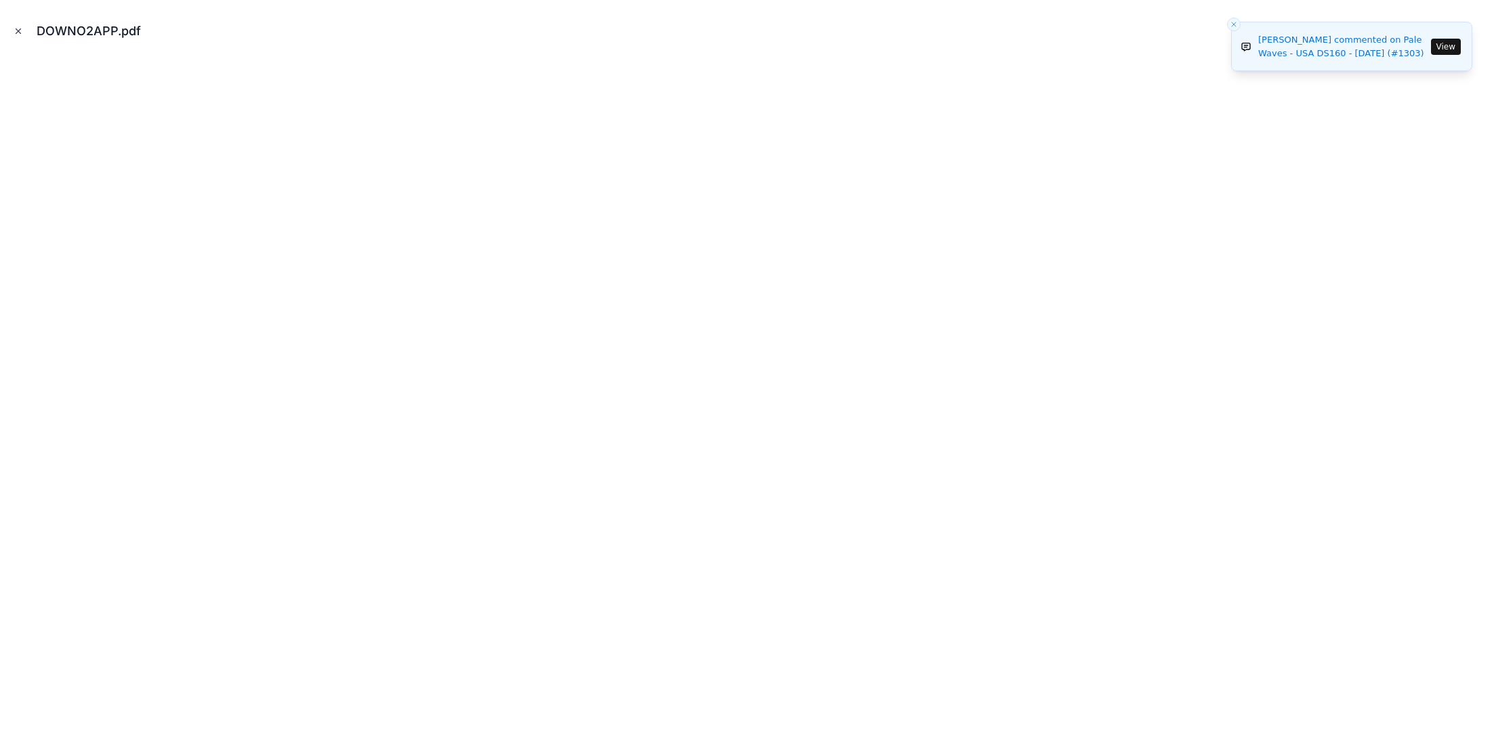
click at [16, 33] on icon "Close modal" at bounding box center [18, 31] width 5 height 5
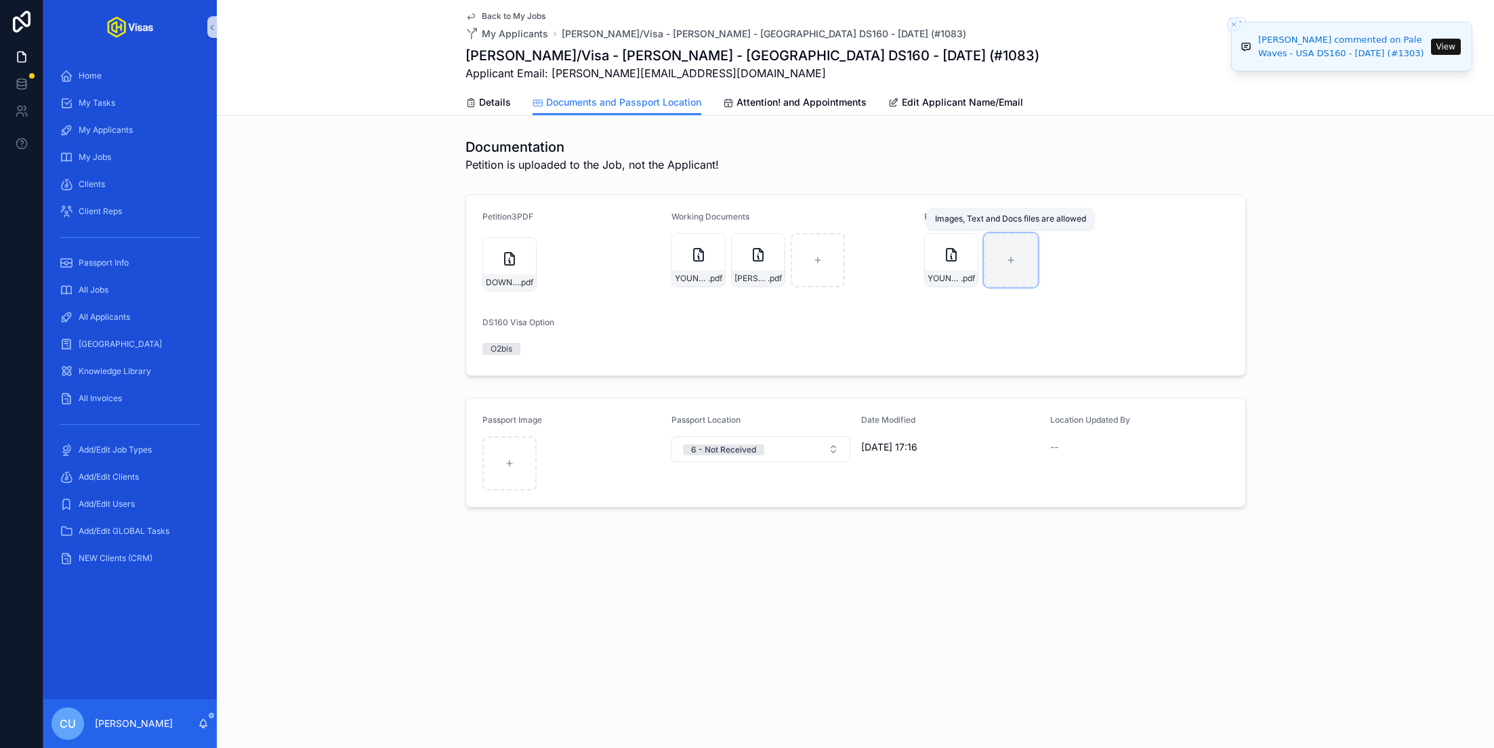
click at [1024, 275] on div "scrollable content" at bounding box center [1011, 260] width 54 height 54
type input "**********"
click at [790, 99] on span "Attention! and Appointments" at bounding box center [802, 103] width 130 height 14
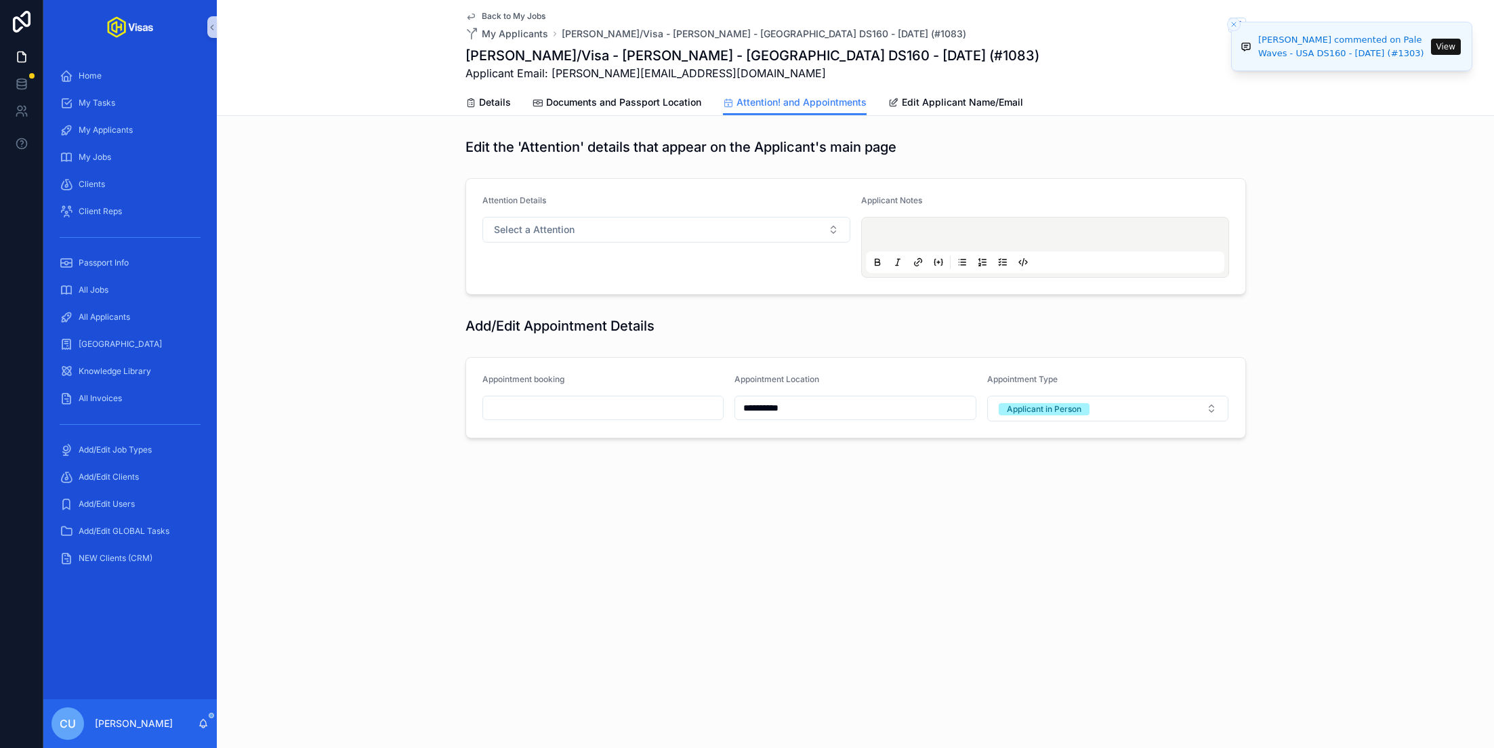
click at [541, 396] on div "scrollable content" at bounding box center [604, 408] width 242 height 24
click at [541, 418] on div "scrollable content" at bounding box center [604, 408] width 242 height 24
click at [541, 407] on input "scrollable content" at bounding box center [603, 407] width 241 height 19
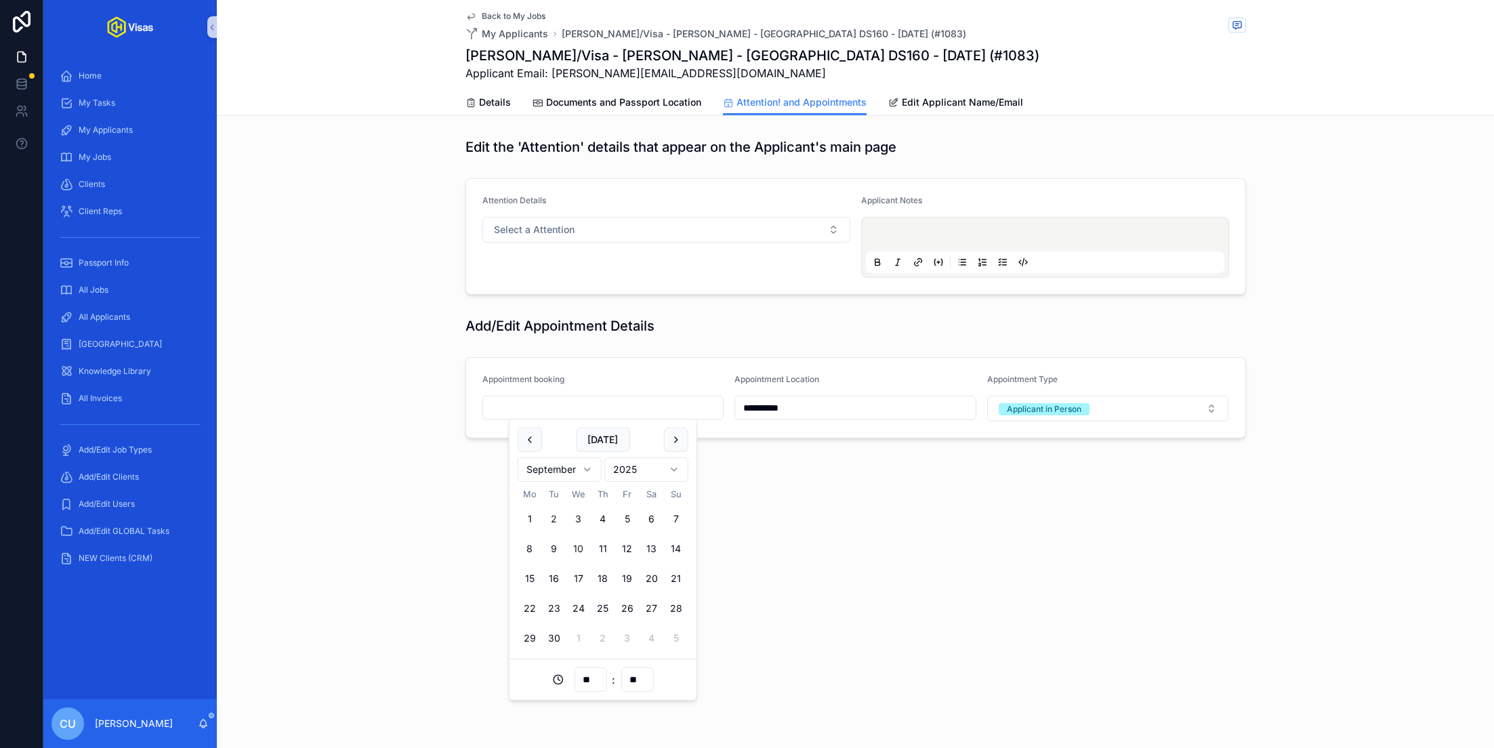
click at [575, 549] on button "10" at bounding box center [579, 549] width 24 height 24
click at [586, 677] on input "**" at bounding box center [590, 679] width 31 height 19
click at [585, 649] on div "08" at bounding box center [590, 652] width 61 height 22
type input "**********"
type input "**"
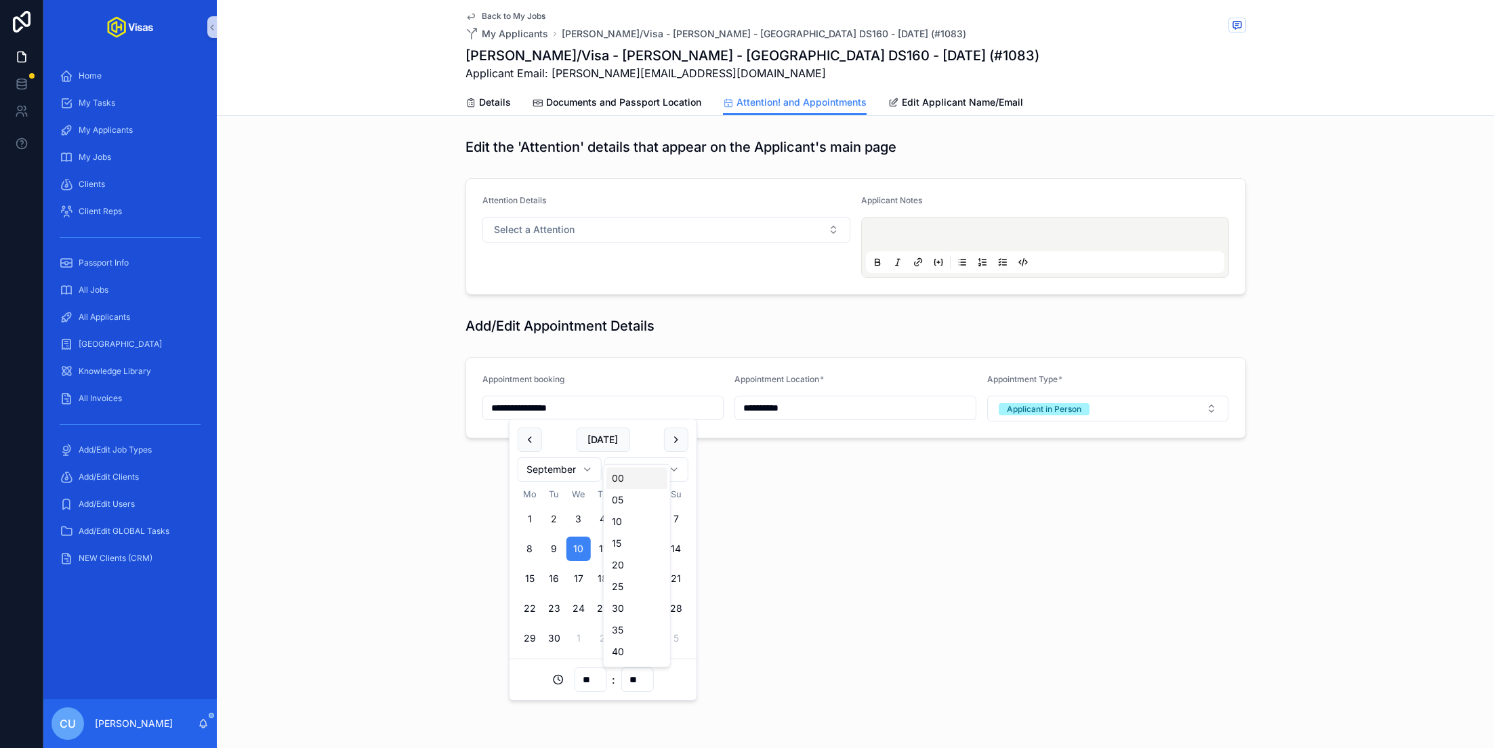
click at [637, 680] on input "**" at bounding box center [636, 679] width 31 height 19
click at [629, 604] on div "30" at bounding box center [637, 609] width 61 height 22
type input "**********"
type input "**"
click at [866, 538] on div "**********" at bounding box center [855, 374] width 1277 height 748
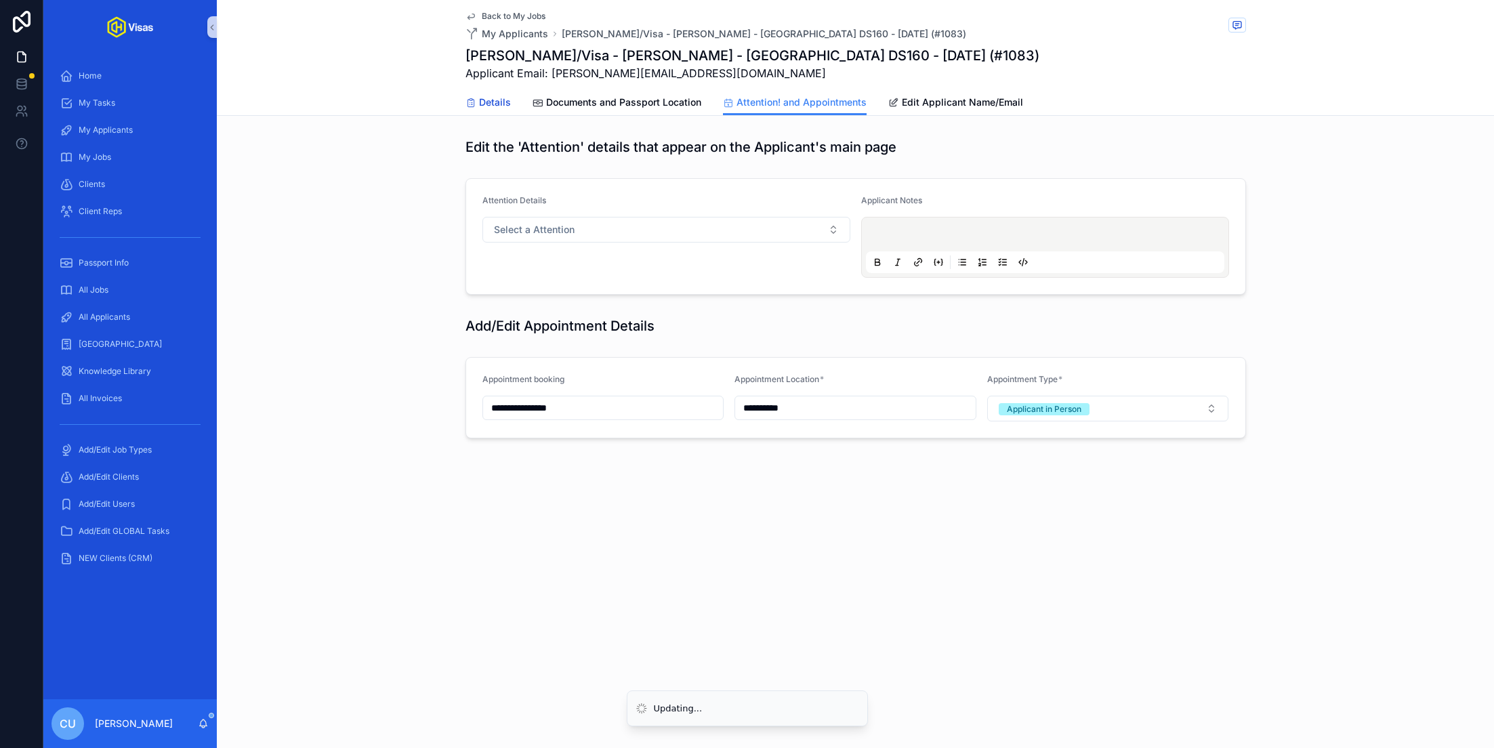
click at [498, 100] on span "Details" at bounding box center [495, 103] width 32 height 14
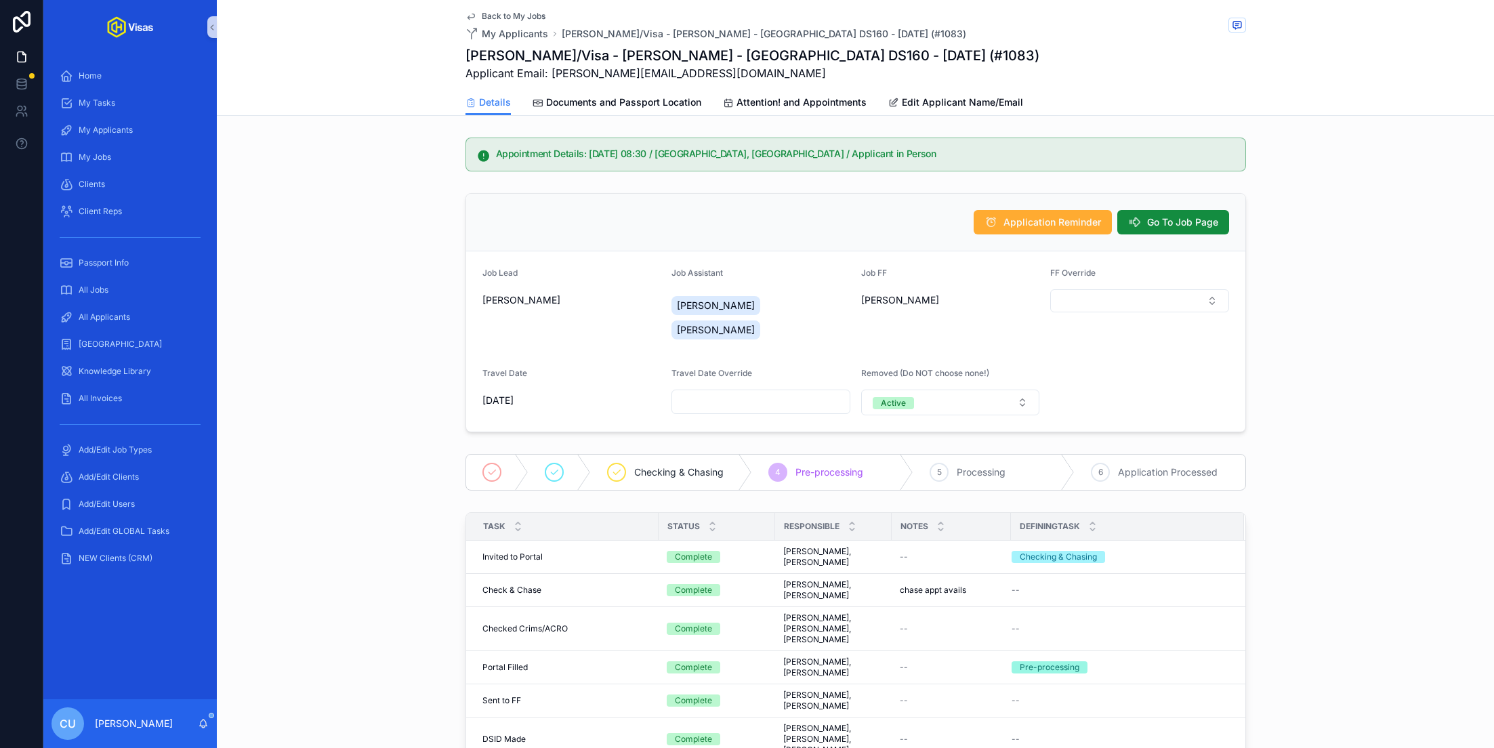
drag, startPoint x: 762, startPoint y: 424, endPoint x: 1022, endPoint y: 19, distance: 480.7
click at [636, 107] on span "Documents and Passport Location" at bounding box center [623, 103] width 155 height 14
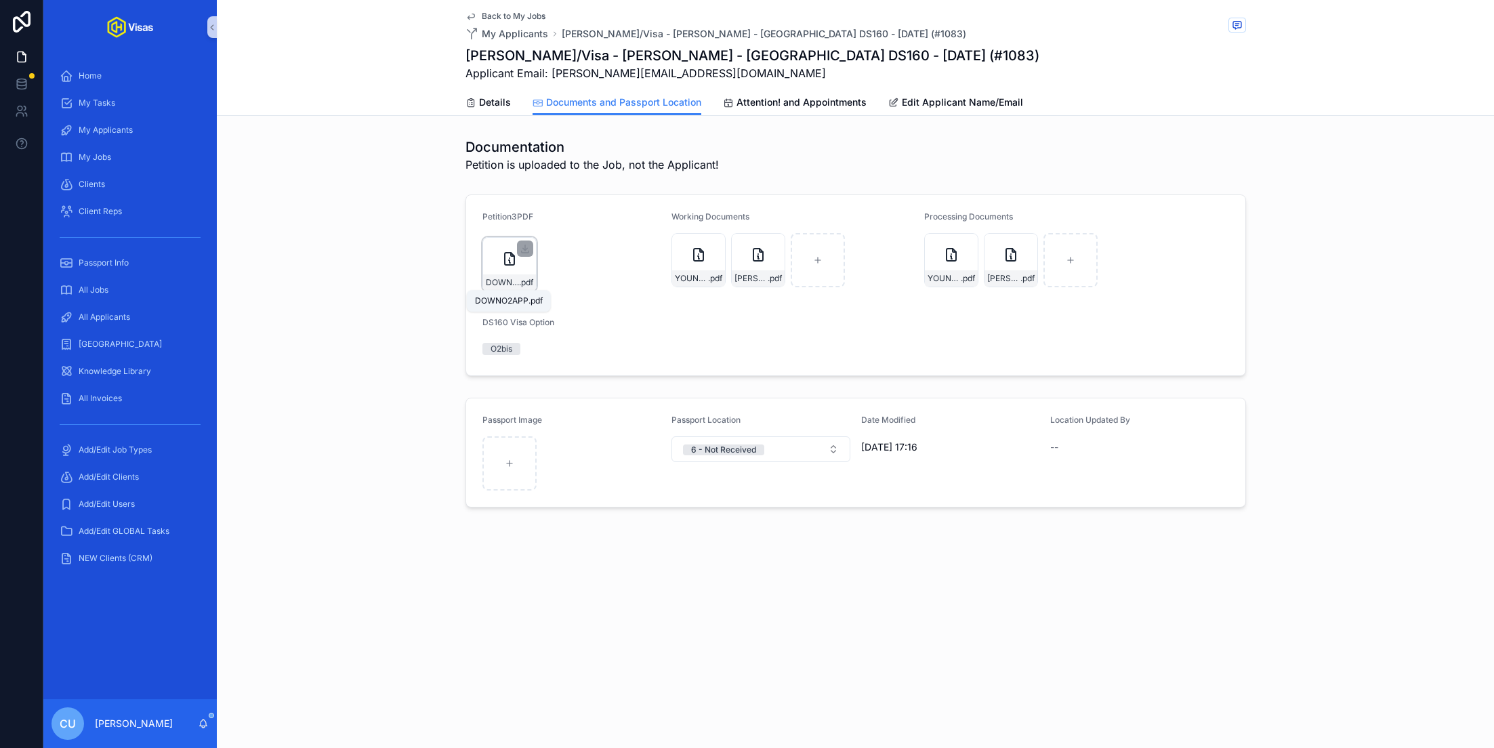
click at [519, 281] on span ".pdf" at bounding box center [526, 282] width 14 height 11
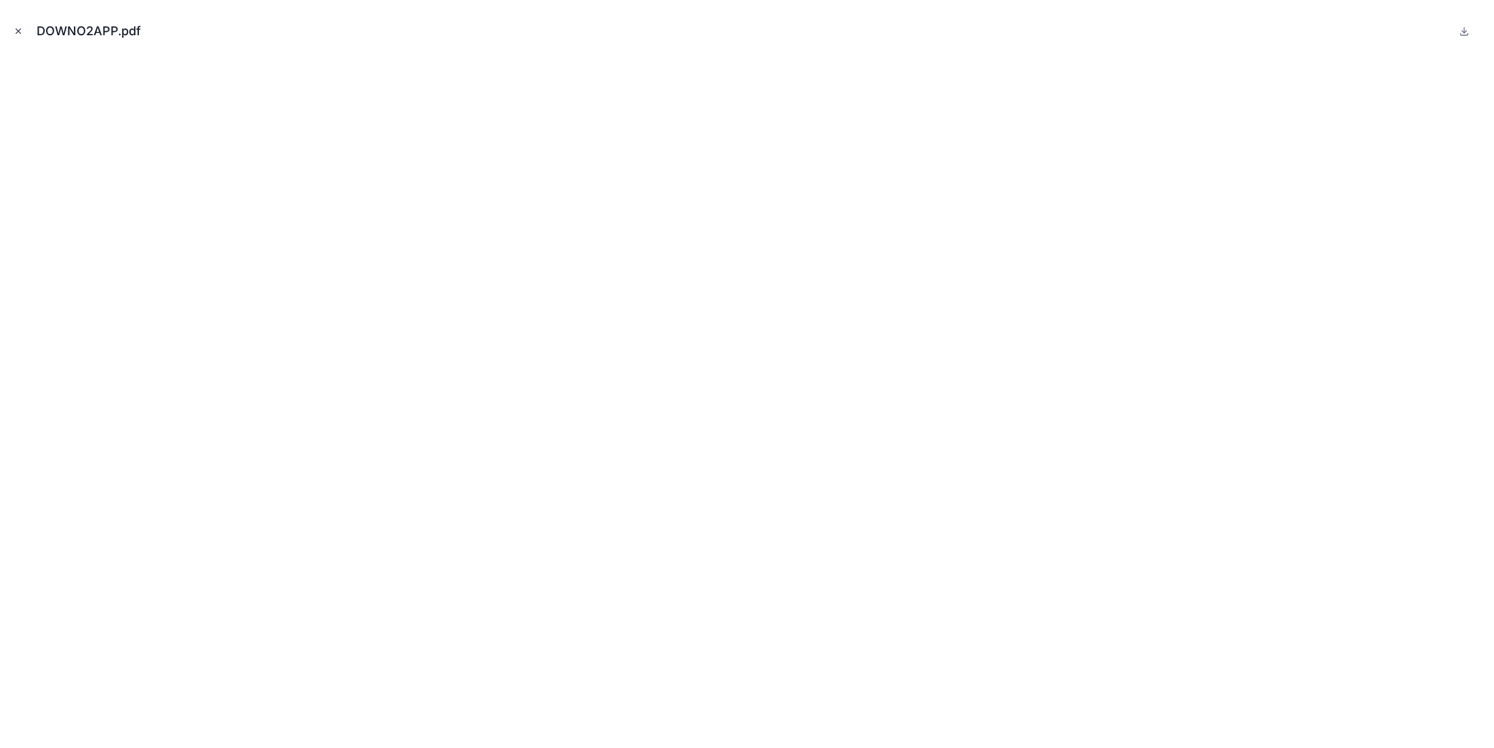
click at [20, 32] on icon "Close modal" at bounding box center [18, 30] width 9 height 9
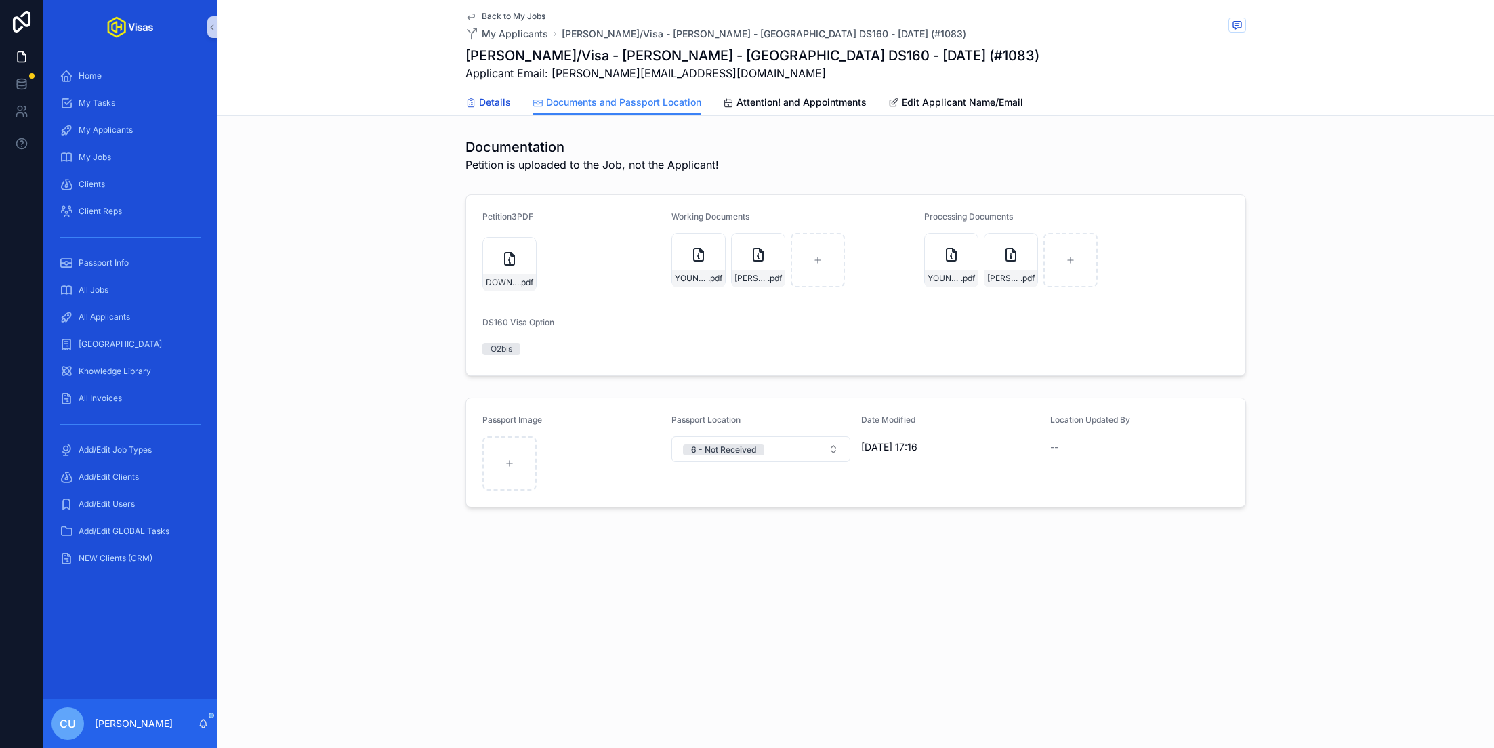
click at [494, 102] on span "Details" at bounding box center [495, 103] width 32 height 14
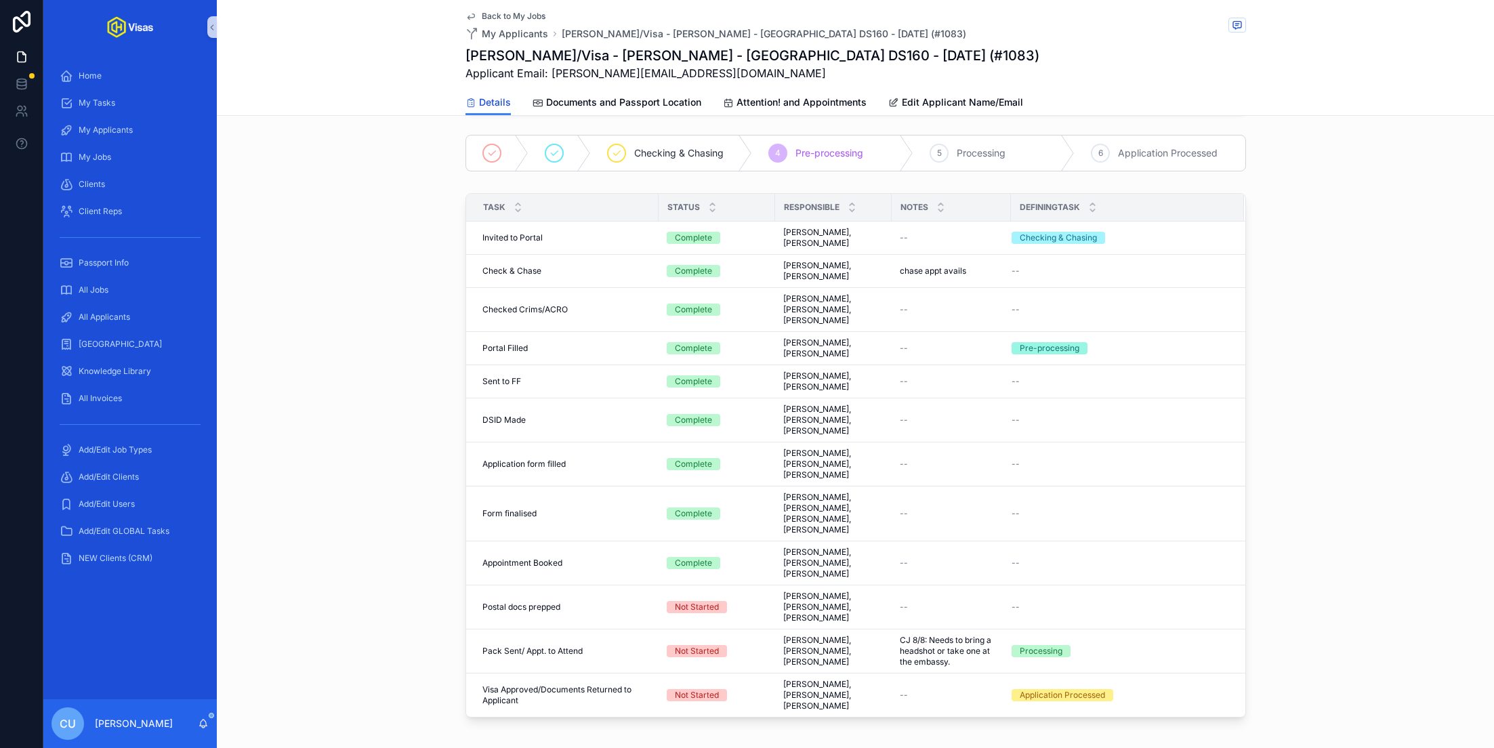
scroll to position [320, 0]
click at [122, 319] on span "All Applicants" at bounding box center [105, 317] width 52 height 11
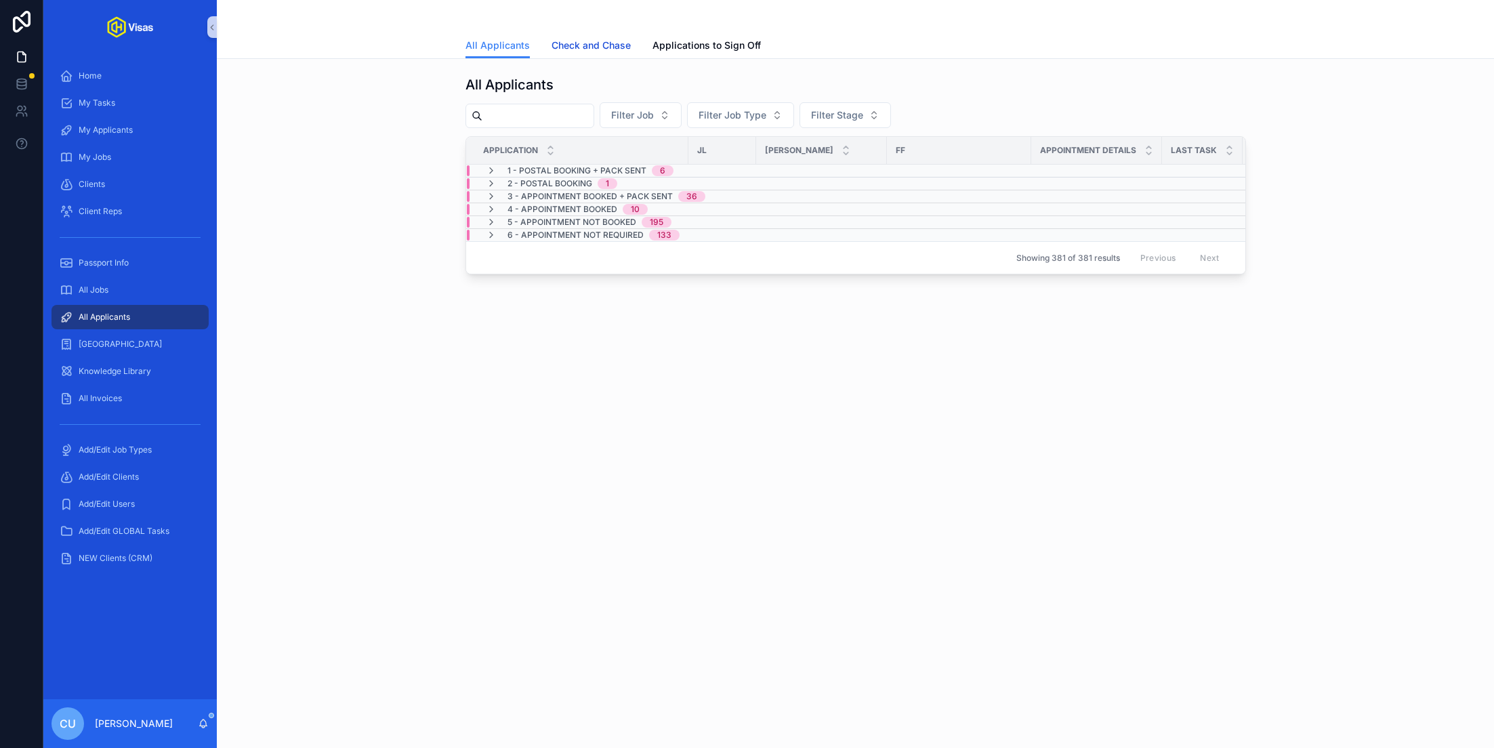
click at [611, 41] on span "Check and Chase" at bounding box center [591, 46] width 79 height 14
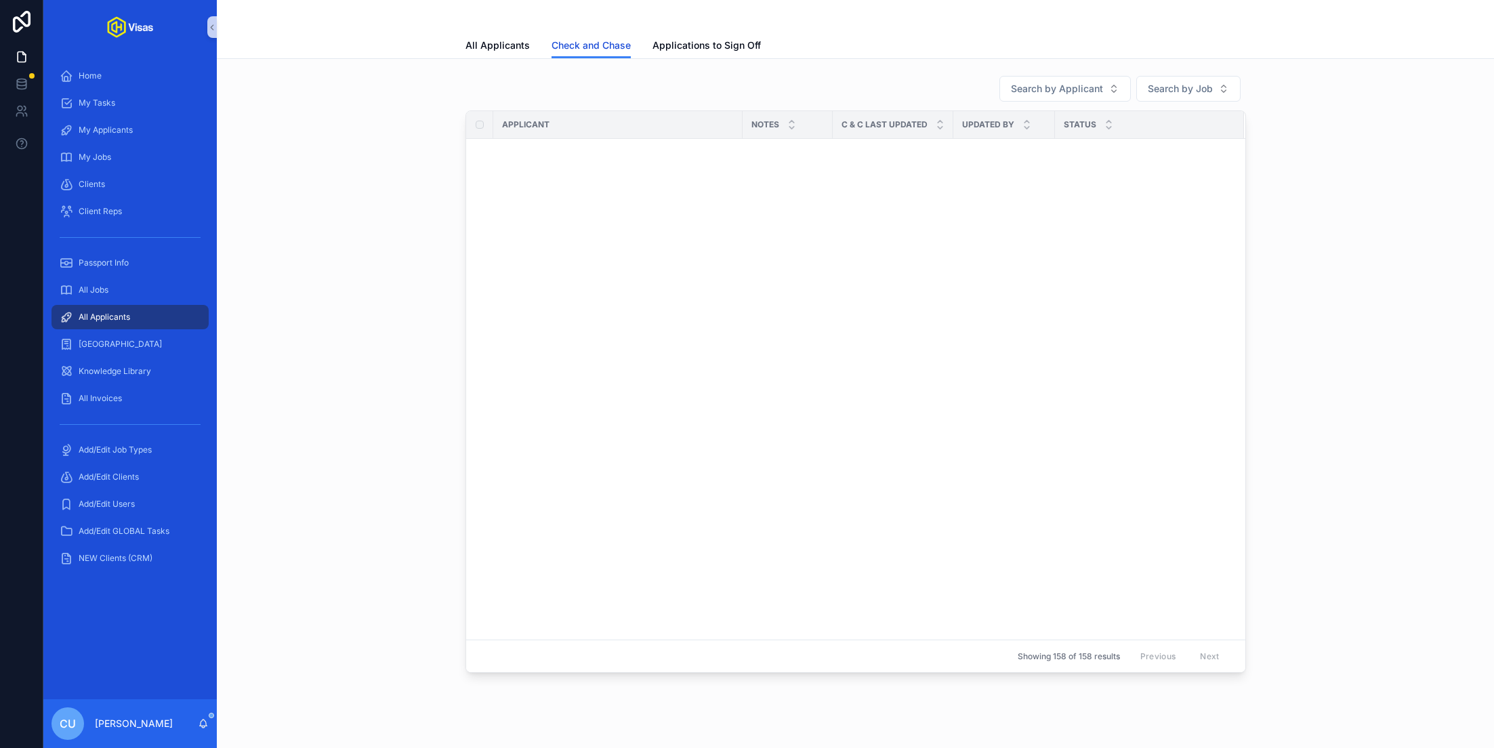
scroll to position [1420, 0]
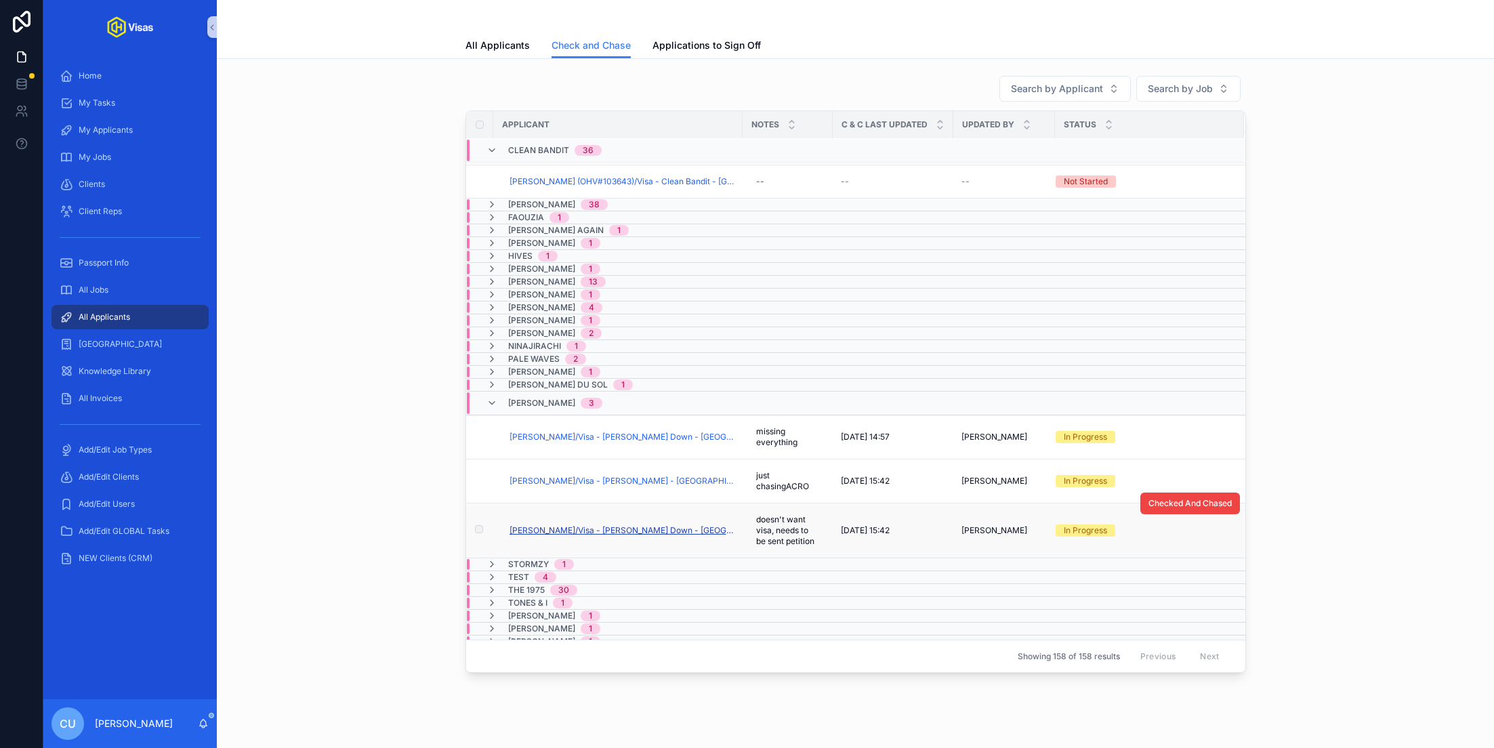
click at [615, 525] on span "[PERSON_NAME]/Visa - [PERSON_NAME] Down - [GEOGRAPHIC_DATA] DS160 - [DATE] (#10…" at bounding box center [622, 530] width 225 height 11
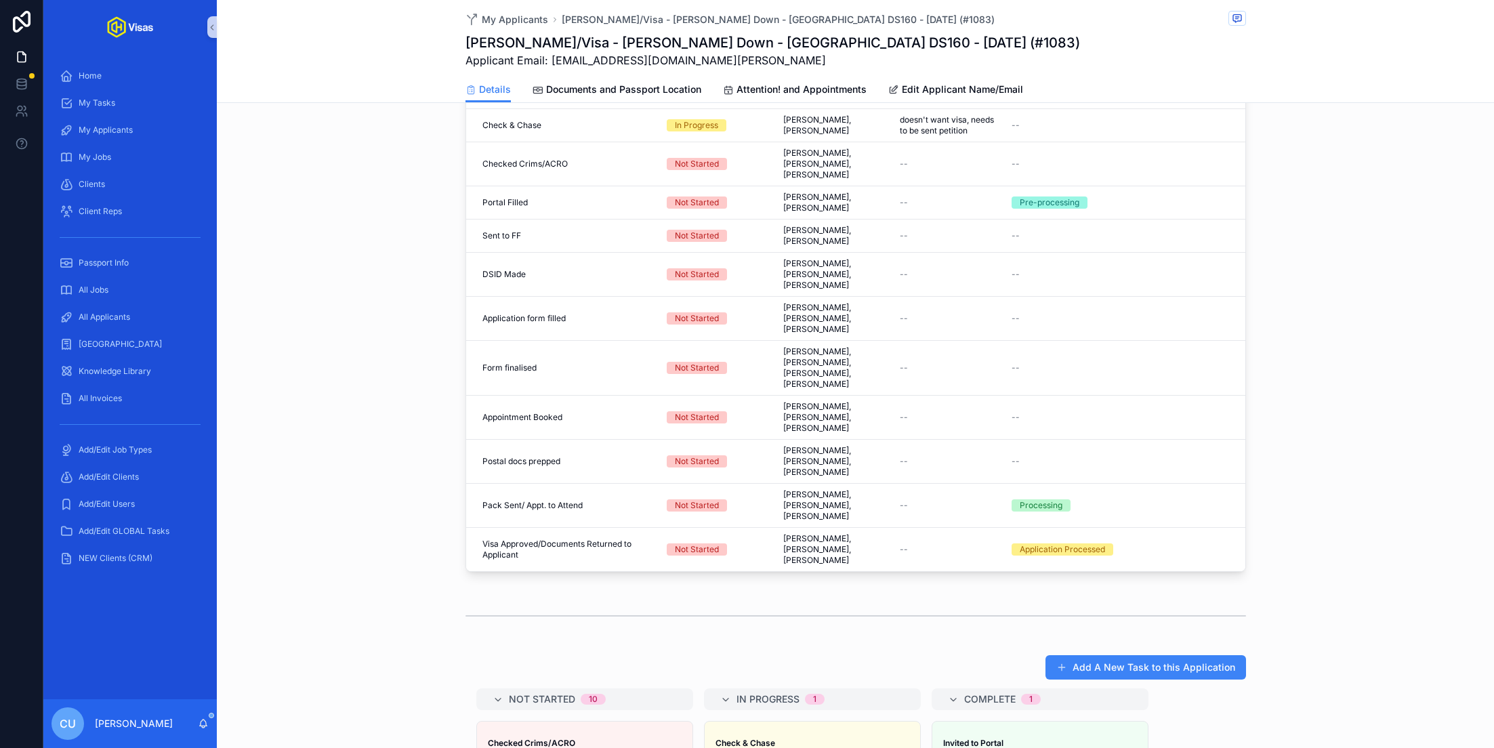
scroll to position [392, 0]
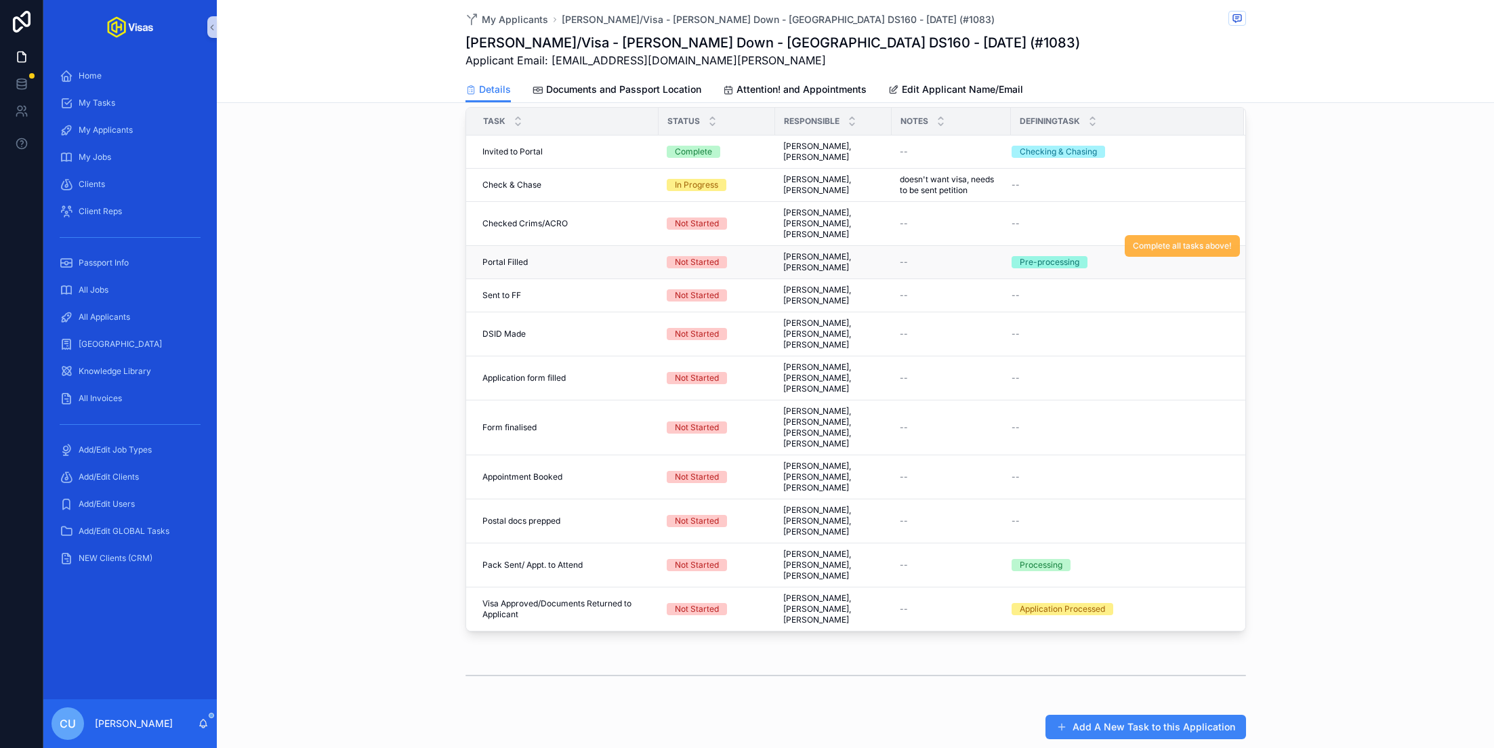
click at [1162, 241] on span "Complete all tasks above!" at bounding box center [1182, 246] width 99 height 11
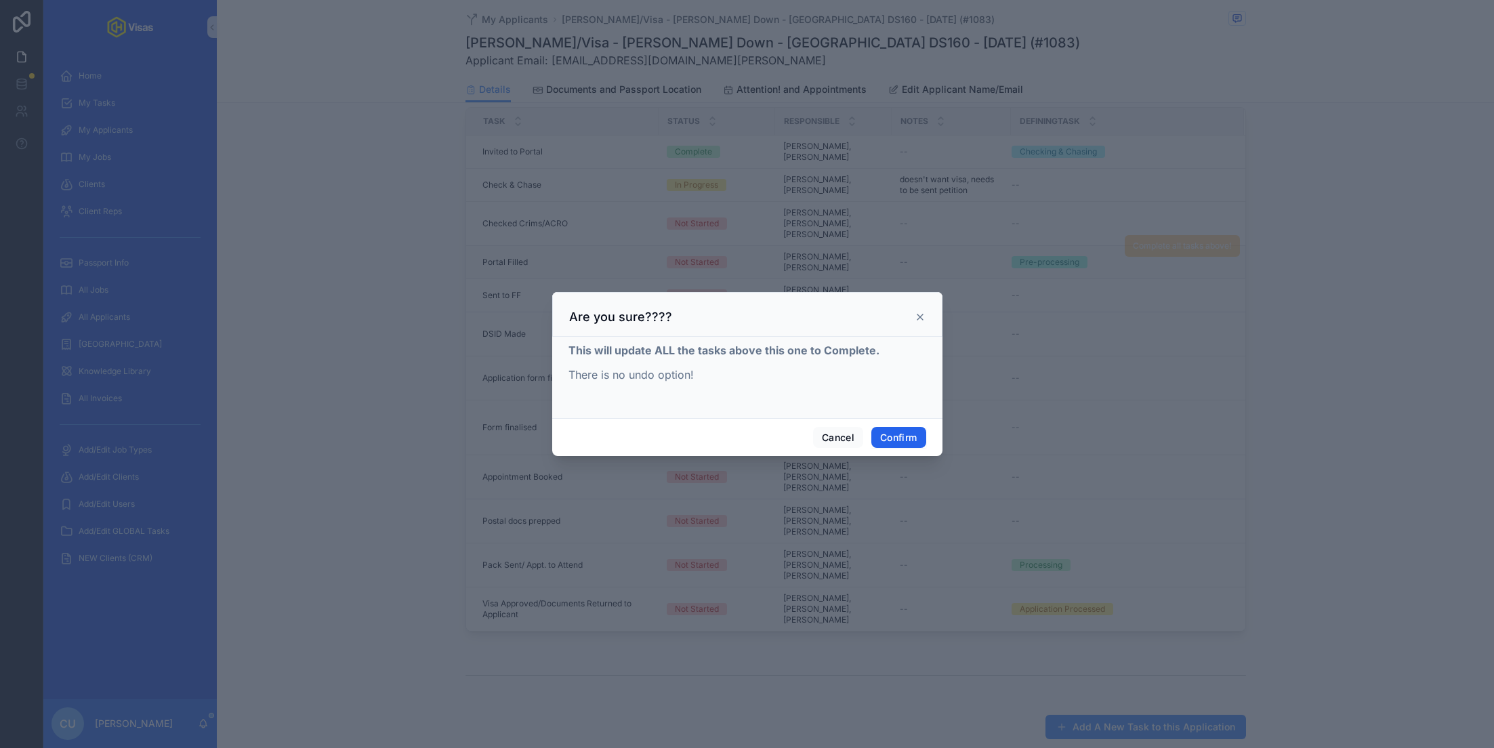
click at [902, 431] on button "Confirm" at bounding box center [899, 438] width 54 height 22
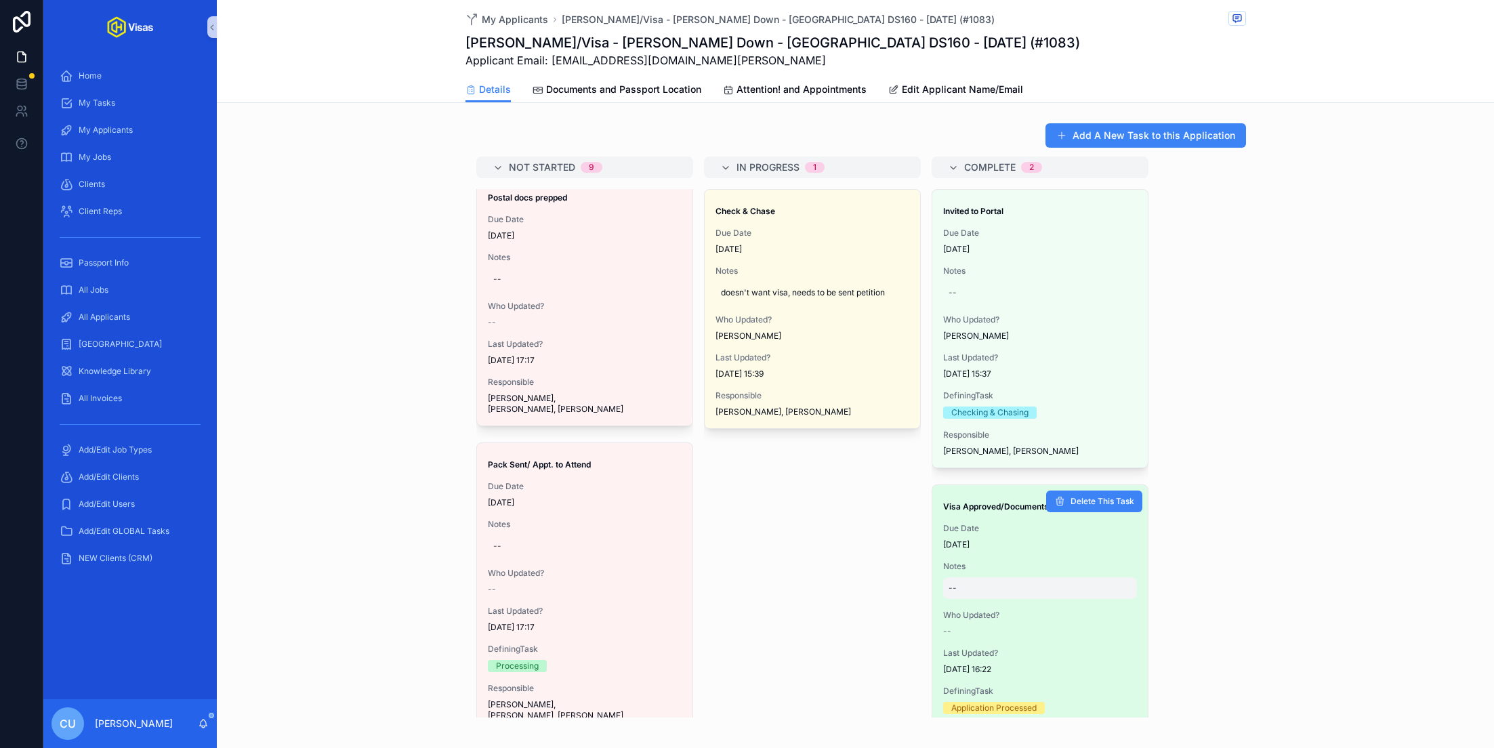
scroll to position [66, 0]
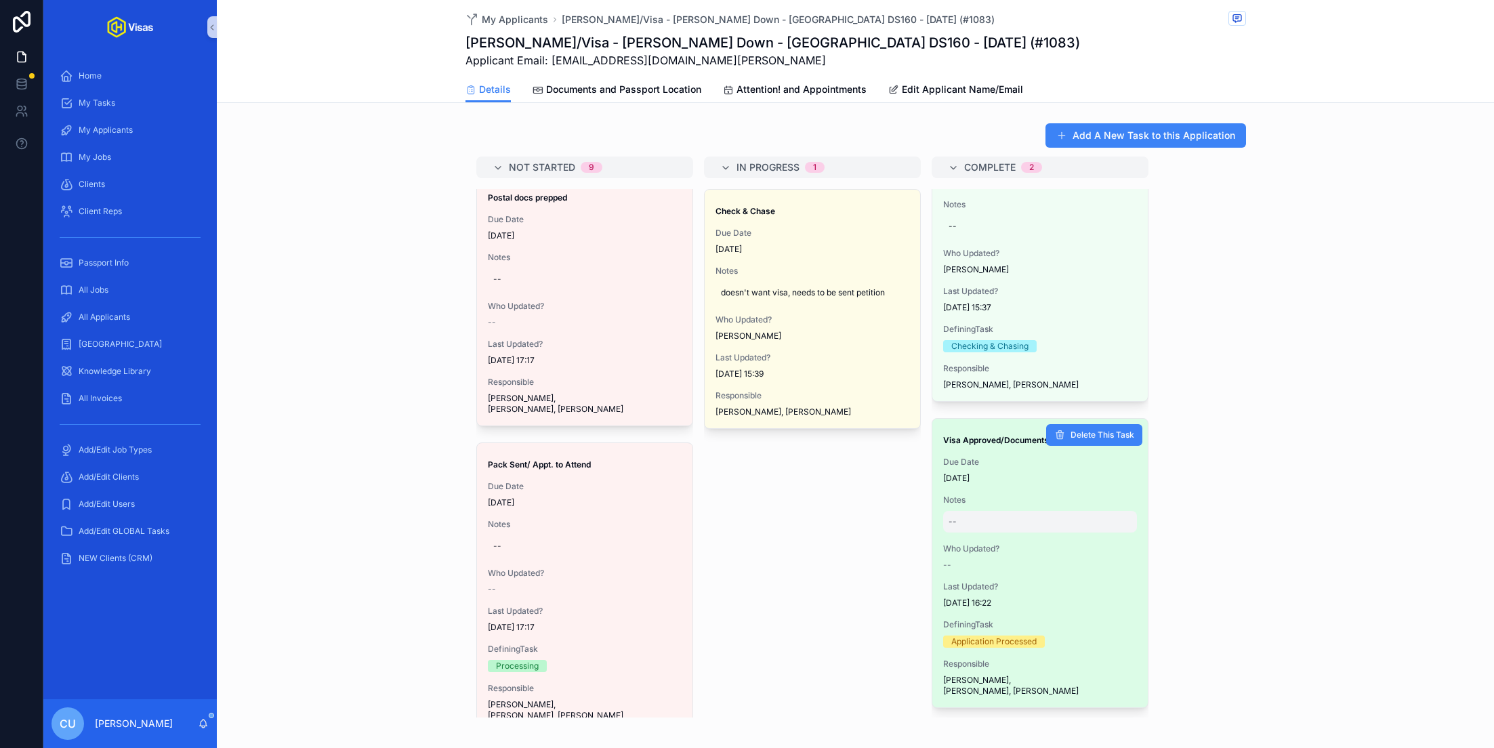
click at [1004, 511] on div "--" at bounding box center [1040, 522] width 194 height 22
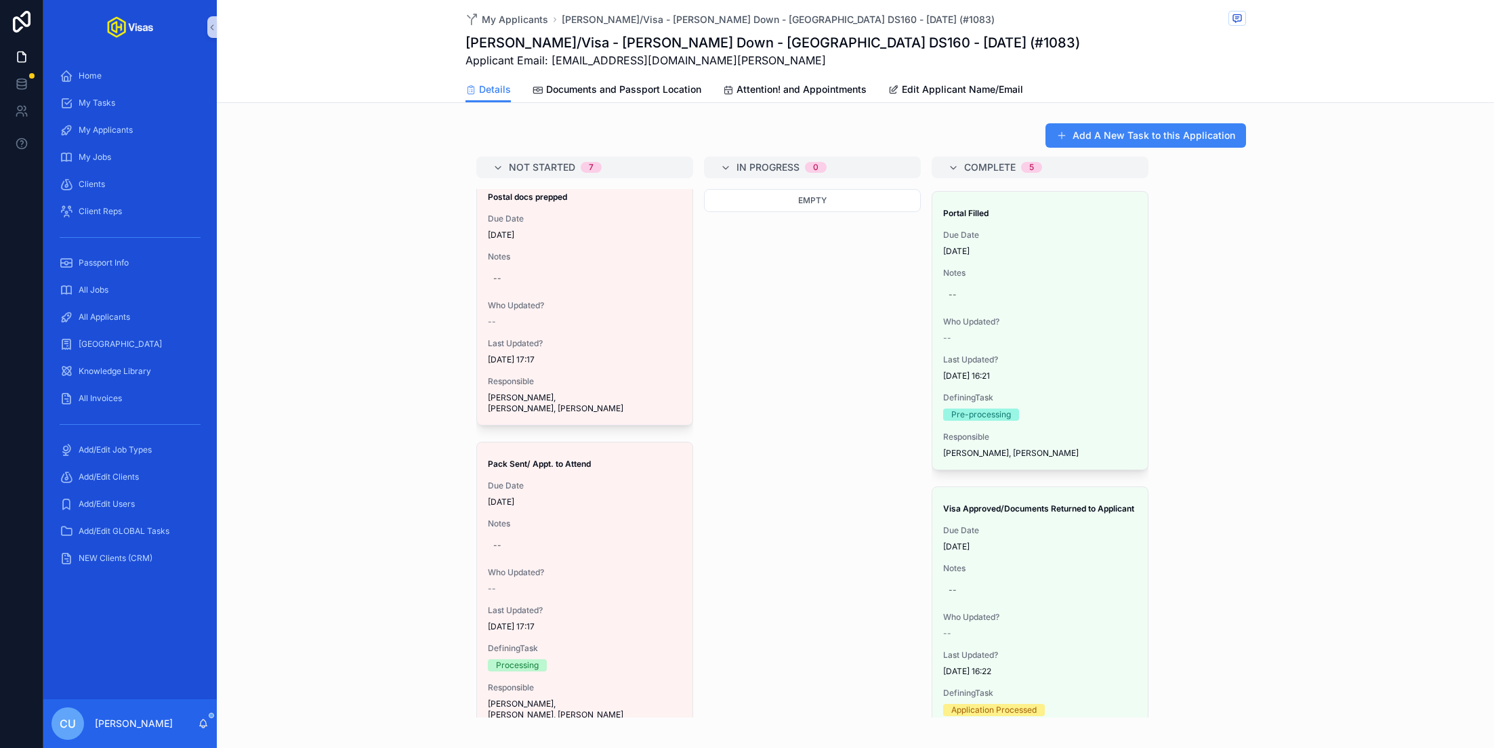
scroll to position [884, 0]
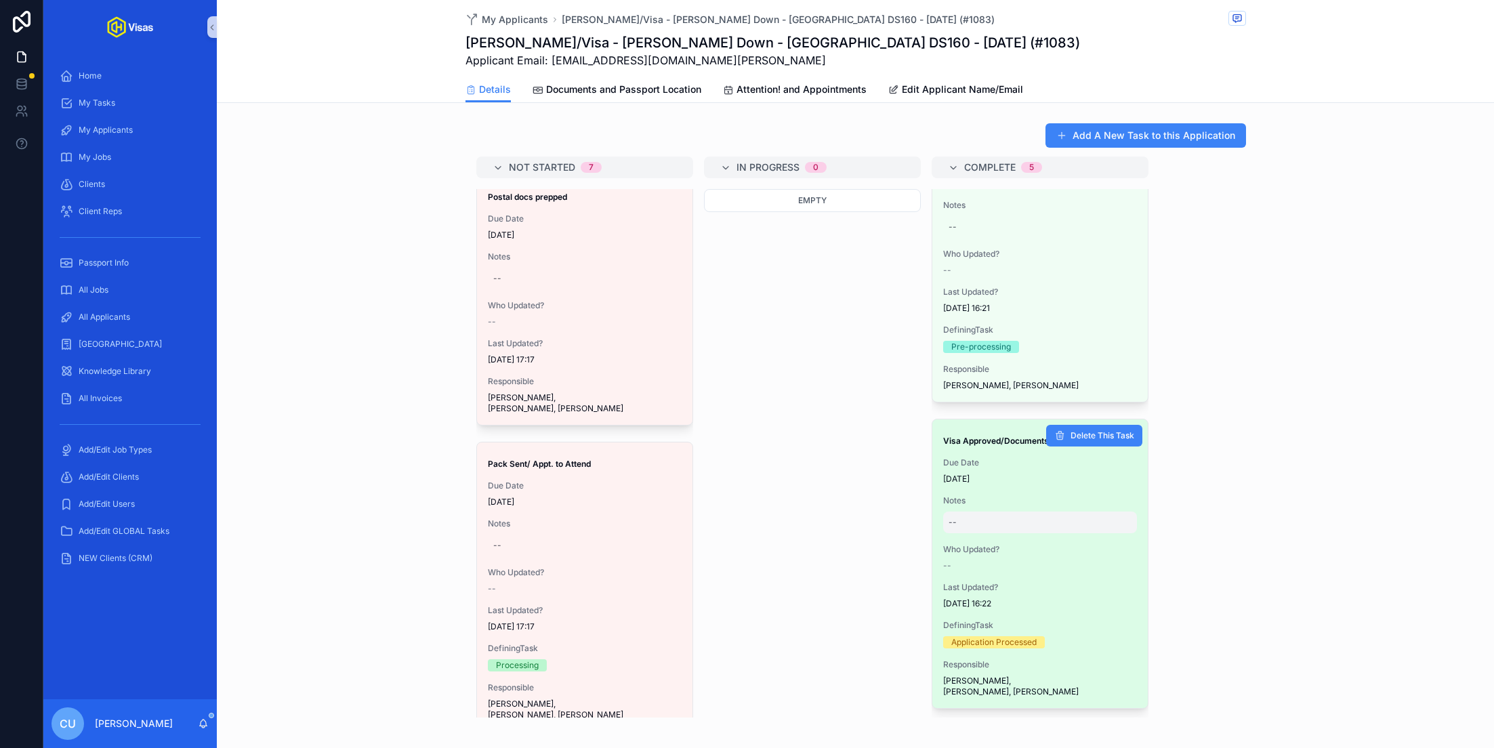
click at [981, 512] on div "--" at bounding box center [1040, 523] width 194 height 22
type textarea "*******"
click at [1004, 512] on div "--" at bounding box center [1040, 523] width 194 height 22
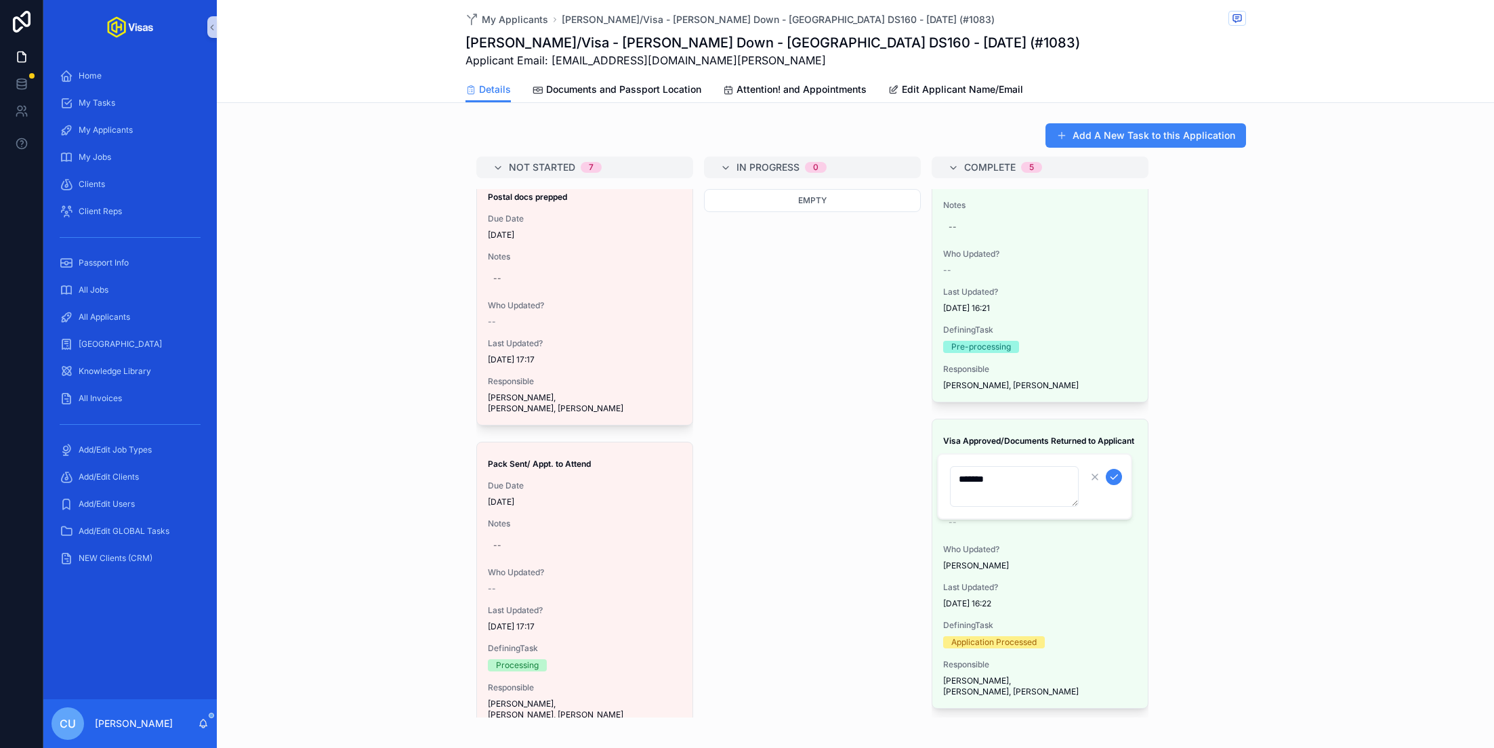
click at [1048, 481] on textarea "*******" at bounding box center [1014, 486] width 129 height 41
type textarea "**********"
click at [1112, 473] on icon "scrollable content" at bounding box center [1114, 477] width 11 height 11
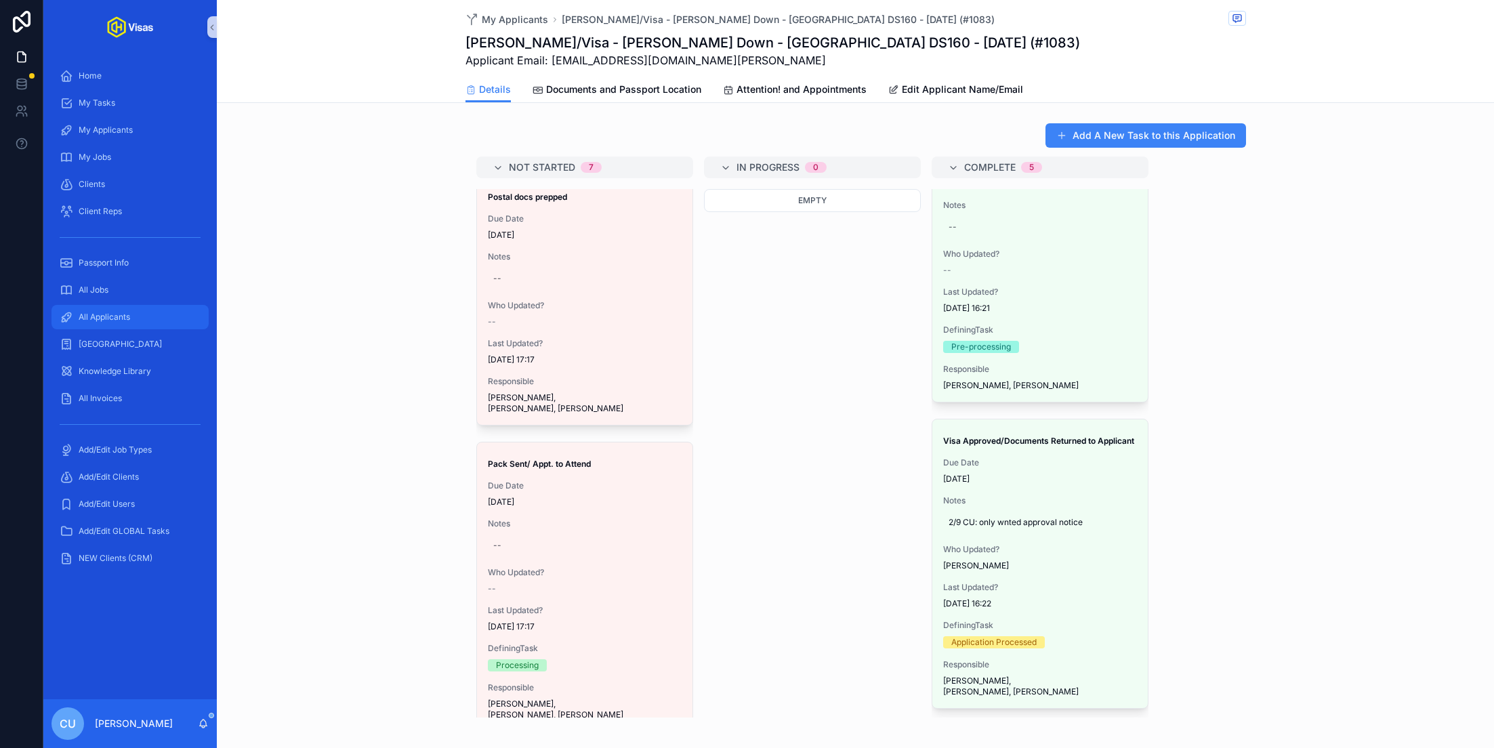
click at [146, 313] on div "All Applicants" at bounding box center [130, 317] width 141 height 22
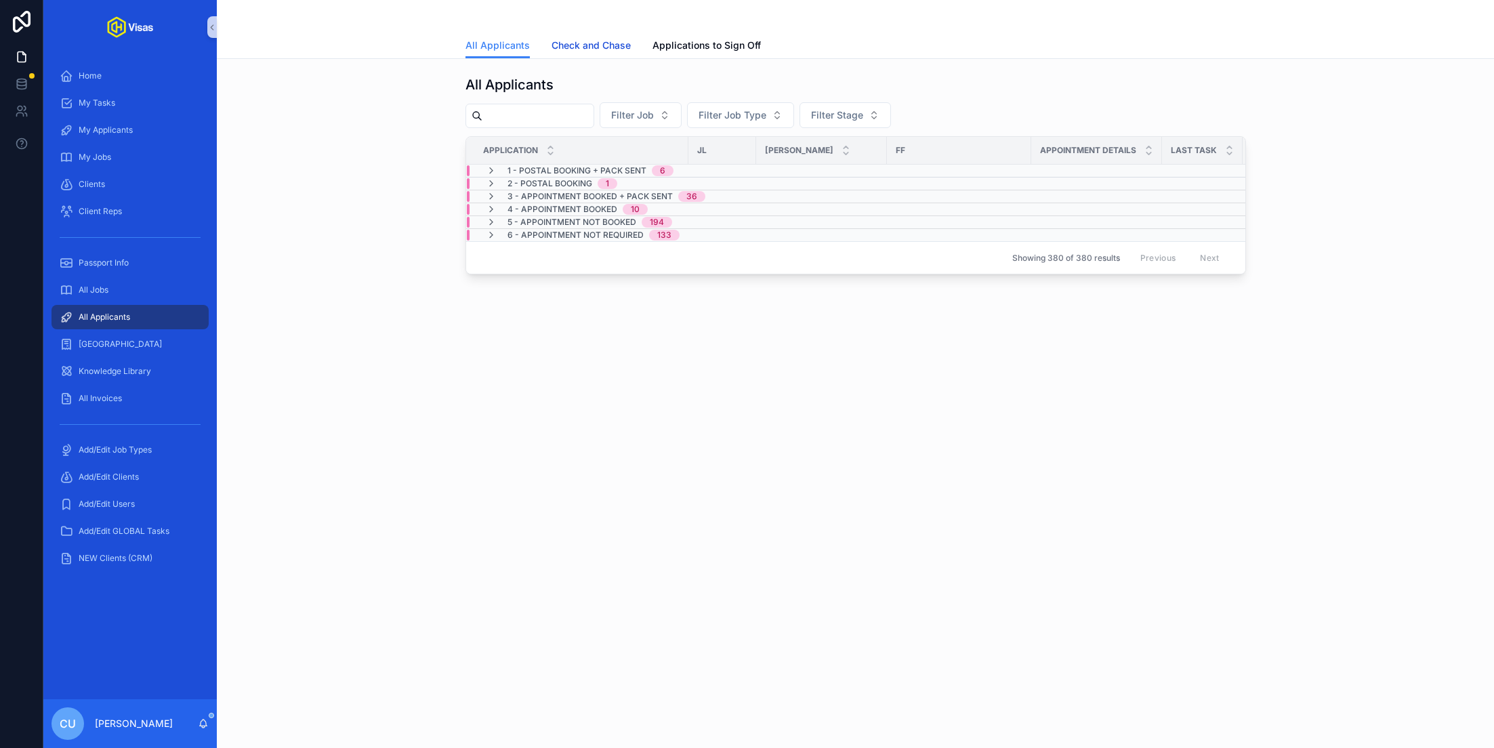
click at [576, 44] on span "Check and Chase" at bounding box center [591, 46] width 79 height 14
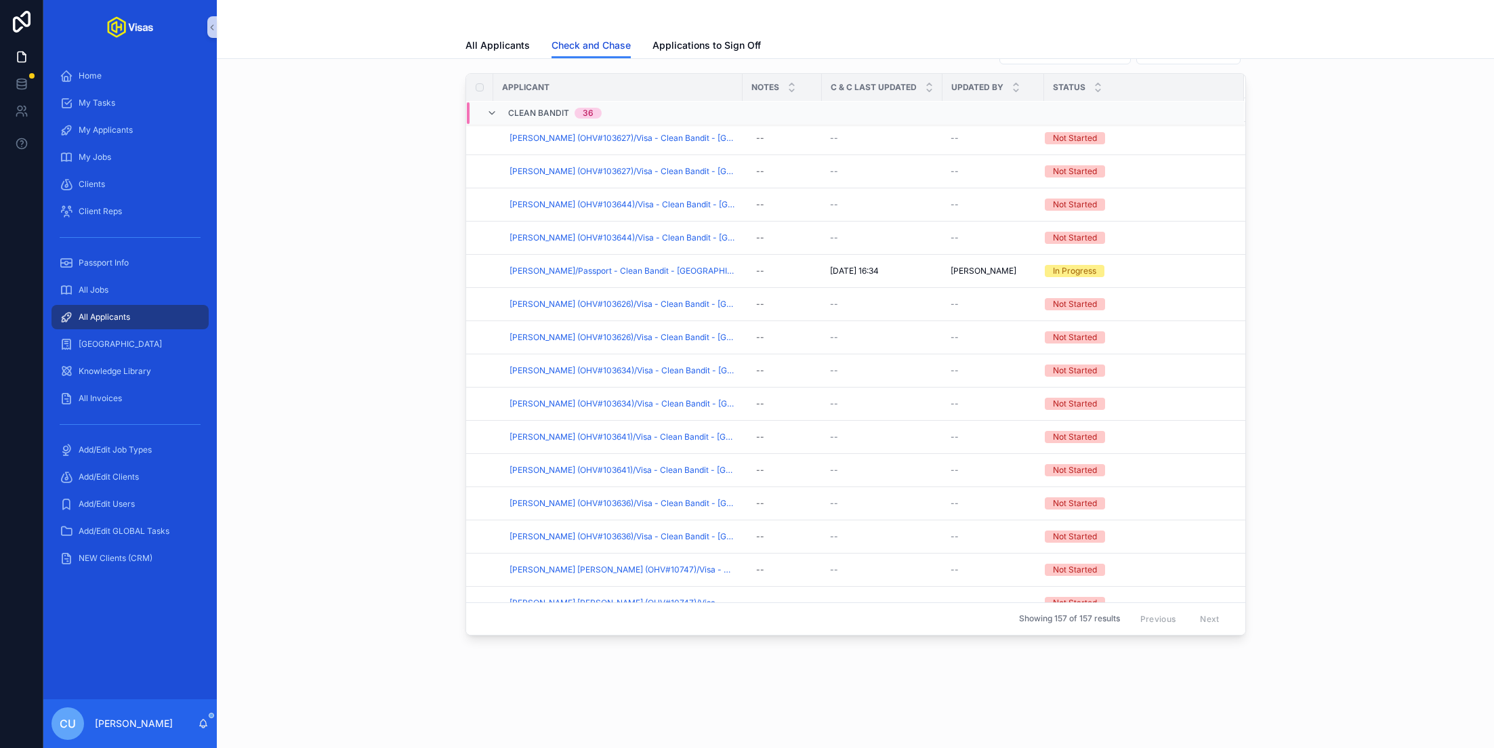
scroll to position [1366, 0]
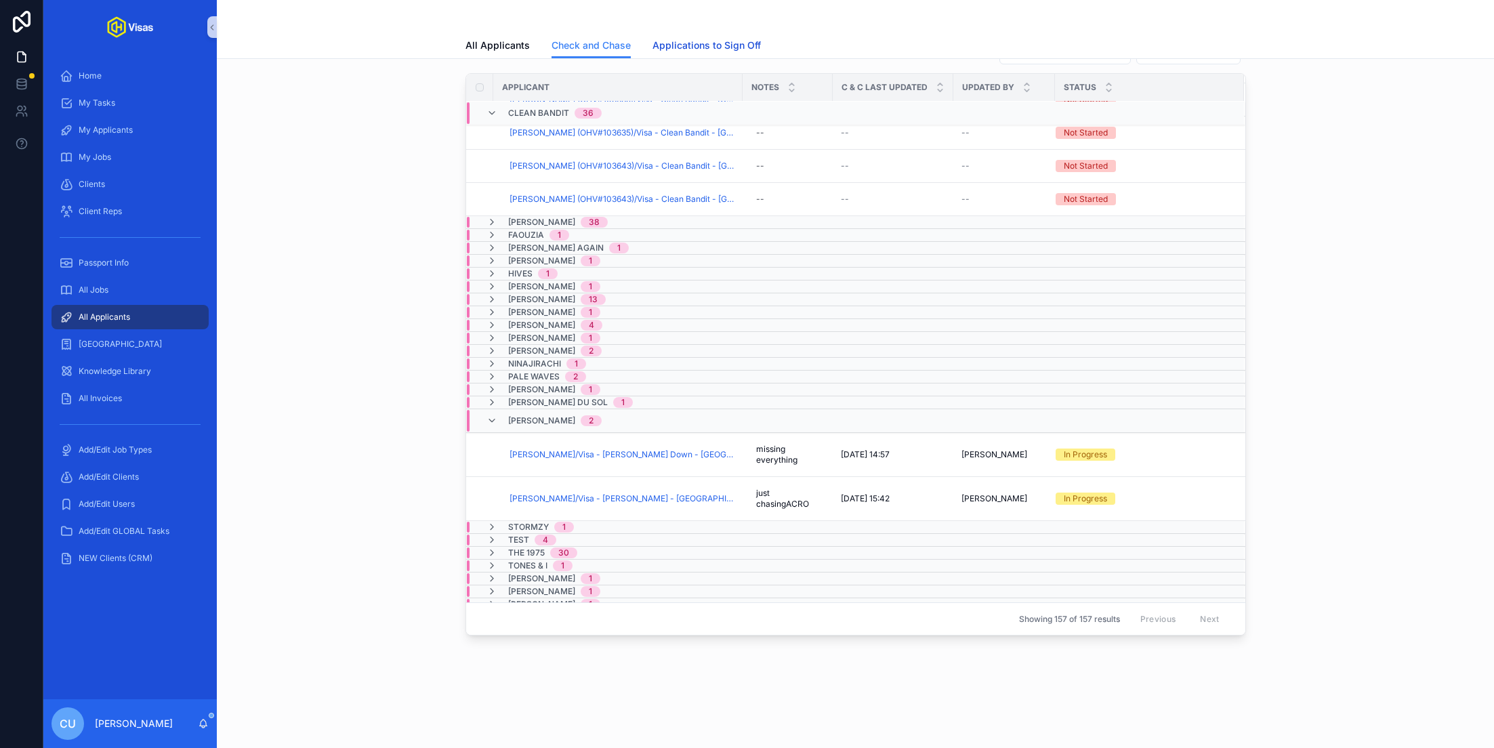
click at [701, 49] on span "Applications to Sign Off" at bounding box center [707, 46] width 108 height 14
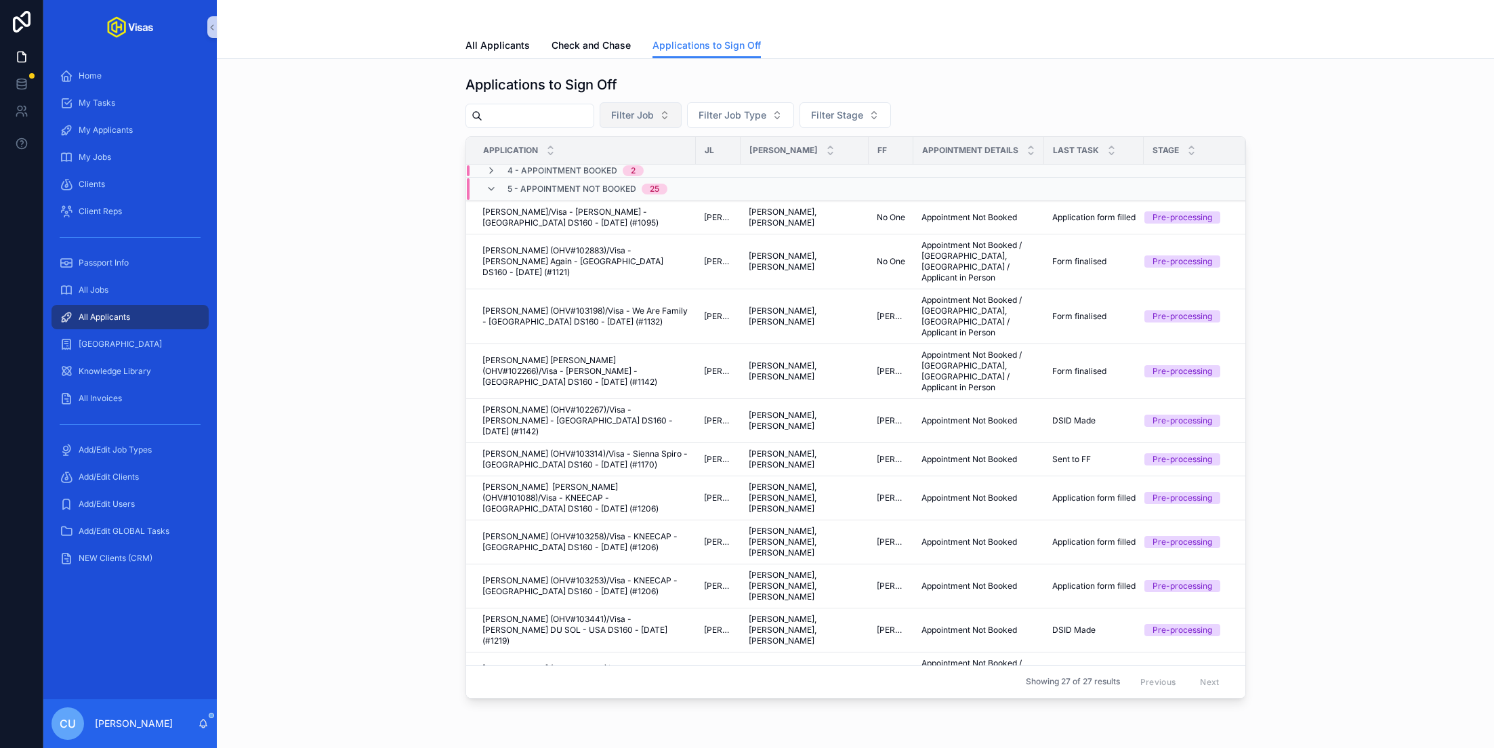
click at [654, 110] on span "Filter Job" at bounding box center [632, 115] width 43 height 14
type input "*****"
click at [653, 171] on span "[PERSON_NAME] - [GEOGRAPHIC_DATA] DS160 - [DATE] (#1083)" at bounding box center [645, 170] width 136 height 14
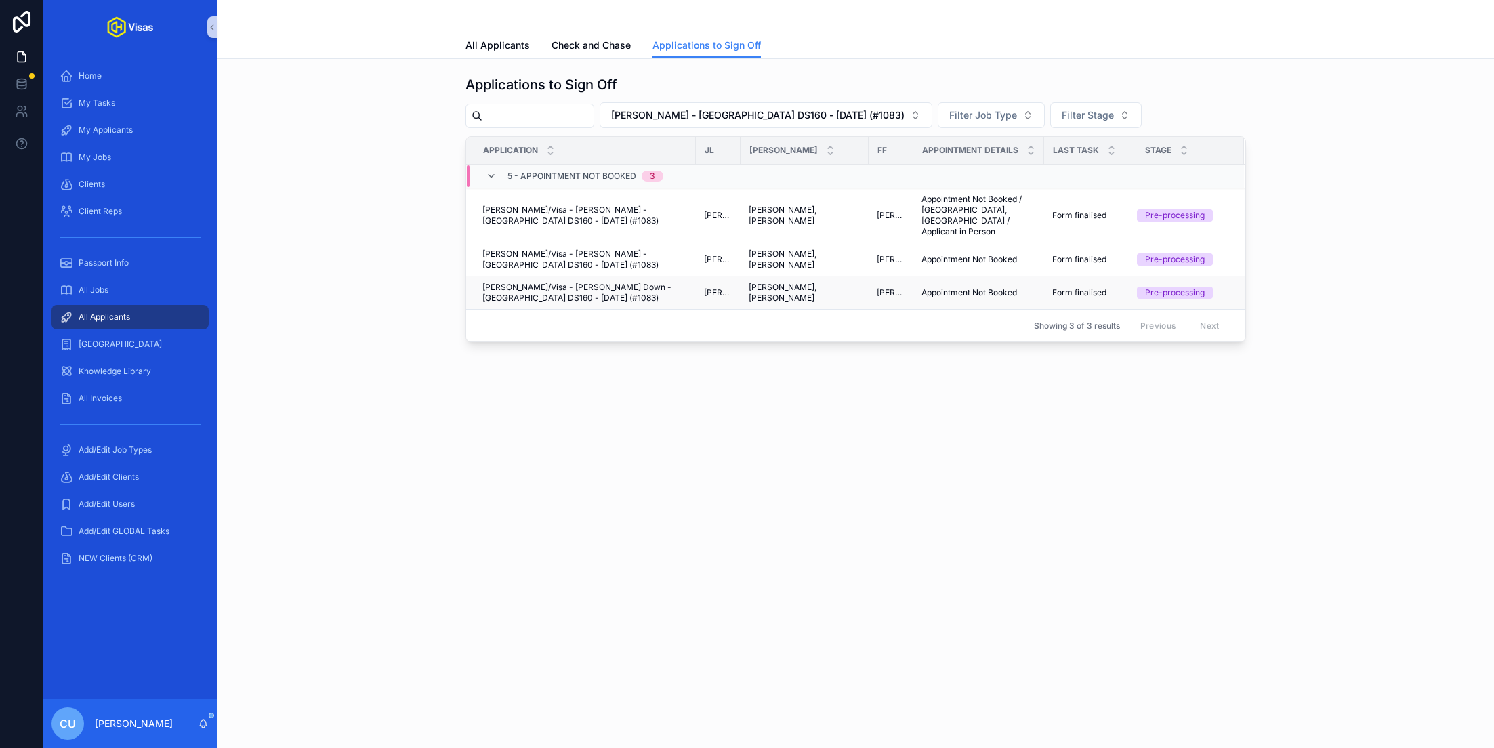
click at [577, 282] on span "[PERSON_NAME]/Visa - [PERSON_NAME] Down - [GEOGRAPHIC_DATA] DS160 - [DATE] (#10…" at bounding box center [585, 293] width 205 height 22
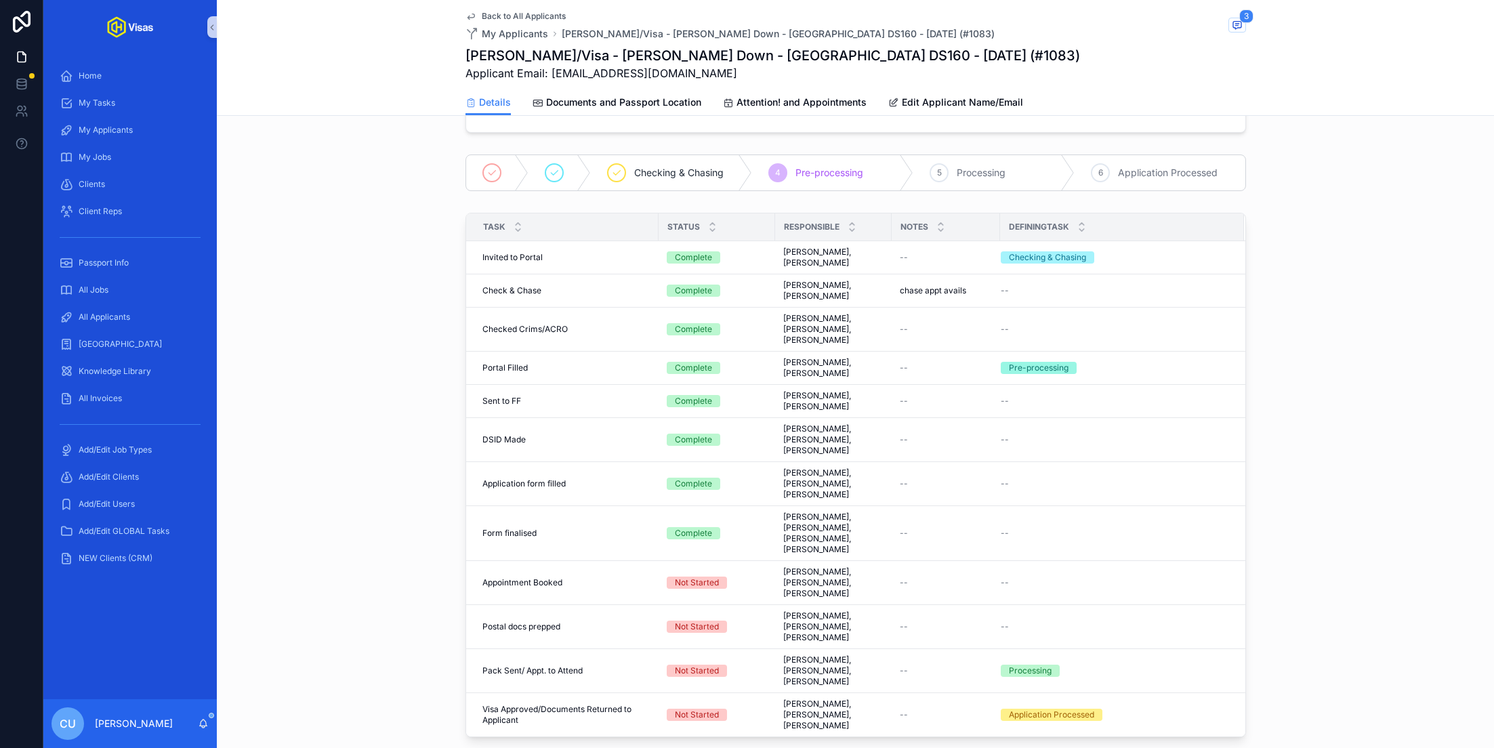
scroll to position [297, 0]
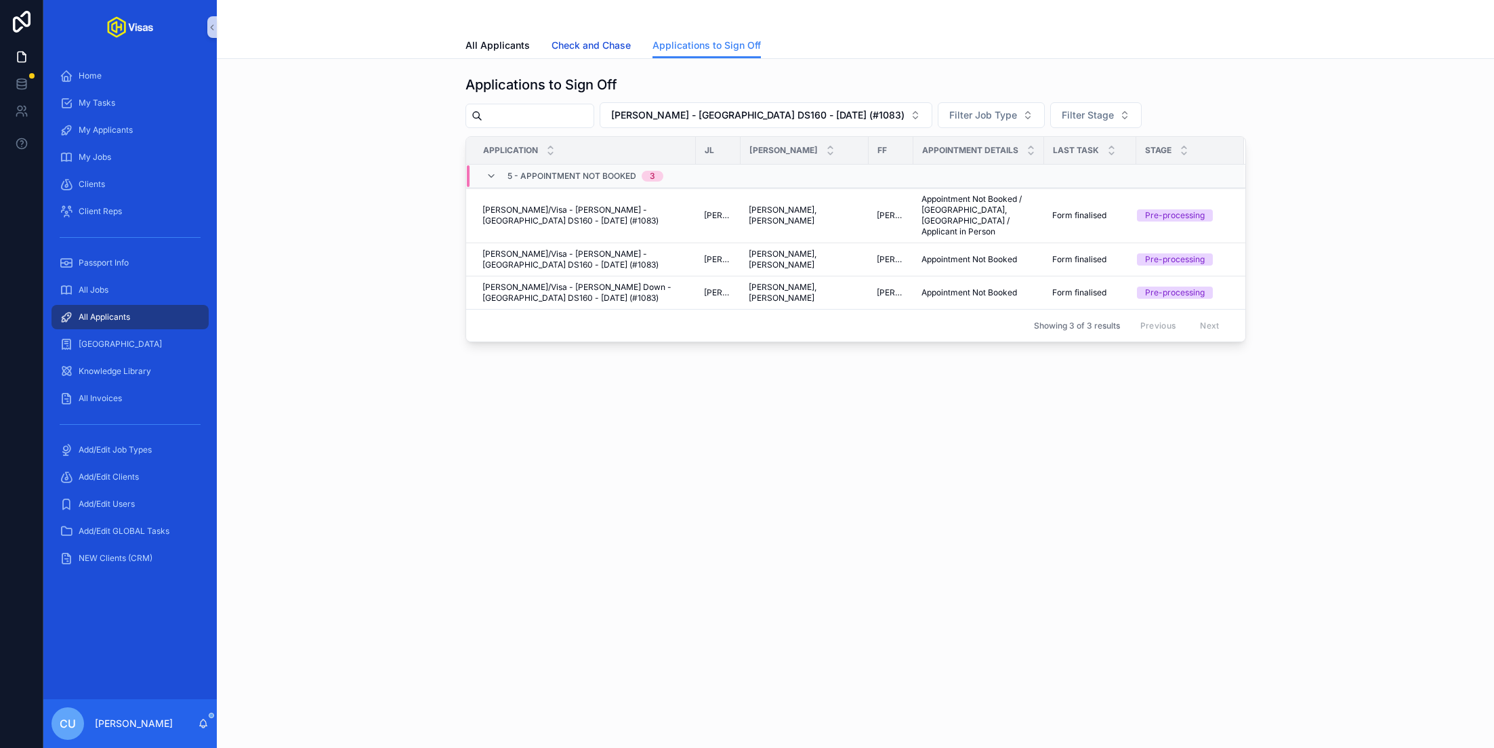
click at [577, 40] on span "Check and Chase" at bounding box center [591, 46] width 79 height 14
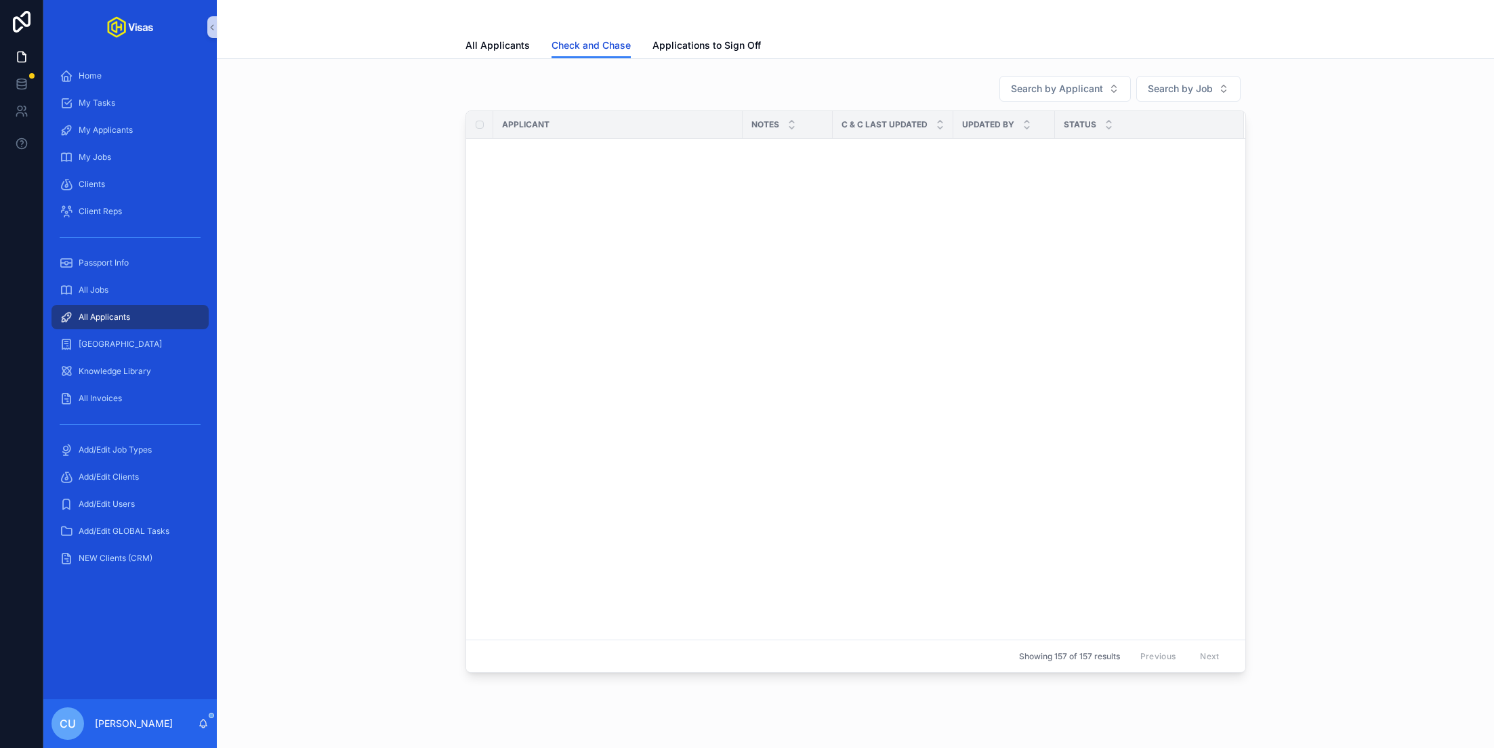
scroll to position [1366, 0]
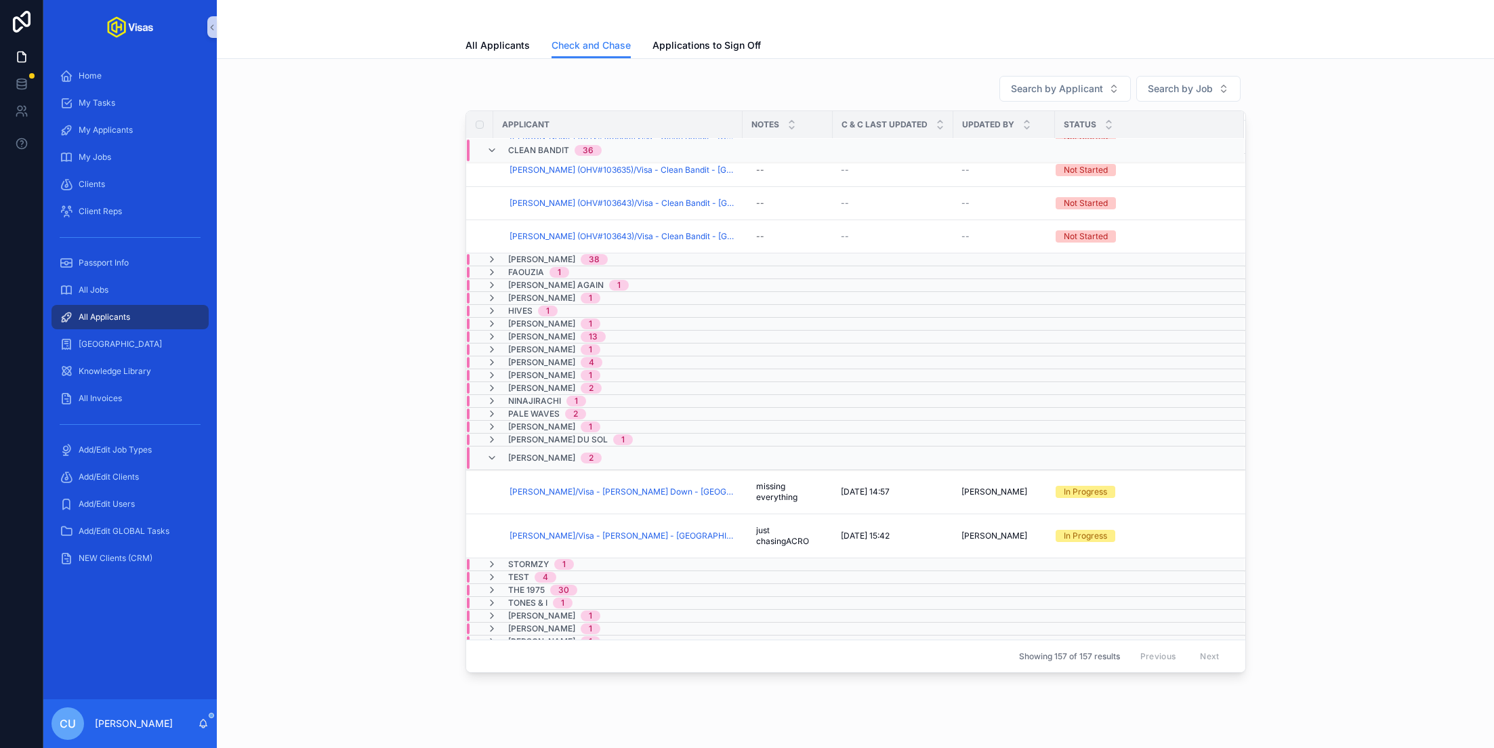
click at [129, 316] on span "All Applicants" at bounding box center [105, 317] width 52 height 11
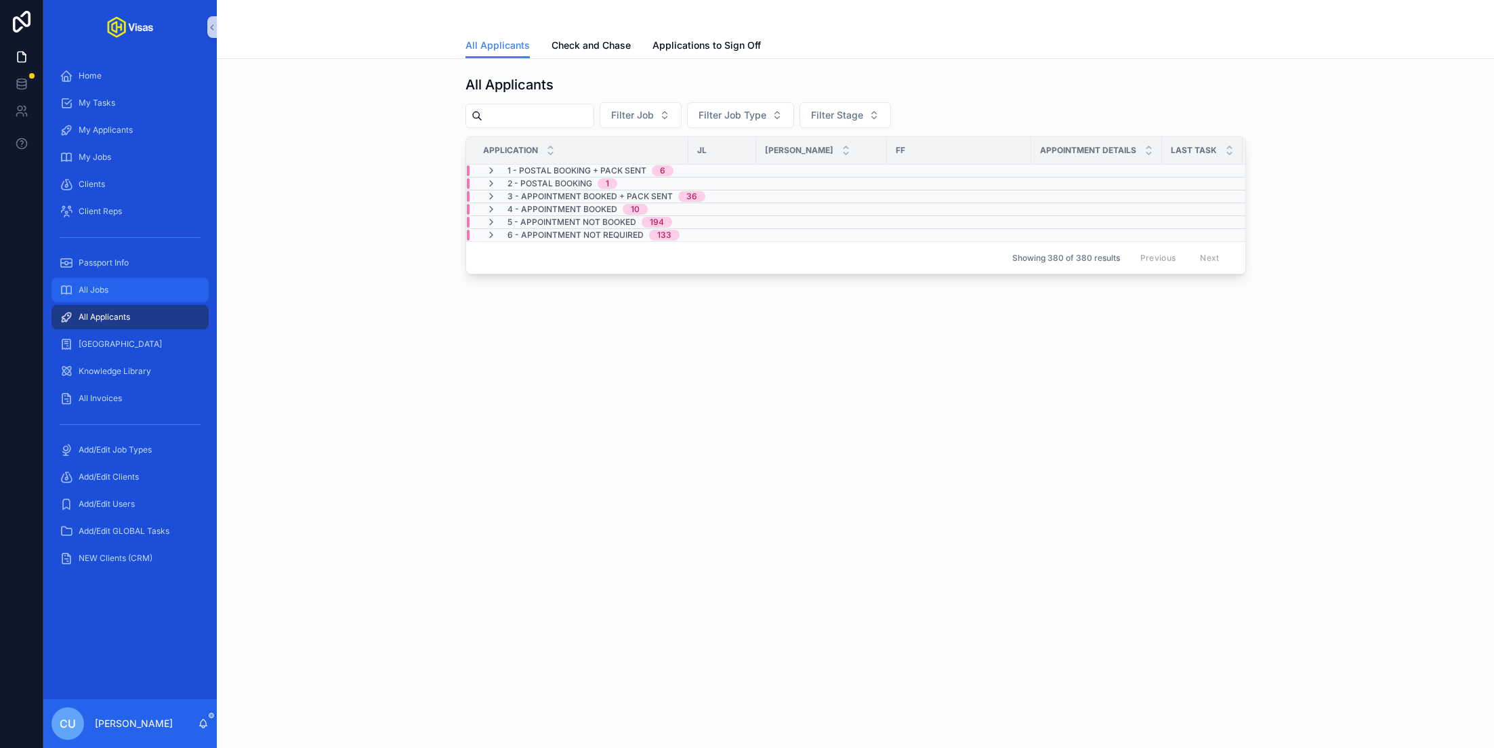
click at [88, 296] on div "All Jobs" at bounding box center [130, 290] width 141 height 22
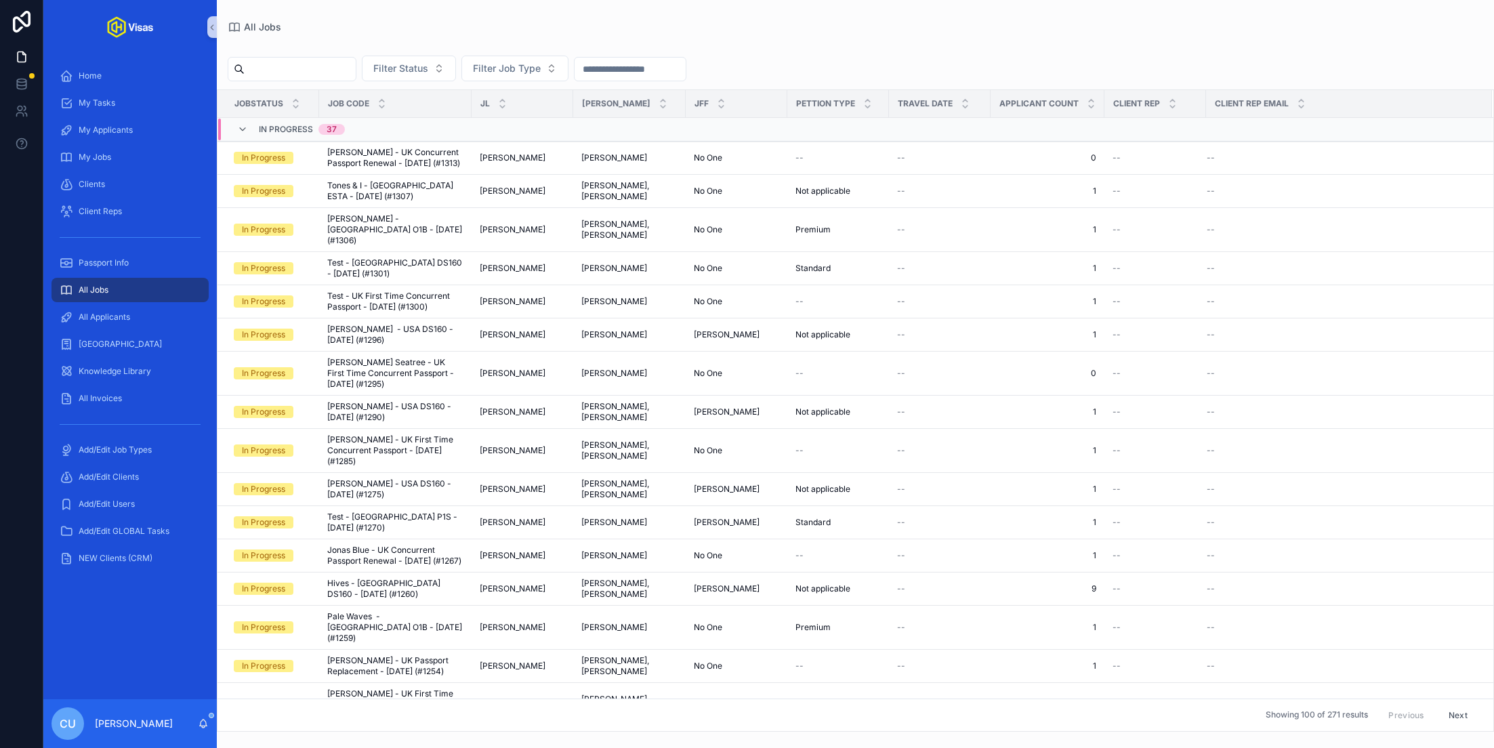
click at [314, 76] on input "scrollable content" at bounding box center [300, 69] width 111 height 19
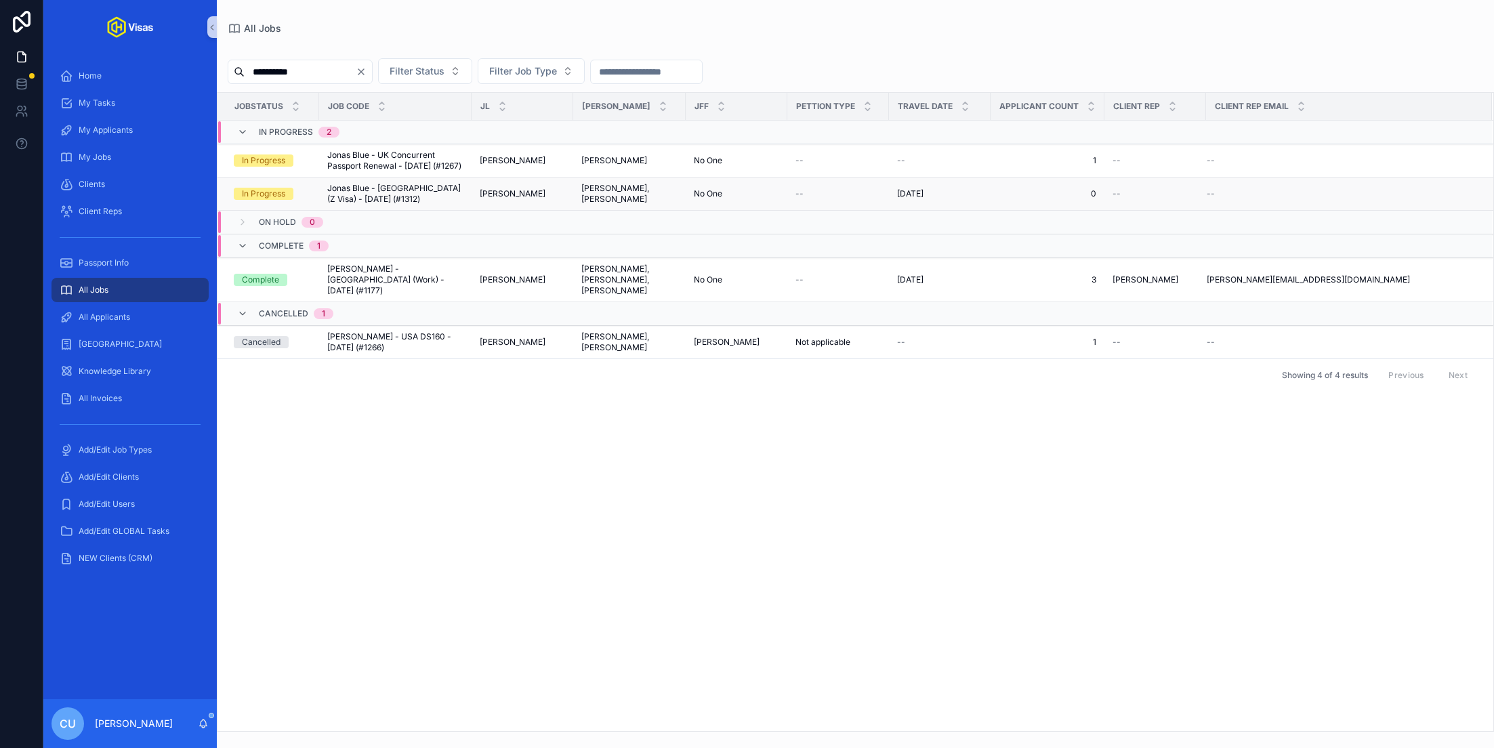
type input "**********"
click at [386, 194] on span "Jonas Blue - China (Z Visa) - Sep/25 (#1312)" at bounding box center [395, 194] width 136 height 22
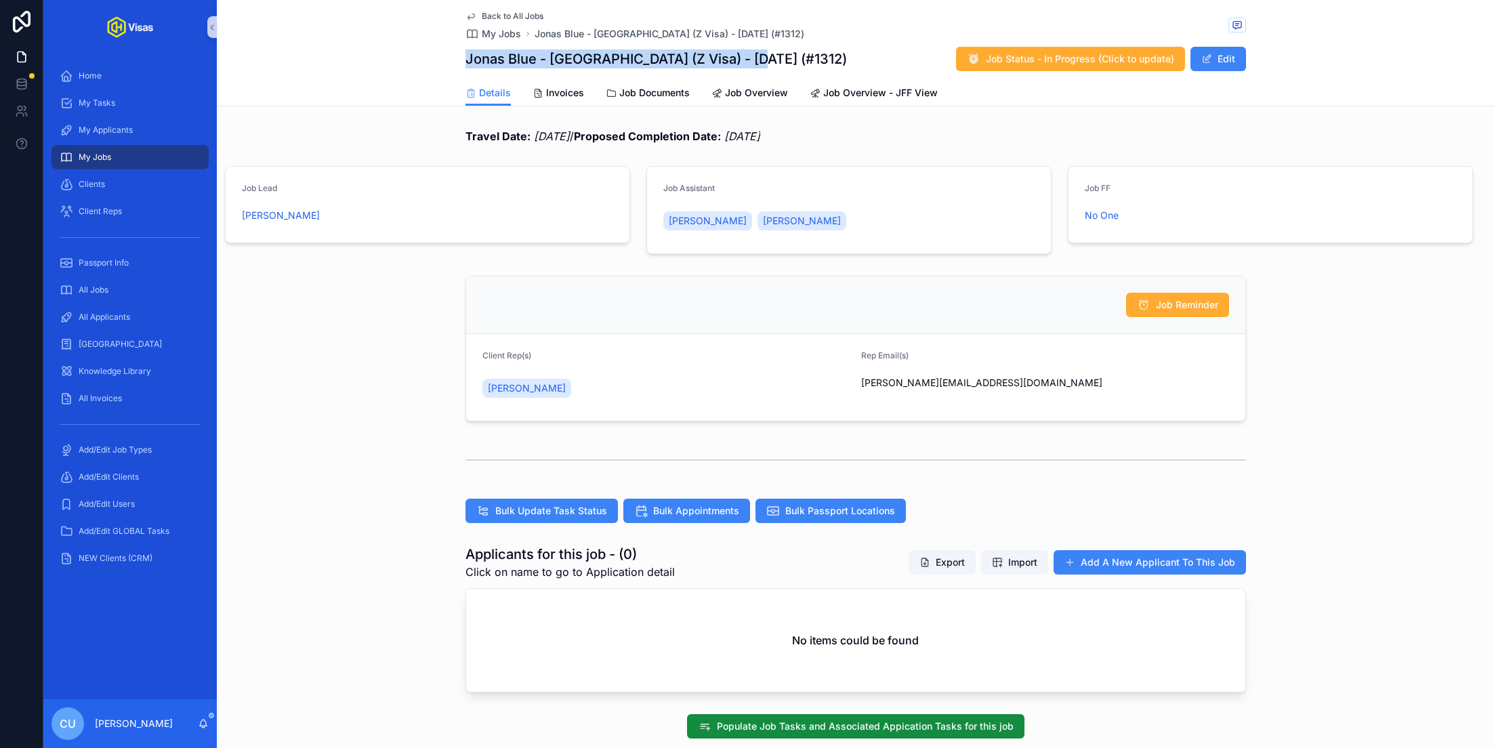
drag, startPoint x: 468, startPoint y: 58, endPoint x: 774, endPoint y: 52, distance: 306.4
click at [774, 52] on div "Jonas Blue - China (Z Visa) - Sep/25 (#1312) Job Status - In Progress (Click to…" at bounding box center [856, 59] width 781 height 26
copy h1 "Jonas Blue - China (Z Visa) - Sep/25 (#1312)"
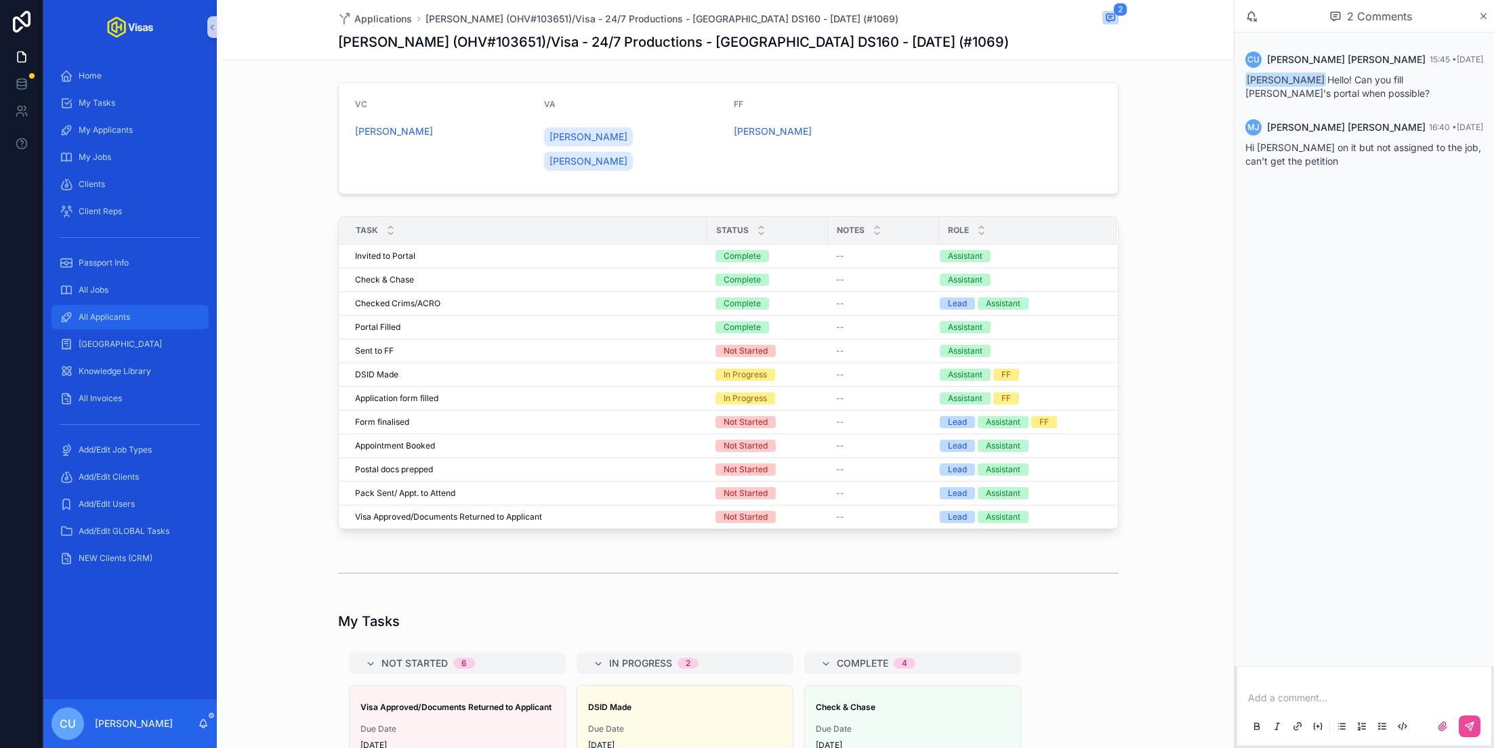
click at [117, 310] on div "All Applicants" at bounding box center [130, 317] width 141 height 22
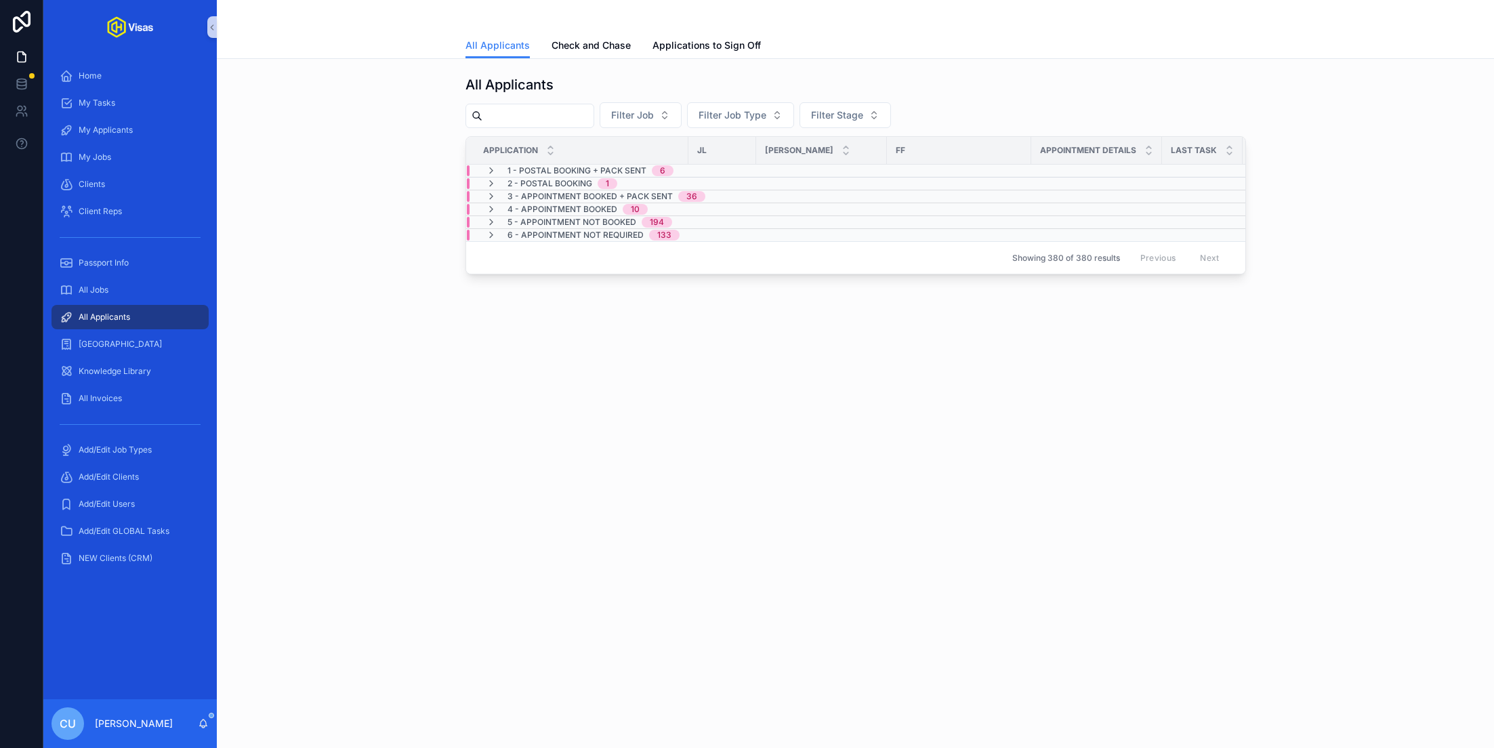
click at [567, 110] on input "scrollable content" at bounding box center [538, 115] width 111 height 19
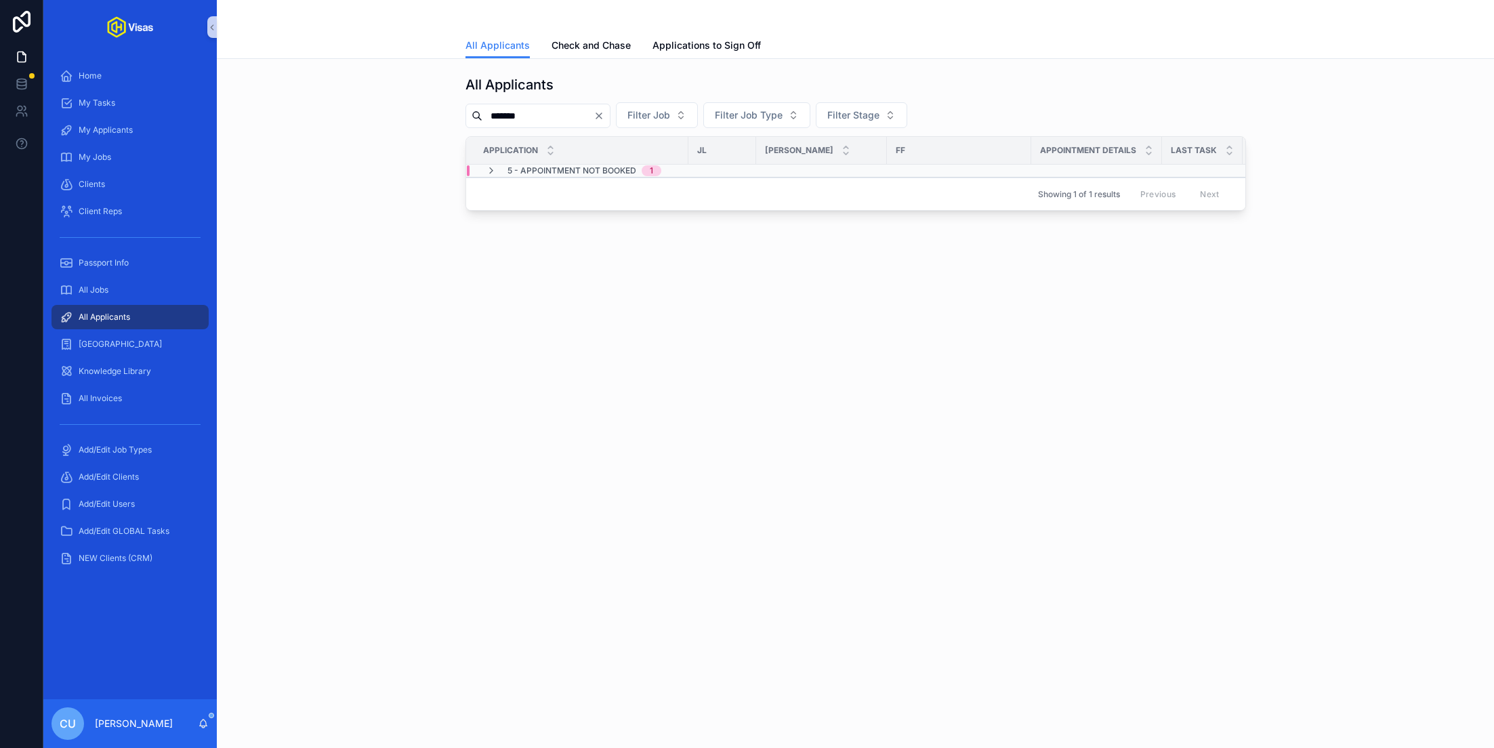
type input "*******"
click at [571, 171] on span "5 - Appointment NOT Booked" at bounding box center [572, 170] width 129 height 11
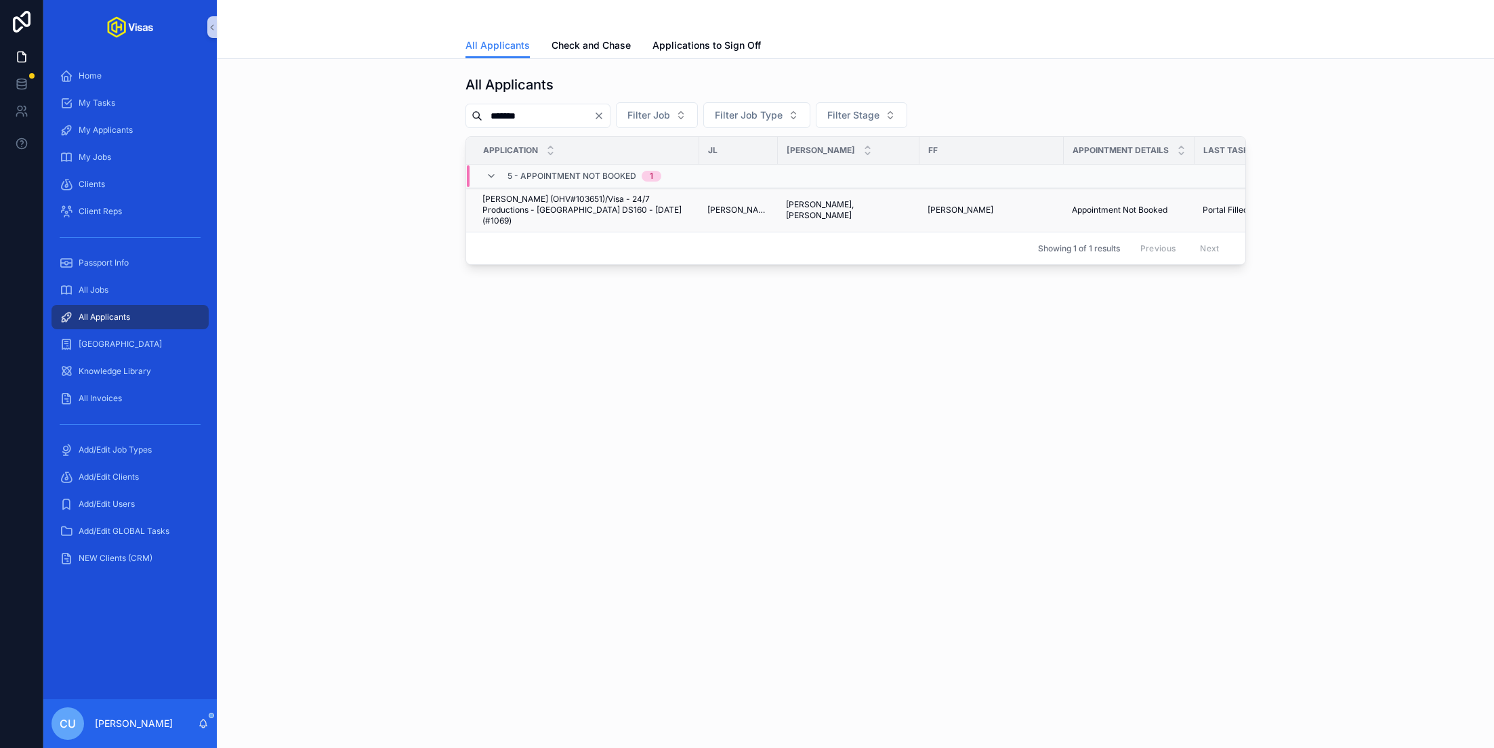
click at [567, 206] on span "[PERSON_NAME] (OHV#103651)/Visa - 24/7 Productions - [GEOGRAPHIC_DATA] DS160 - …" at bounding box center [587, 210] width 209 height 33
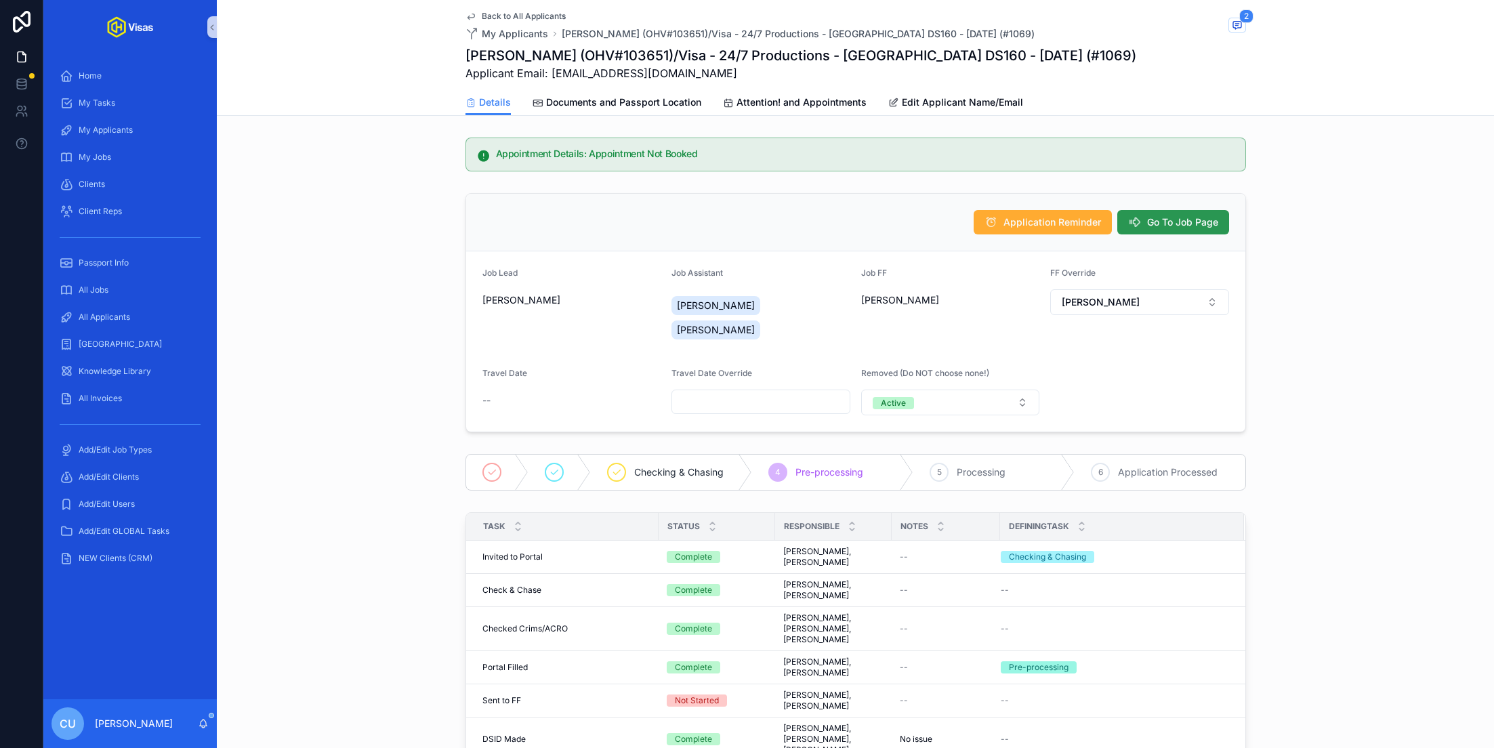
click at [1143, 214] on button "Go To Job Page" at bounding box center [1174, 222] width 112 height 24
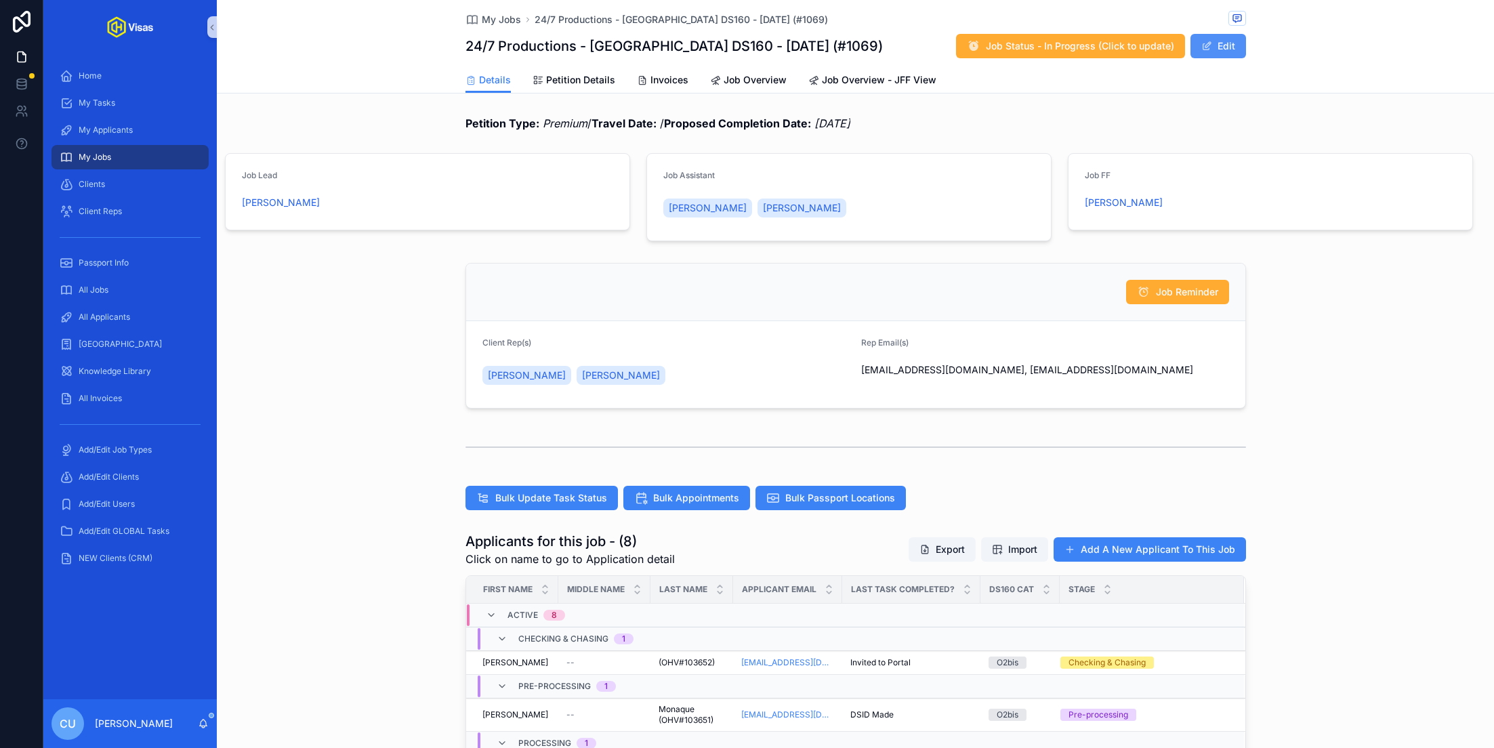
click at [1223, 47] on button "Edit" at bounding box center [1219, 46] width 56 height 24
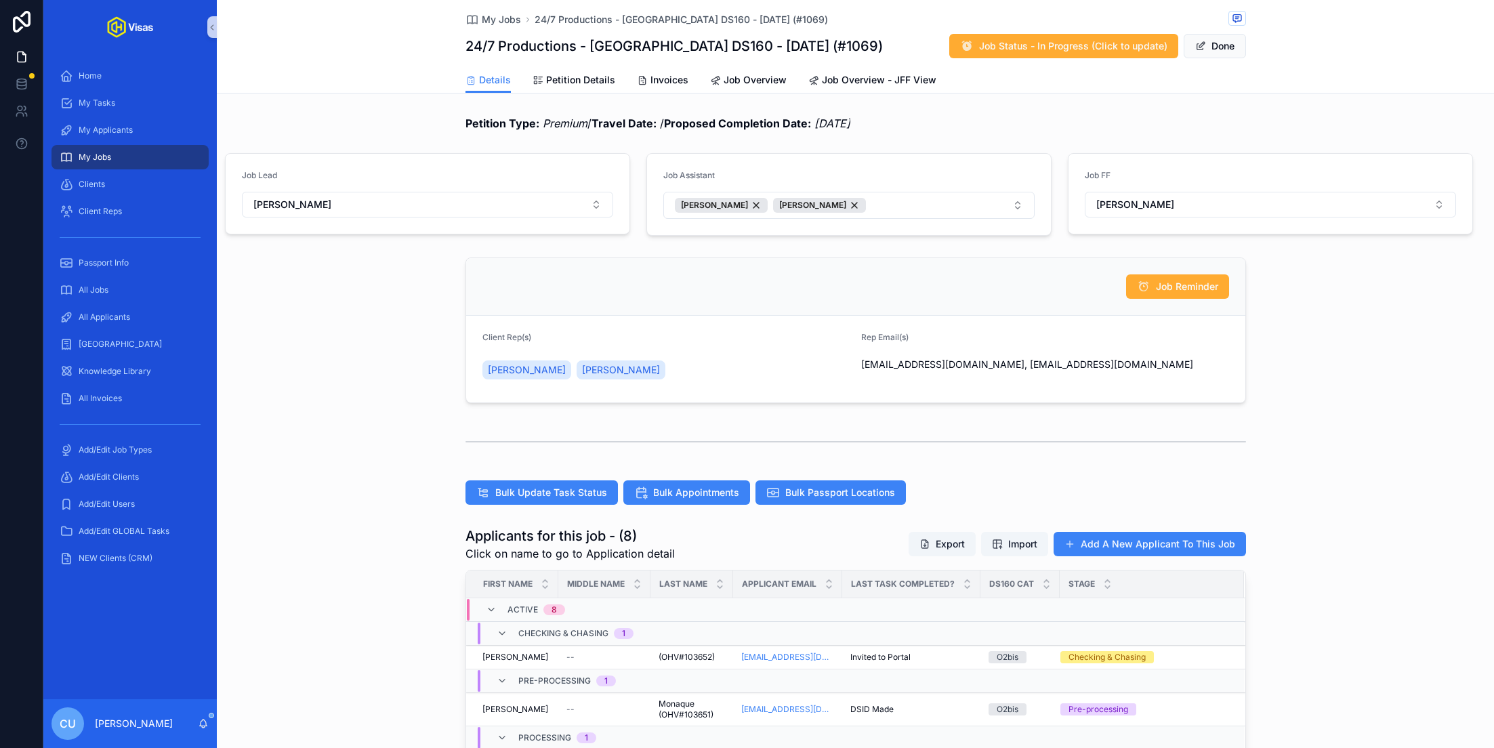
click at [1173, 226] on form "Job FF Jeff Chandler" at bounding box center [1271, 194] width 404 height 80
click at [1190, 210] on button "[PERSON_NAME]" at bounding box center [1270, 205] width 371 height 26
type input "********"
click at [1176, 253] on div "[PERSON_NAME]" at bounding box center [1270, 259] width 365 height 22
click at [1224, 35] on button "Done" at bounding box center [1215, 46] width 62 height 24
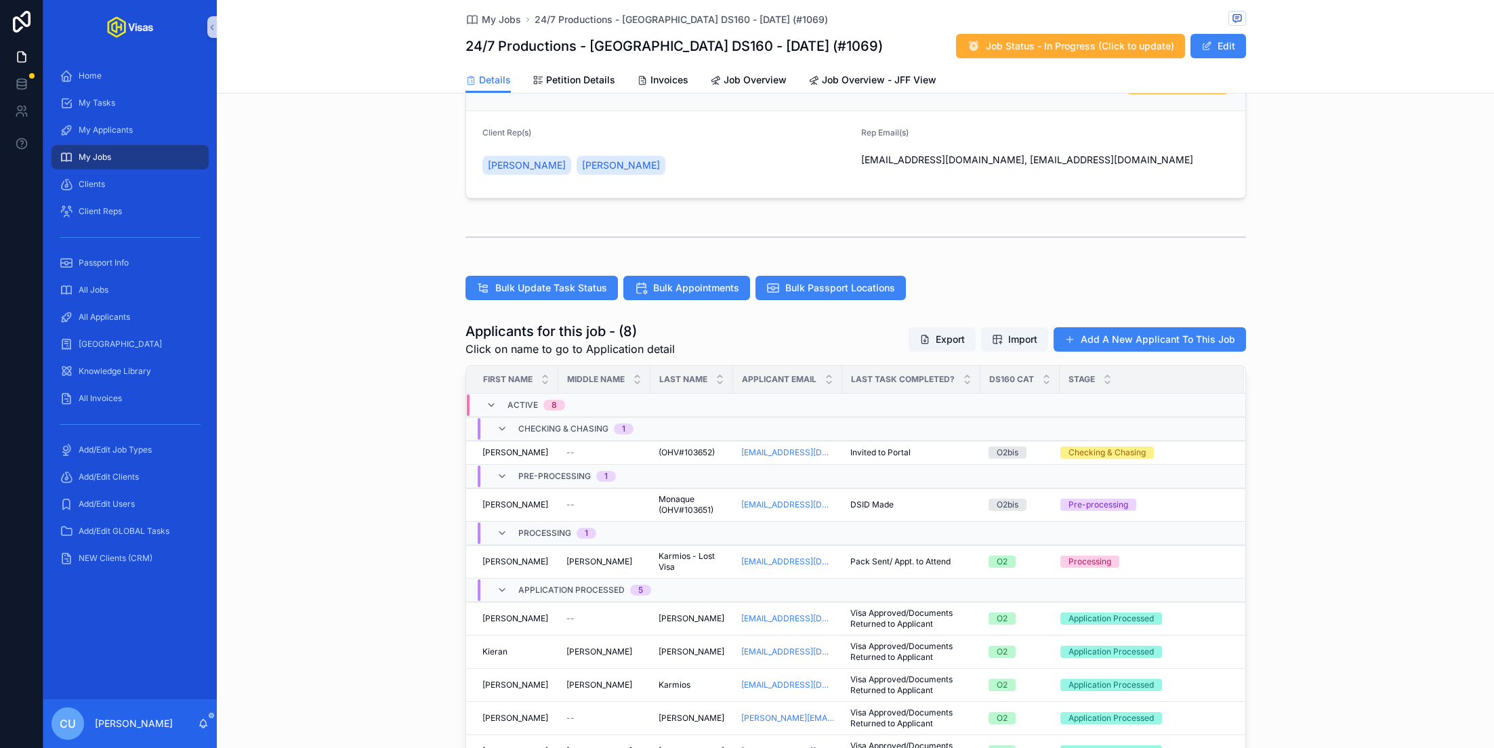
scroll to position [248, 0]
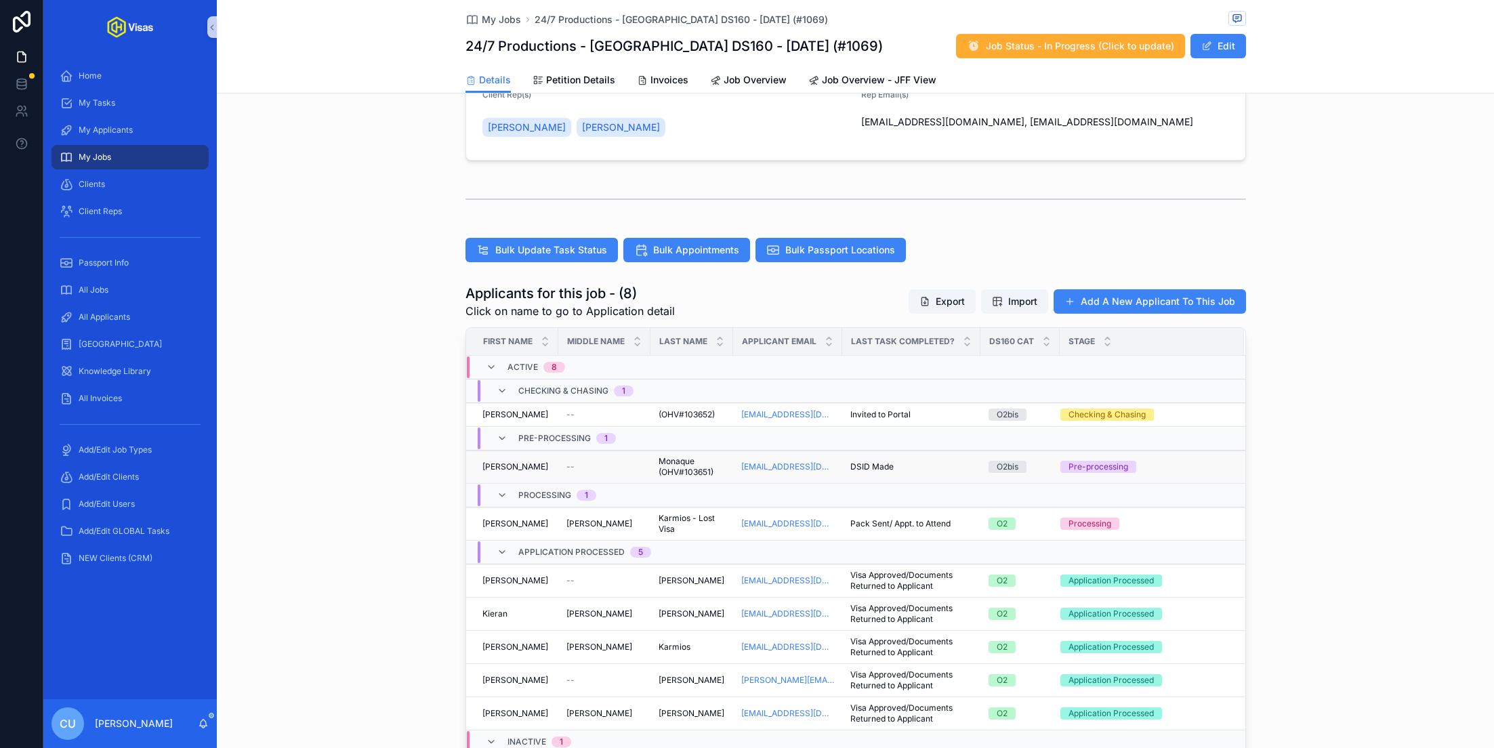
click at [550, 468] on td "Alex Alex" at bounding box center [512, 467] width 92 height 33
click at [515, 462] on div "Alex Alex" at bounding box center [517, 467] width 68 height 11
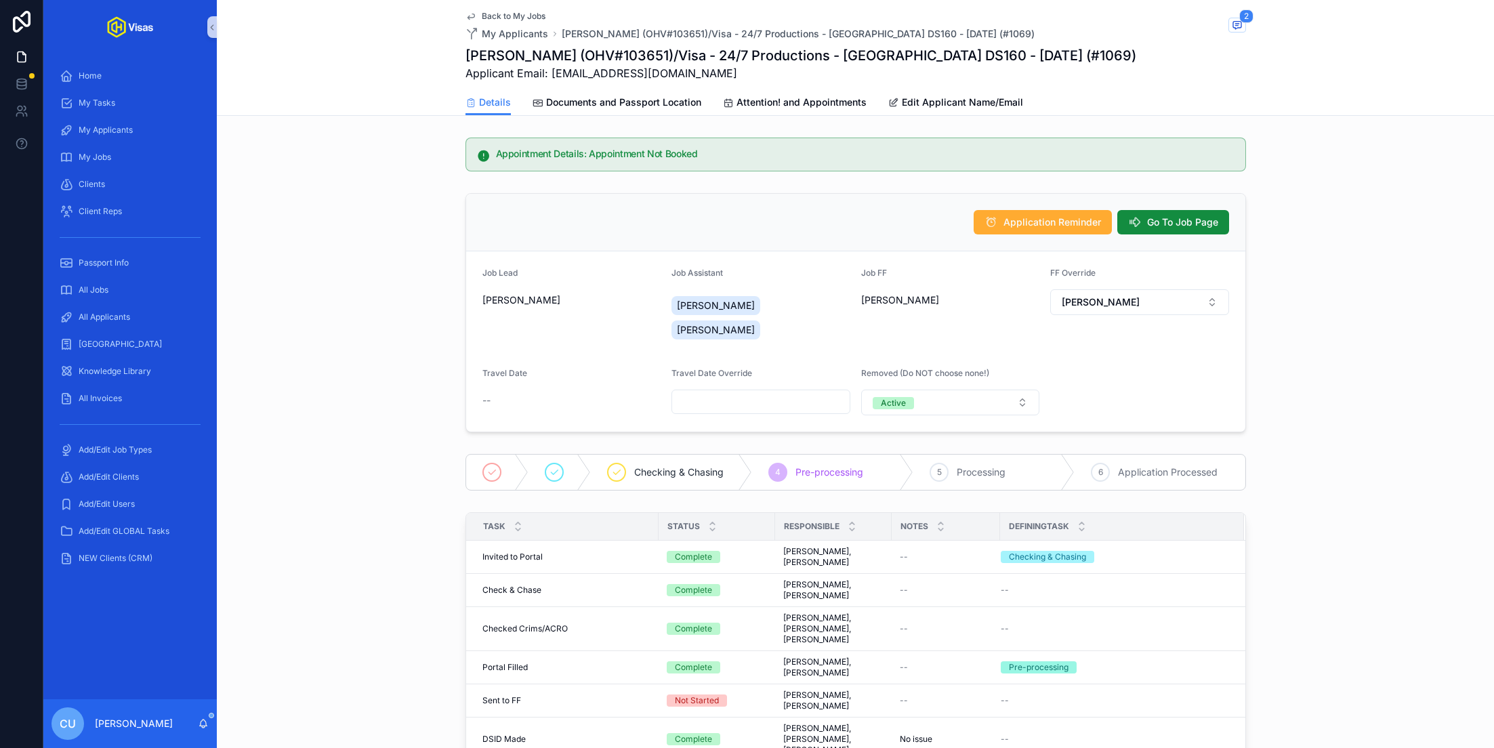
click at [1245, 26] on span "scrollable content" at bounding box center [1238, 25] width 18 height 15
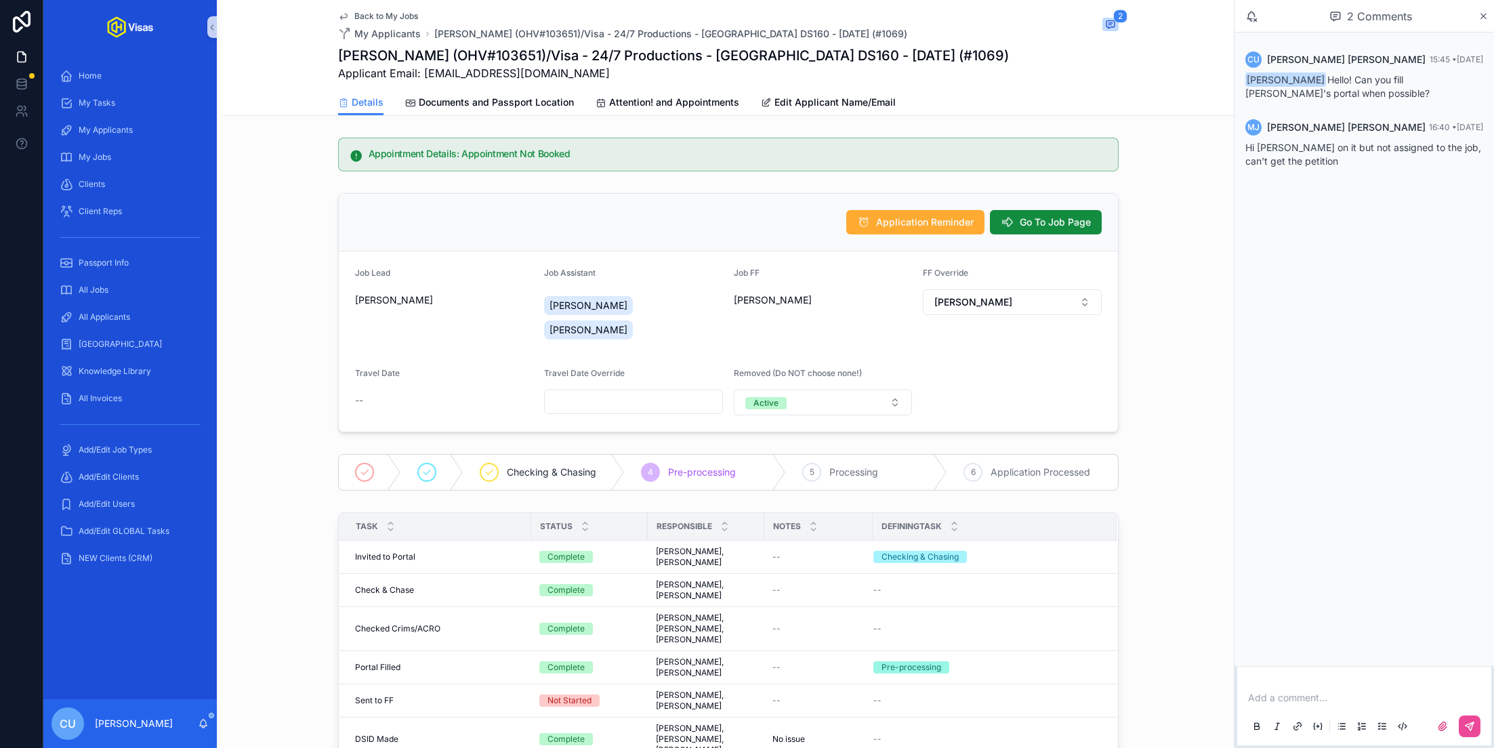
click at [1286, 698] on p "scrollable content" at bounding box center [1367, 698] width 238 height 14
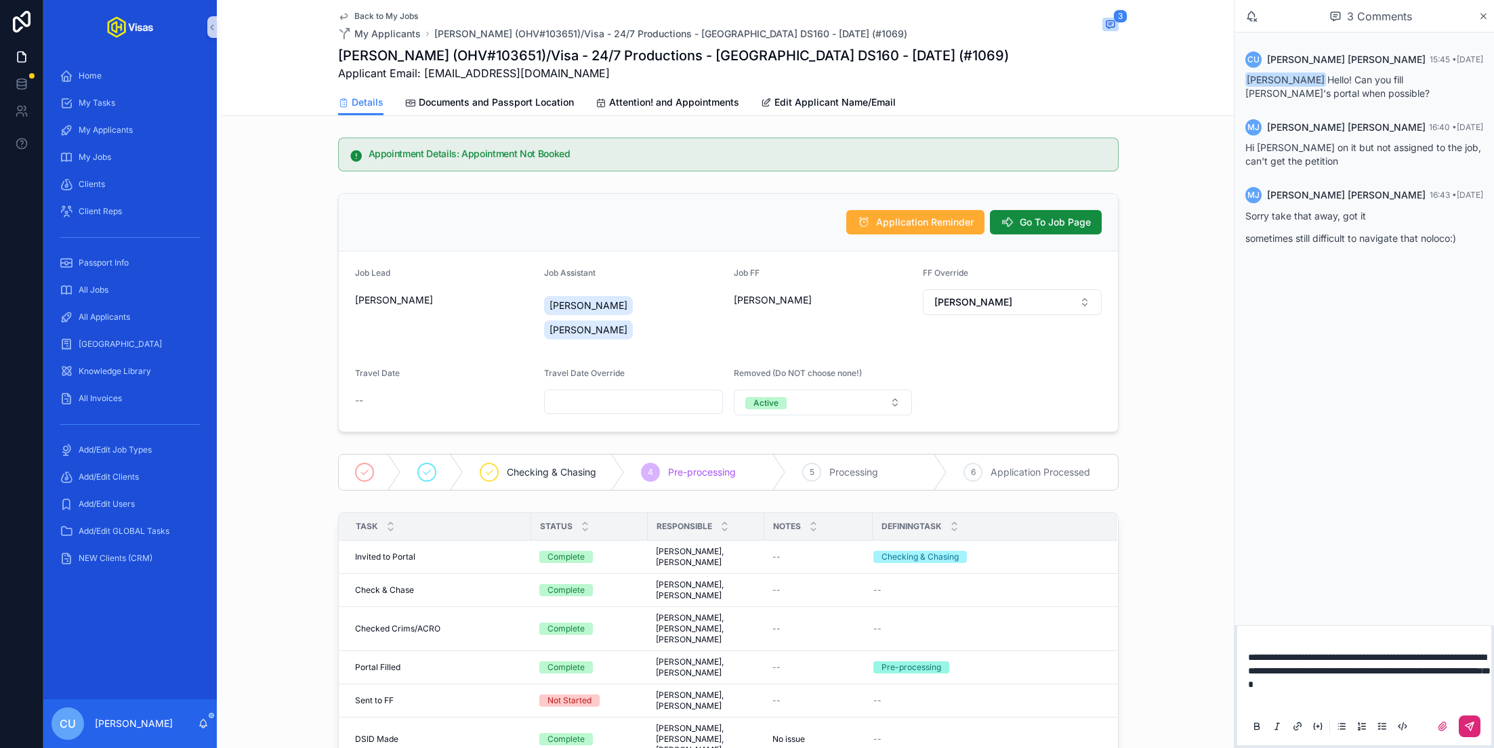
click at [1467, 724] on icon "scrollable content" at bounding box center [1470, 726] width 11 height 11
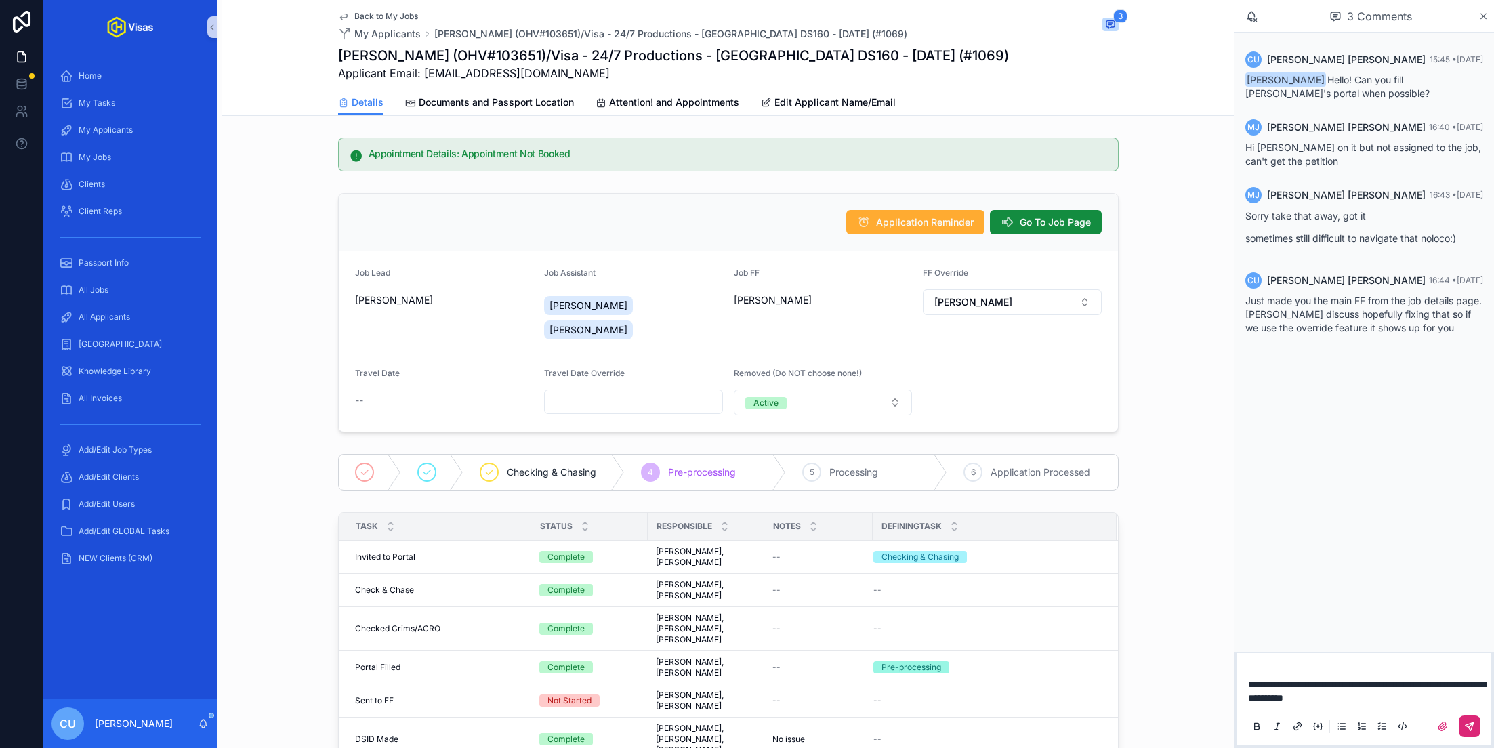
click at [1469, 729] on icon "scrollable content" at bounding box center [1470, 726] width 11 height 11
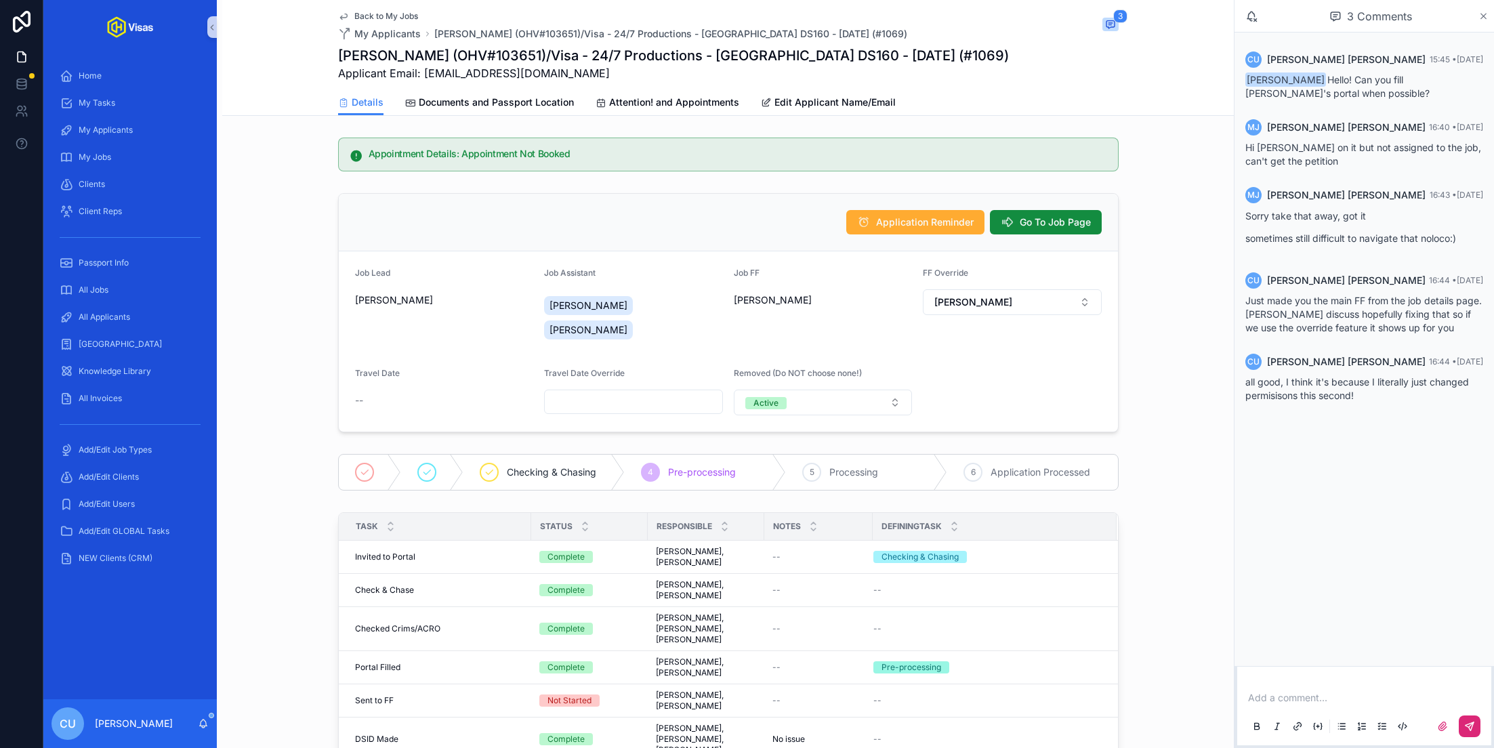
click at [1488, 17] on icon "scrollable content" at bounding box center [1484, 16] width 10 height 11
